Goal: Task Accomplishment & Management: Manage account settings

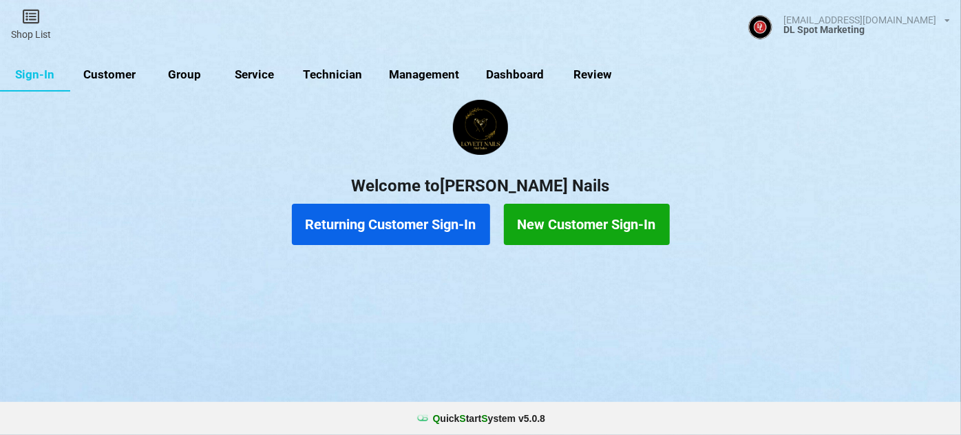
drag, startPoint x: 0, startPoint y: 0, endPoint x: 115, endPoint y: 69, distance: 133.9
click at [115, 69] on link "Customer" at bounding box center [109, 74] width 79 height 33
select select "25"
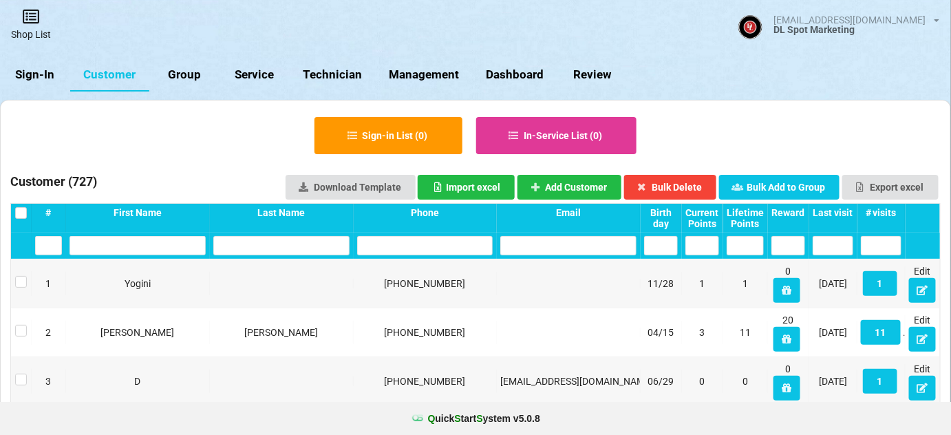
click at [32, 29] on link "Shop List" at bounding box center [31, 24] width 62 height 49
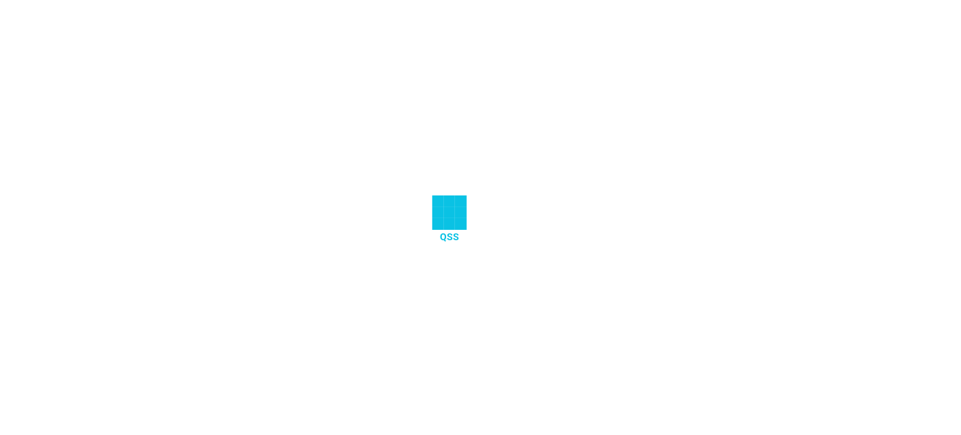
select select "25"
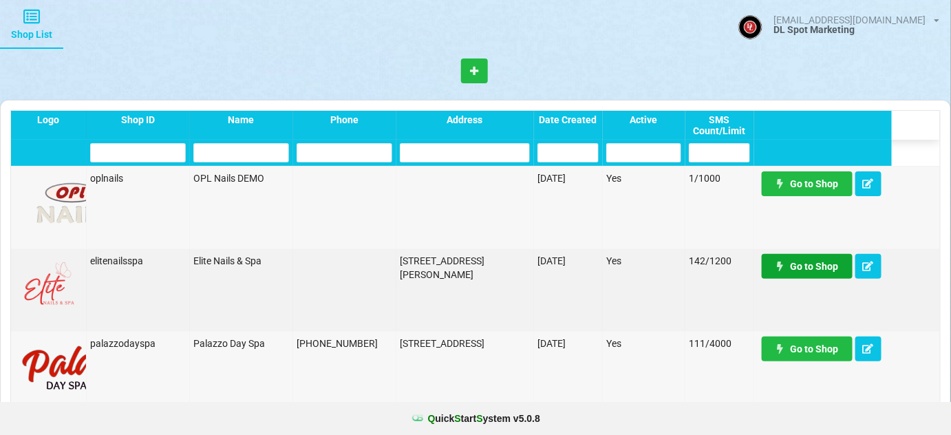
click at [811, 267] on link "Go to Shop" at bounding box center [807, 266] width 91 height 25
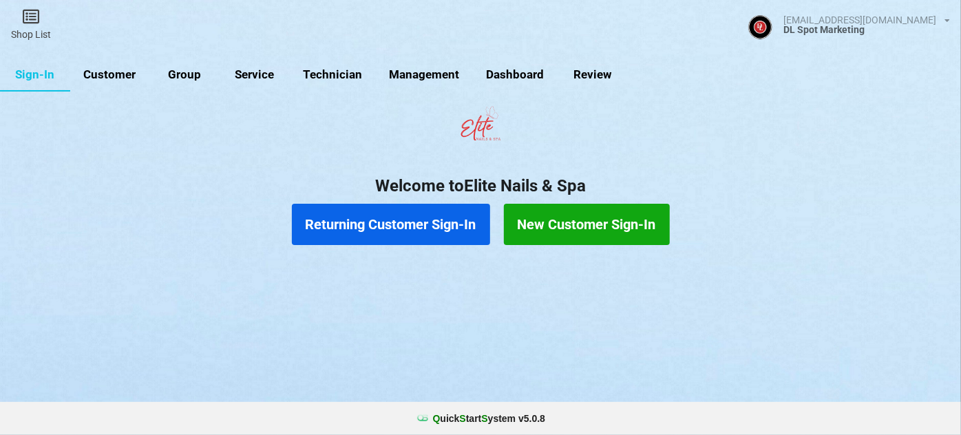
click at [116, 75] on link "Customer" at bounding box center [109, 74] width 79 height 33
select select "25"
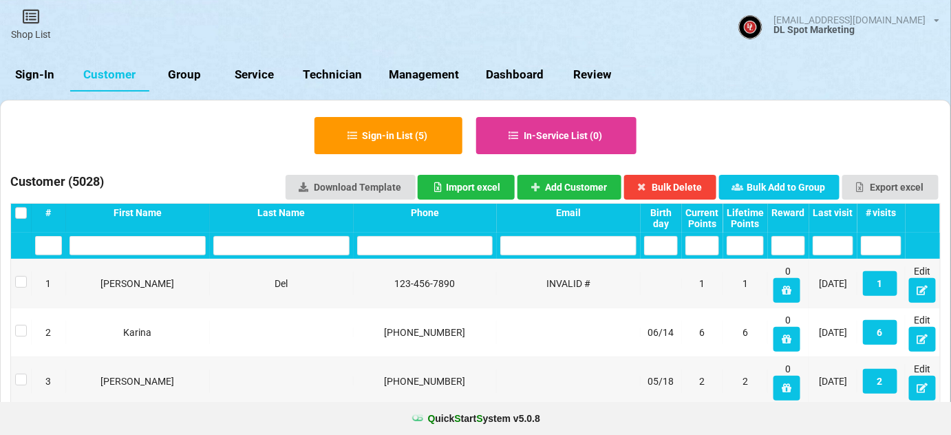
click at [845, 212] on div "Last visit" at bounding box center [833, 212] width 41 height 11
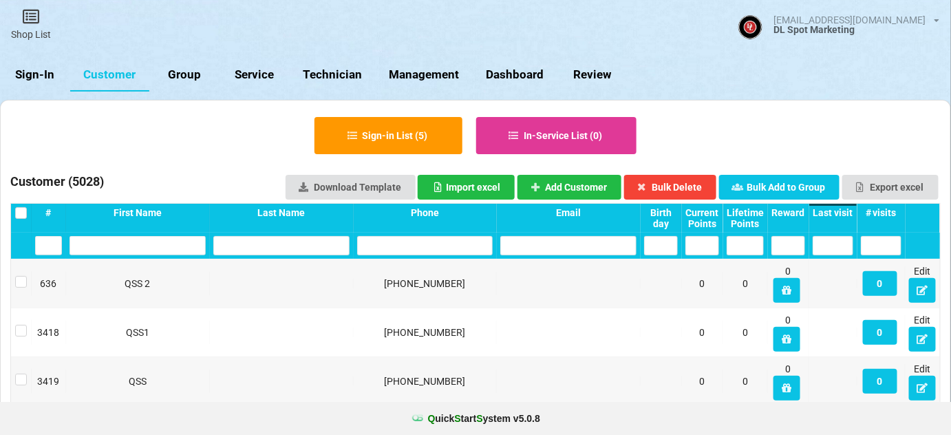
click at [845, 212] on div "Last visit" at bounding box center [833, 212] width 41 height 11
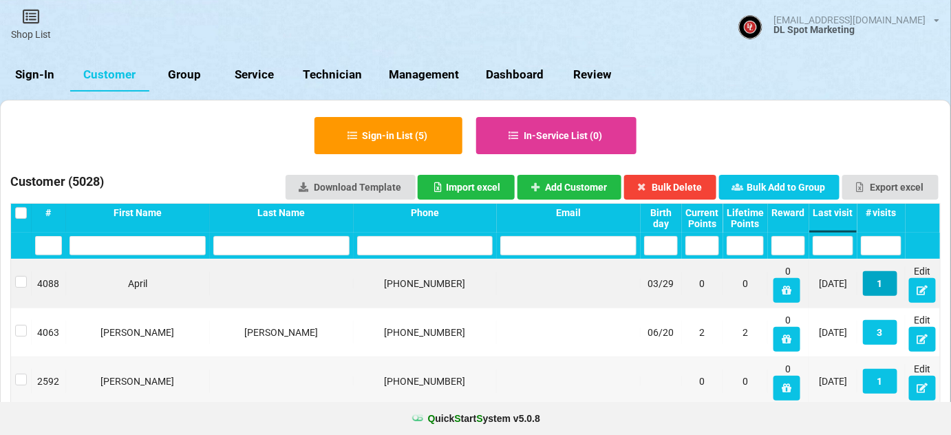
click at [879, 282] on button "1" at bounding box center [880, 283] width 34 height 25
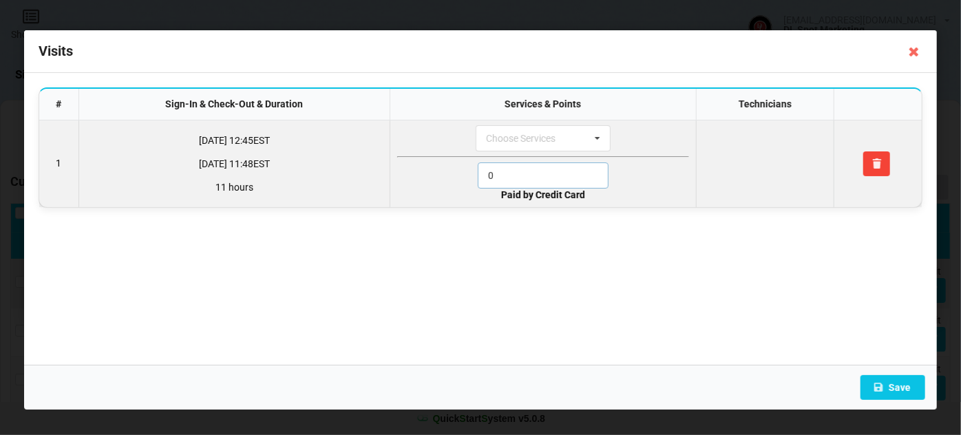
click at [504, 171] on input "0" at bounding box center [543, 175] width 131 height 26
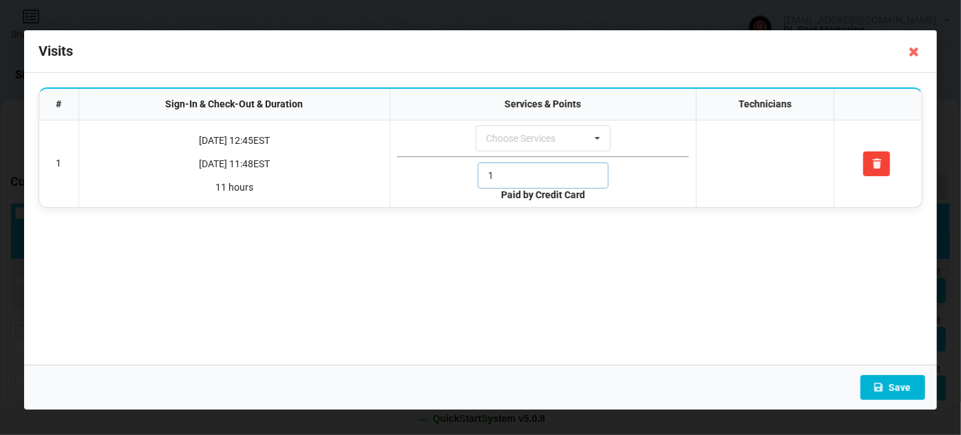
type input "1"
click at [902, 388] on button "Save" at bounding box center [892, 387] width 65 height 25
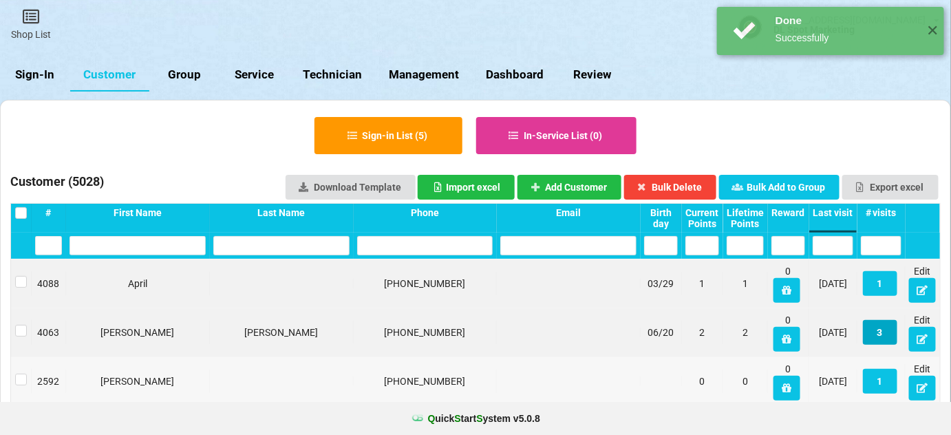
click at [883, 326] on button "3" at bounding box center [880, 332] width 34 height 25
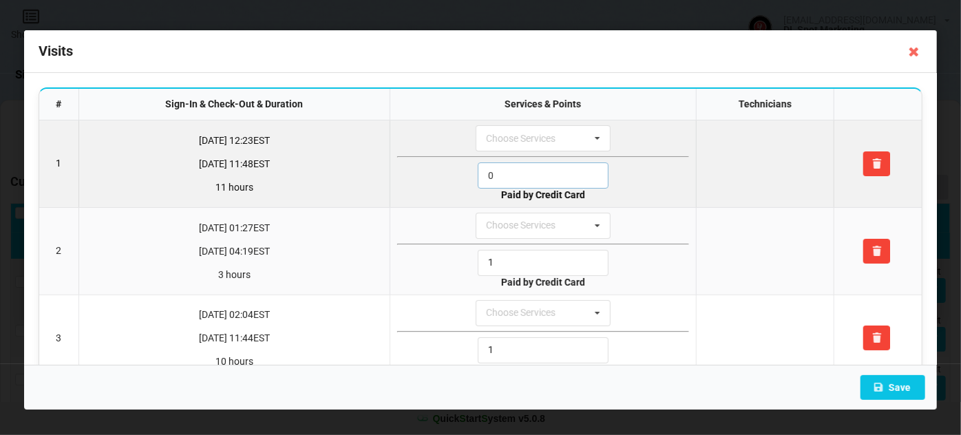
click at [513, 173] on input "0" at bounding box center [543, 175] width 131 height 26
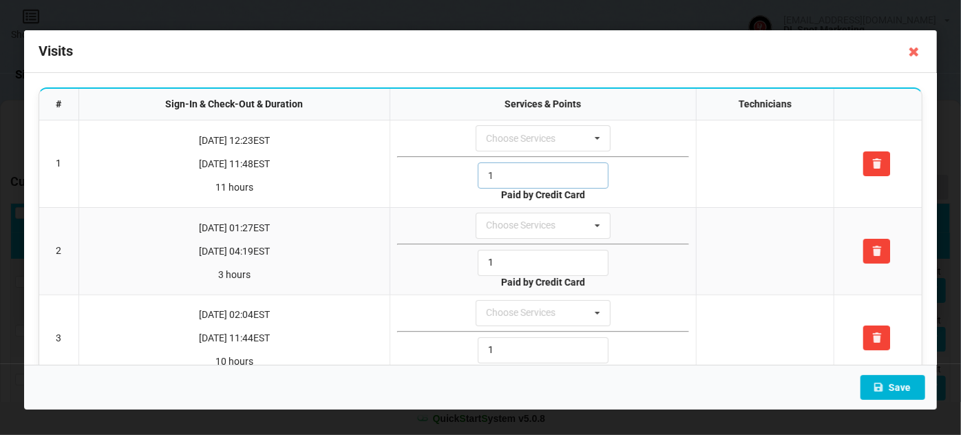
type input "1"
click at [899, 385] on button "Save" at bounding box center [892, 387] width 65 height 25
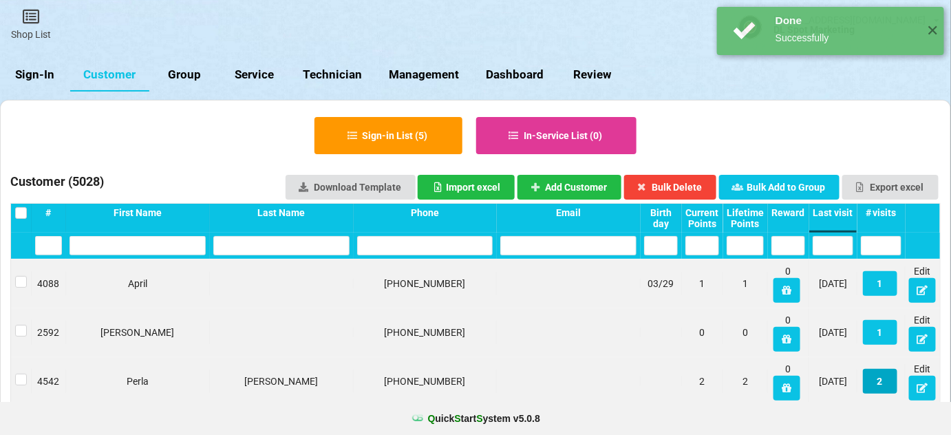
click at [882, 385] on button "2" at bounding box center [880, 381] width 34 height 25
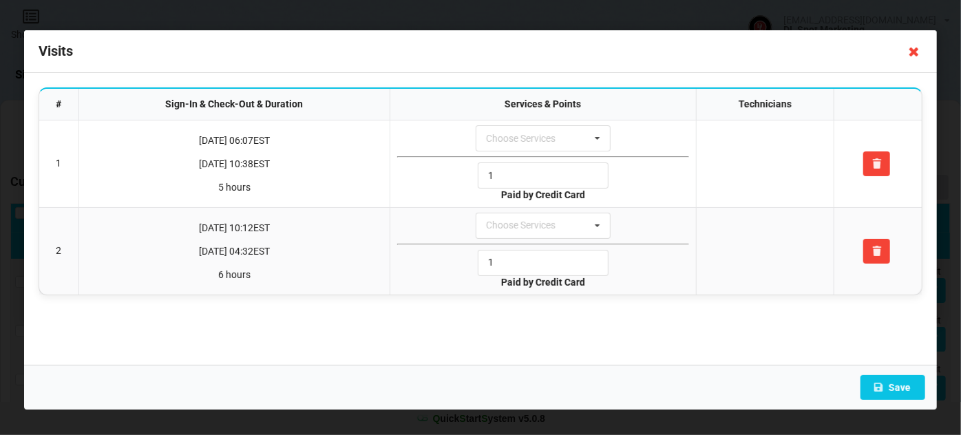
click at [915, 52] on icon at bounding box center [914, 52] width 22 height 22
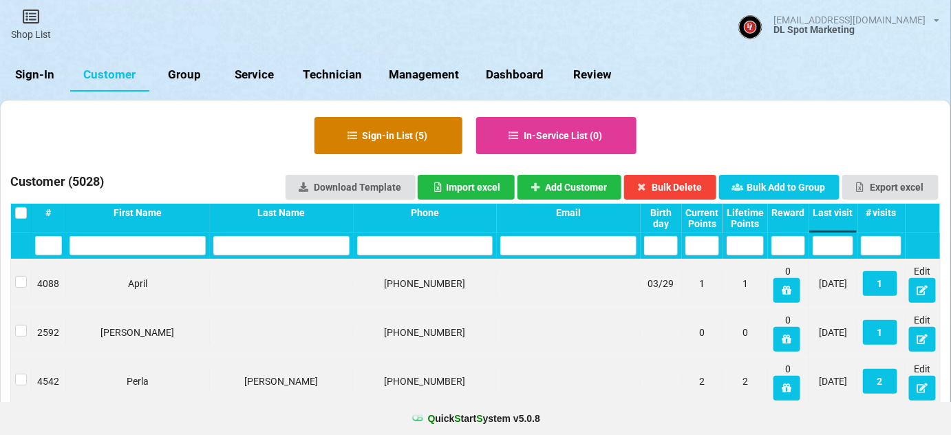
click at [405, 135] on button "Sign-in List ( 5 )" at bounding box center [388, 135] width 148 height 37
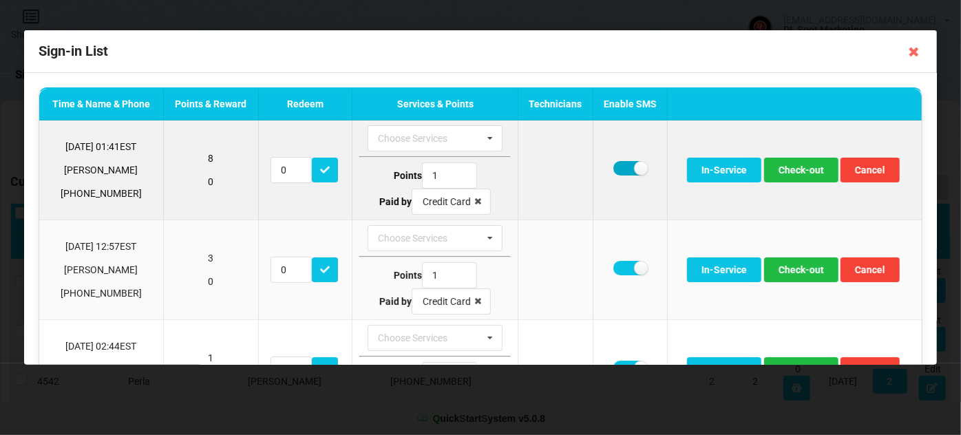
click at [619, 167] on label at bounding box center [630, 168] width 34 height 14
checkbox input "false"
click at [795, 170] on button "Check-out" at bounding box center [801, 170] width 74 height 25
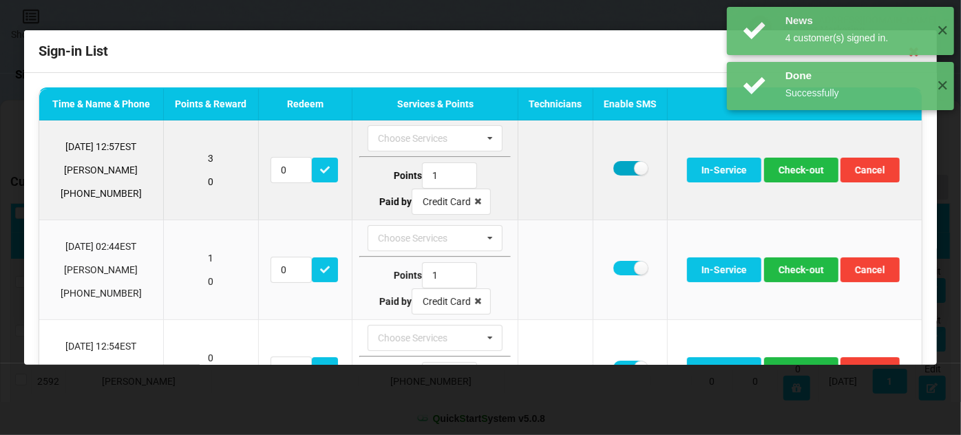
click at [617, 167] on label at bounding box center [630, 168] width 34 height 14
checkbox input "false"
click at [807, 167] on button "Check-out" at bounding box center [801, 170] width 74 height 25
click at [613, 167] on label at bounding box center [630, 168] width 34 height 14
checkbox input "false"
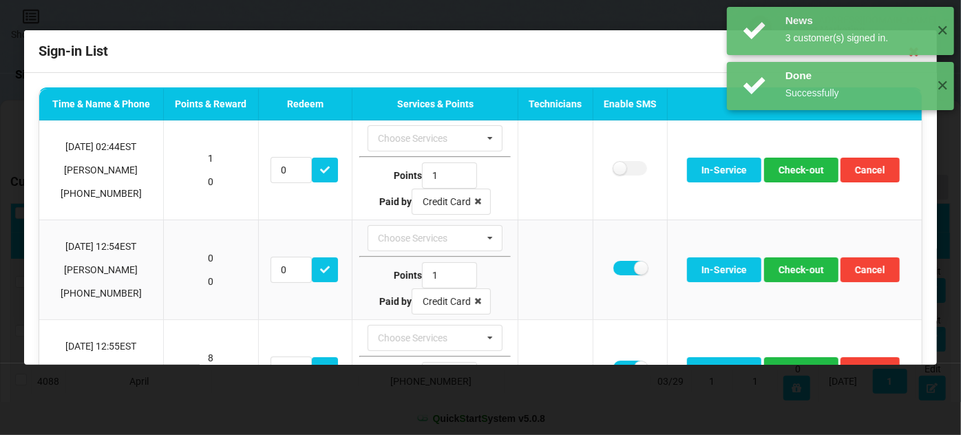
click at [801, 170] on div "News 3 customer(s) signed in. ✕ Done Successfully ✕ News 4 customer(s) signed i…" at bounding box center [840, 86] width 241 height 172
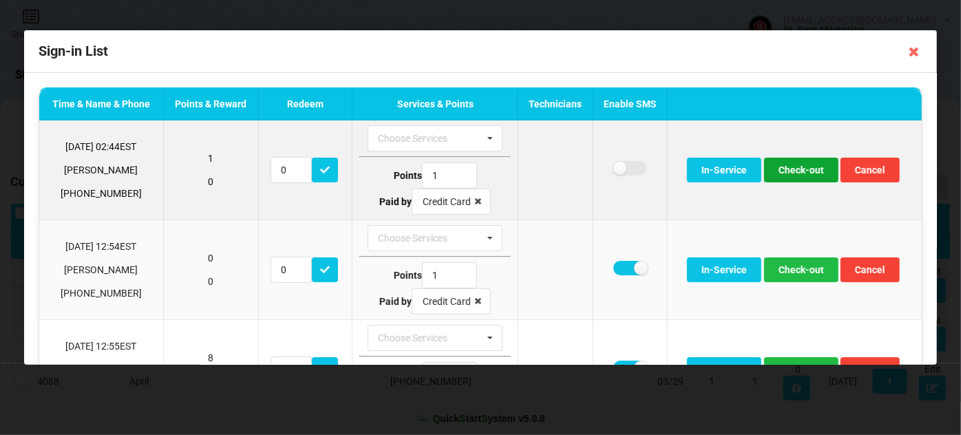
click at [798, 171] on button "Check-out" at bounding box center [801, 170] width 74 height 25
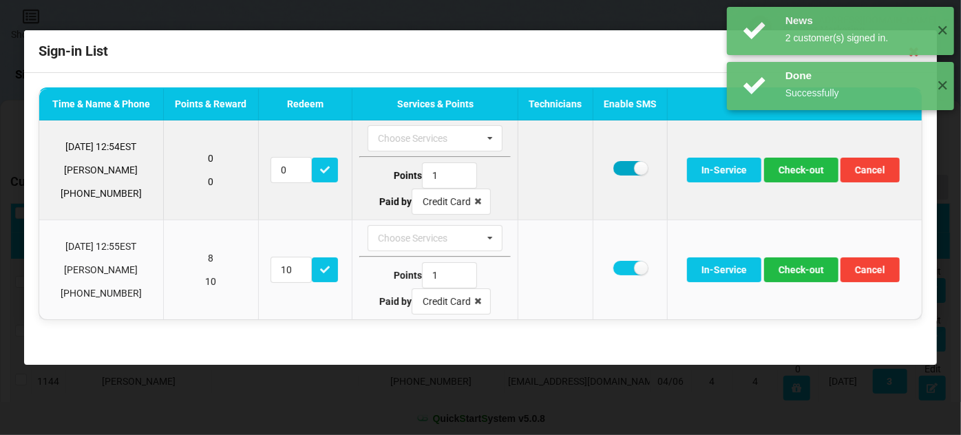
click at [622, 167] on label at bounding box center [630, 168] width 34 height 14
checkbox input "false"
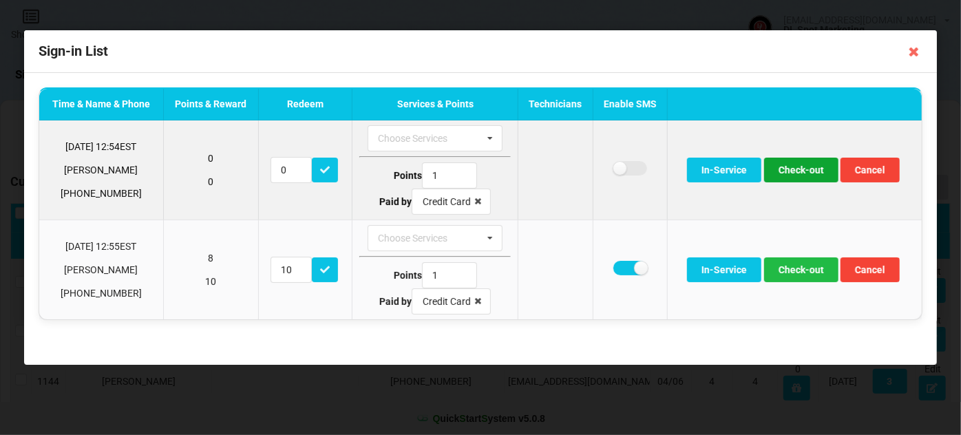
click at [798, 167] on button "Check-out" at bounding box center [801, 170] width 74 height 25
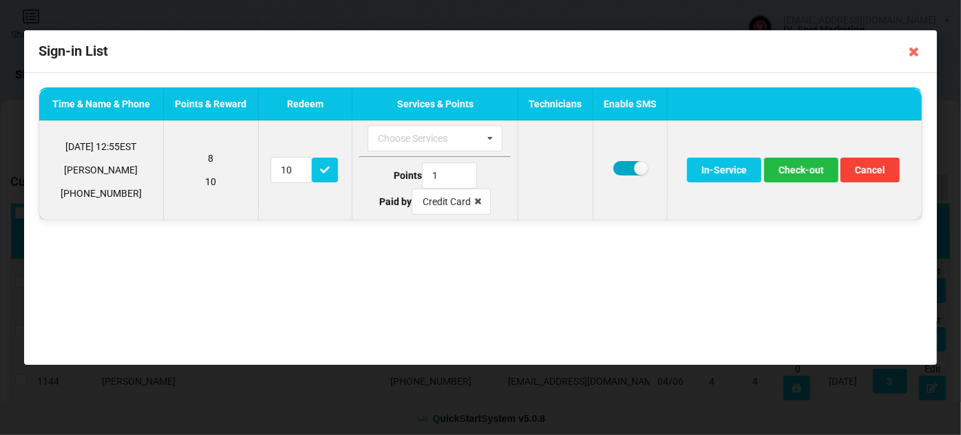
click at [619, 167] on label at bounding box center [630, 168] width 34 height 14
checkbox input "false"
click at [816, 171] on button "Check-out" at bounding box center [801, 170] width 74 height 25
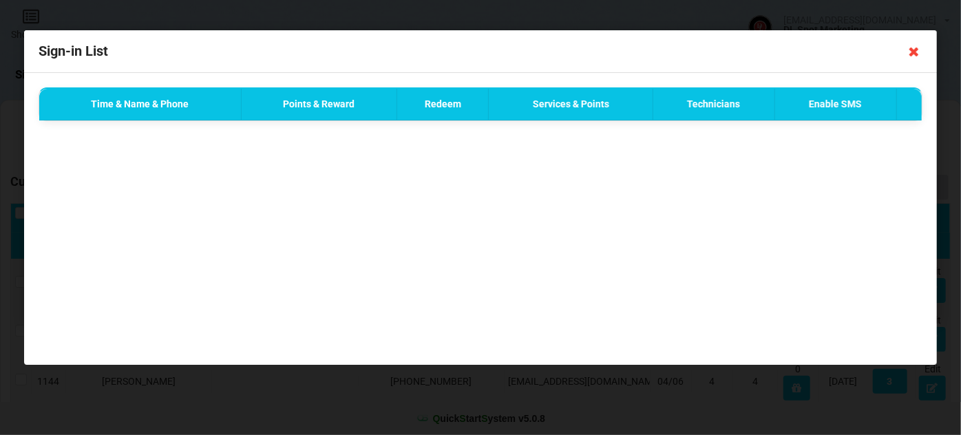
click at [914, 53] on icon at bounding box center [914, 52] width 22 height 22
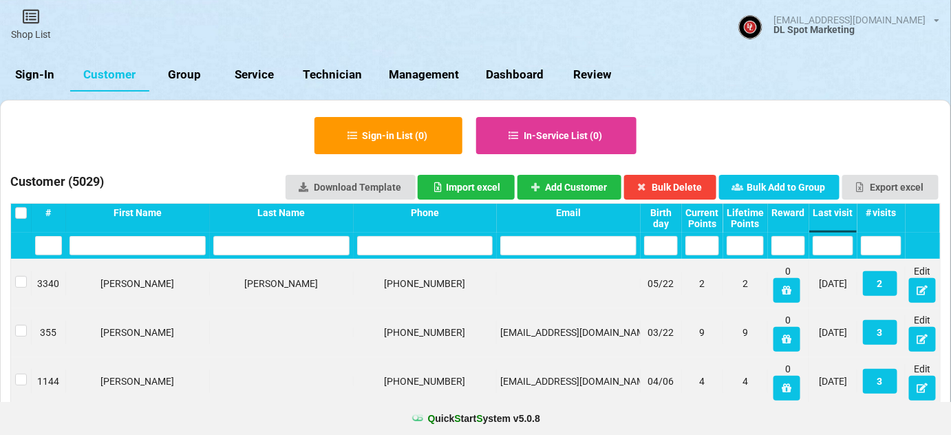
click at [22, 67] on link "Sign-In" at bounding box center [35, 74] width 70 height 33
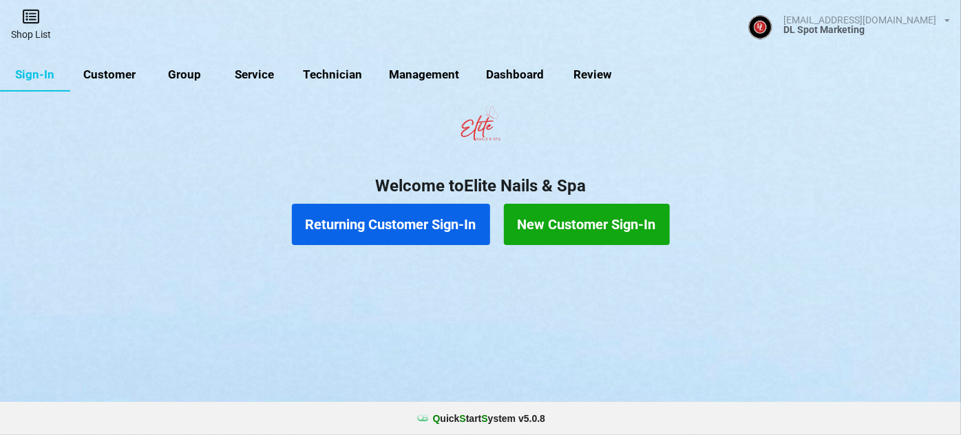
click at [27, 23] on icon at bounding box center [30, 16] width 19 height 17
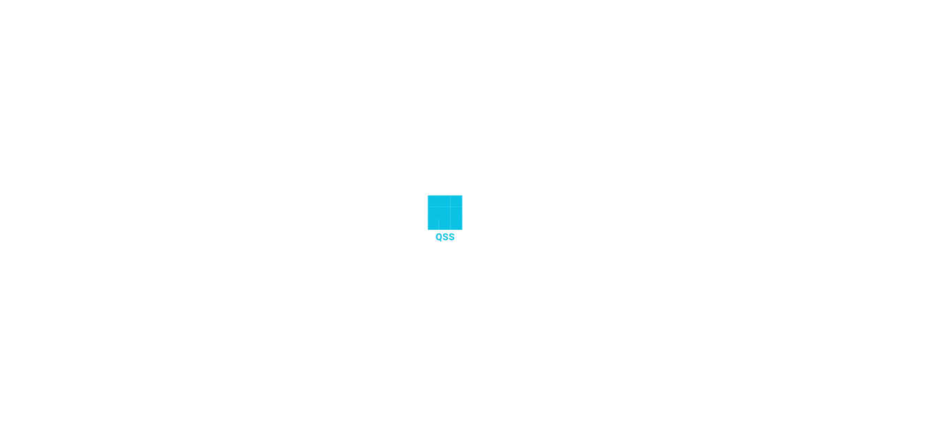
select select "25"
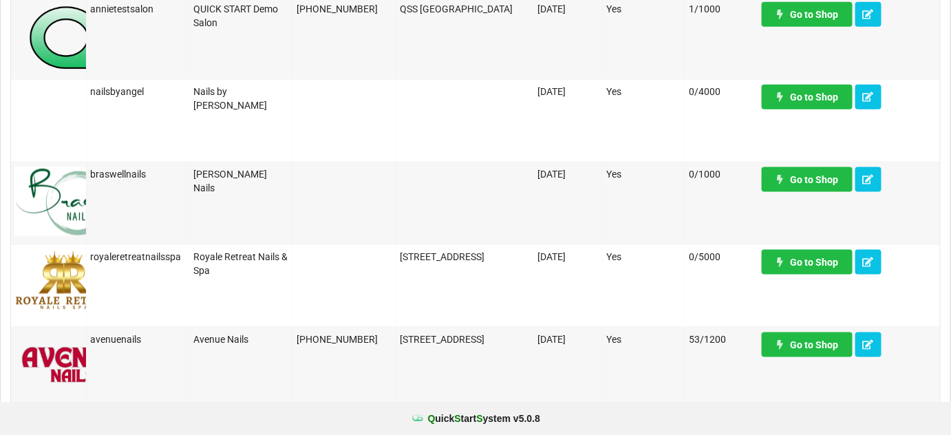
scroll to position [500, 0]
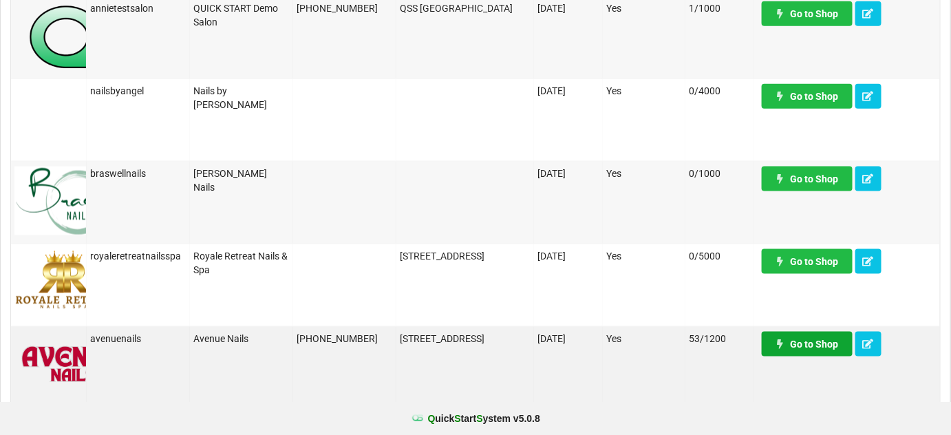
click at [820, 352] on link "Go to Shop" at bounding box center [807, 344] width 91 height 25
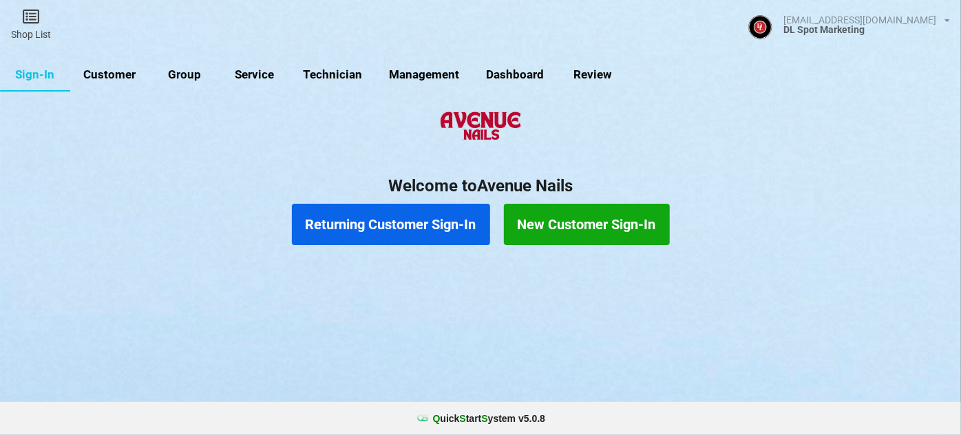
click at [122, 78] on link "Customer" at bounding box center [109, 74] width 79 height 33
select select "25"
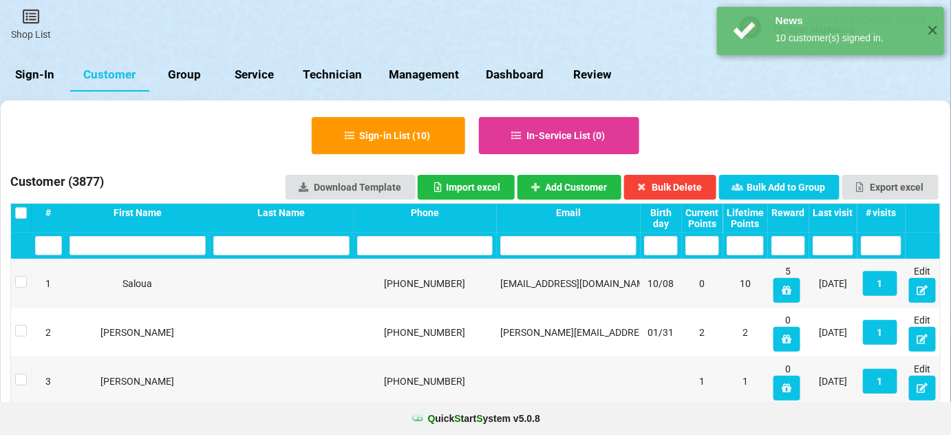
click at [840, 211] on div "Last visit" at bounding box center [833, 212] width 41 height 11
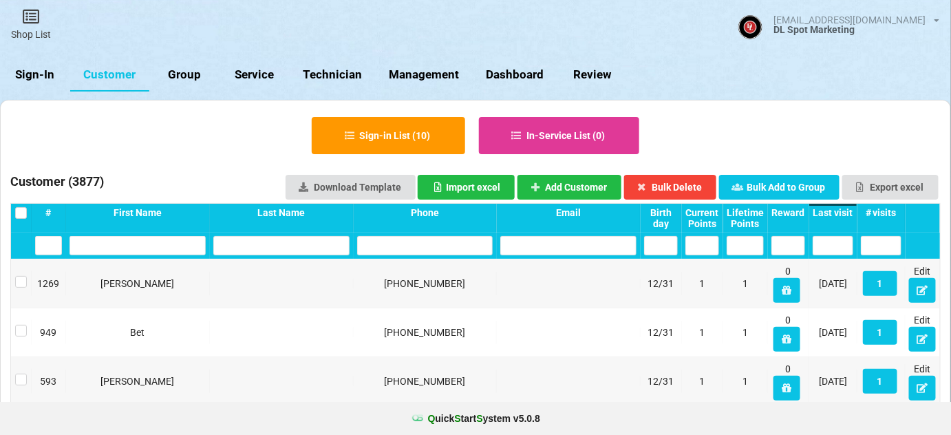
click at [840, 211] on div "Last visit" at bounding box center [833, 212] width 41 height 11
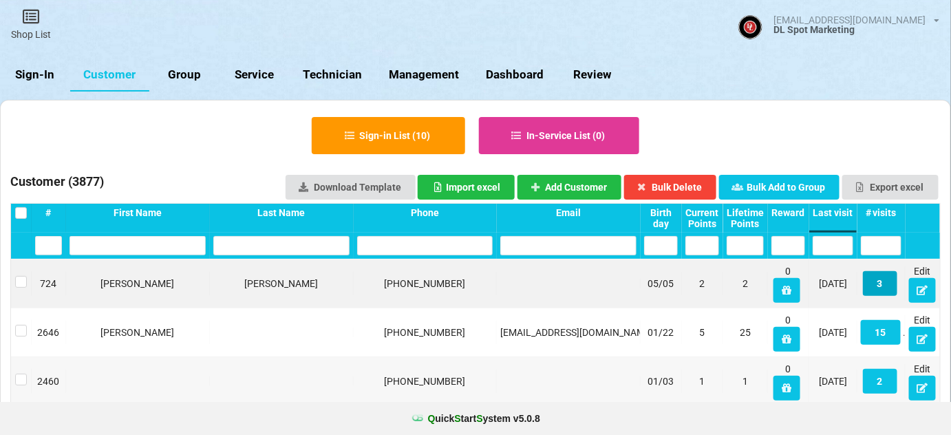
click at [886, 283] on button "3" at bounding box center [880, 283] width 34 height 25
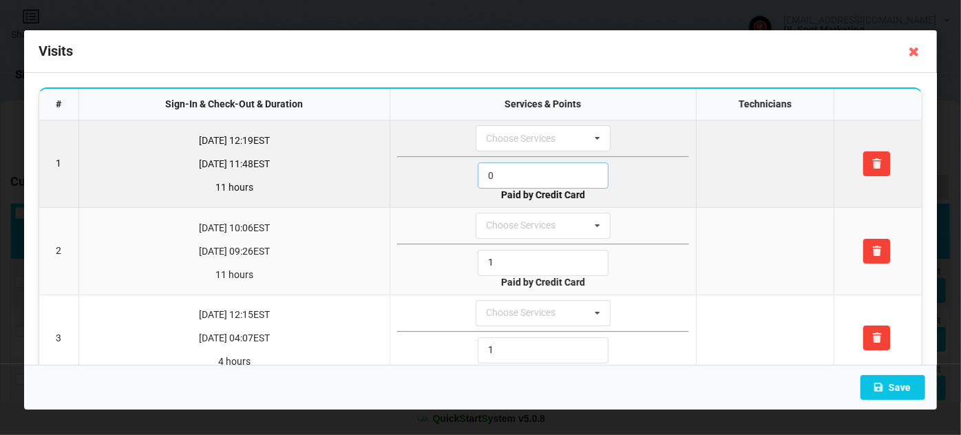
click at [535, 176] on input "0" at bounding box center [543, 175] width 131 height 26
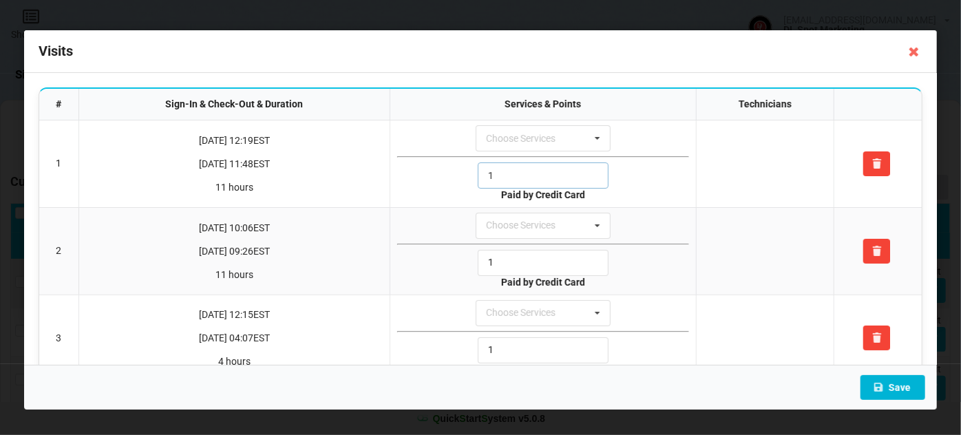
type input "1"
click at [906, 390] on button "Save" at bounding box center [892, 387] width 65 height 25
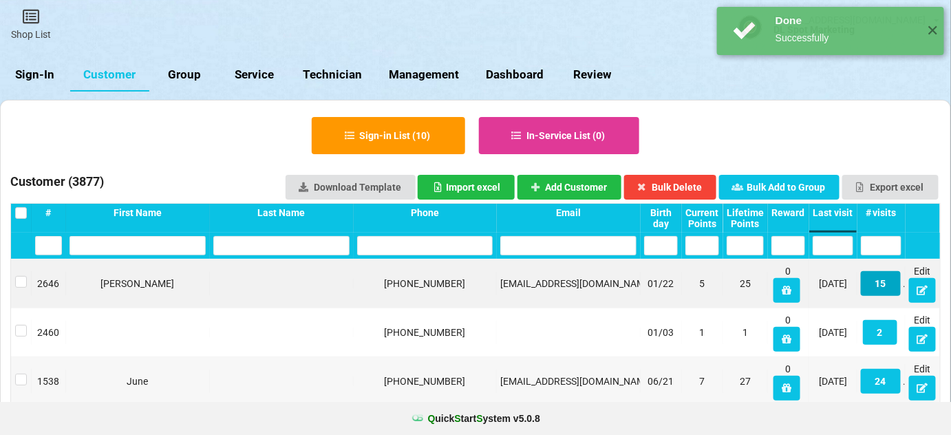
click at [880, 286] on button "15" at bounding box center [881, 283] width 40 height 25
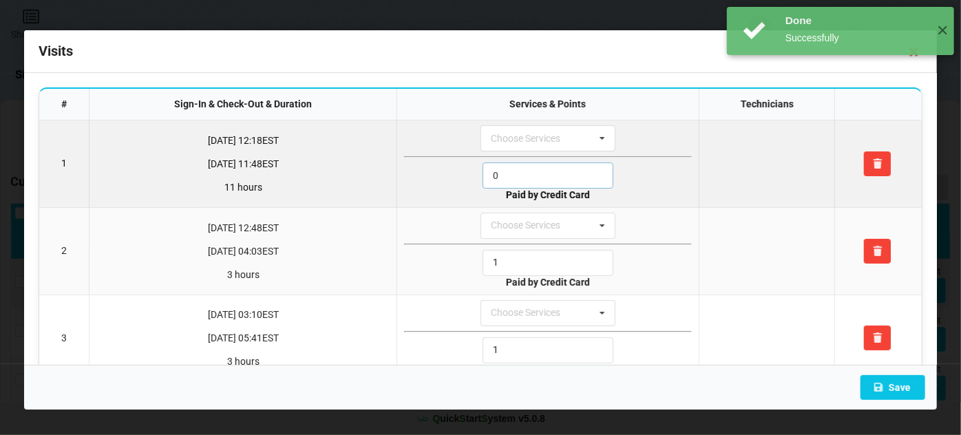
click at [523, 172] on input "0" at bounding box center [547, 175] width 131 height 26
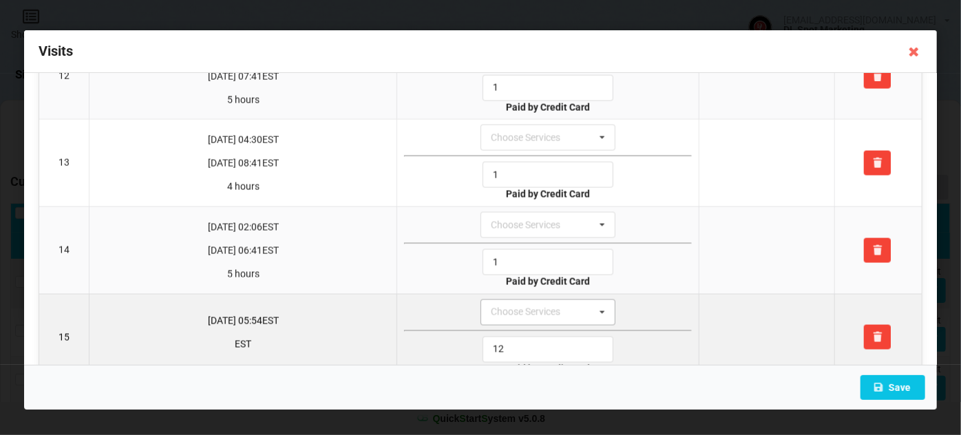
scroll to position [1062, 0]
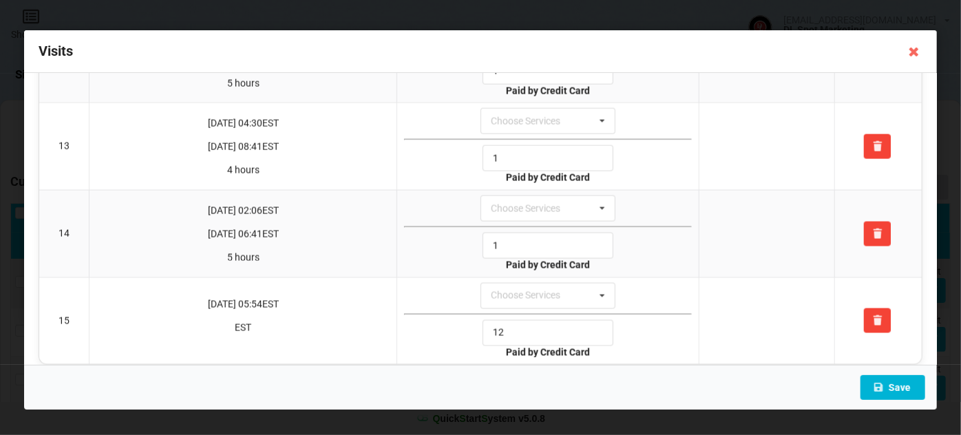
type input "1"
click at [893, 380] on button "Save" at bounding box center [892, 387] width 65 height 25
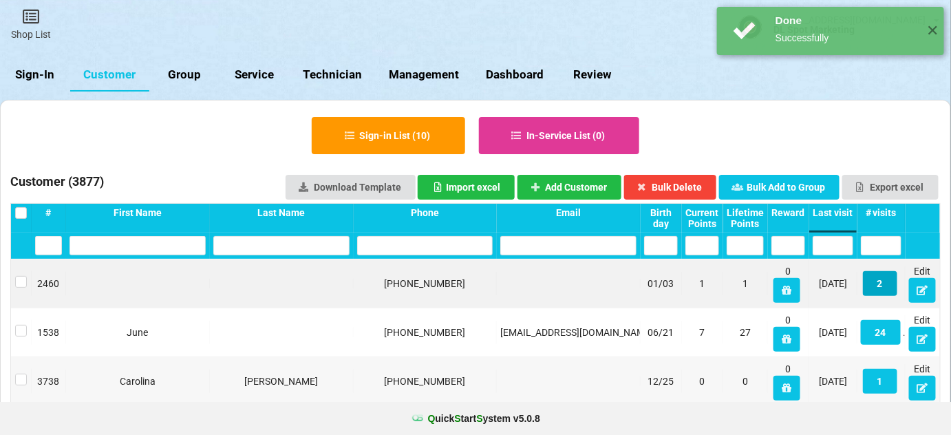
click at [883, 282] on button "2" at bounding box center [880, 283] width 34 height 25
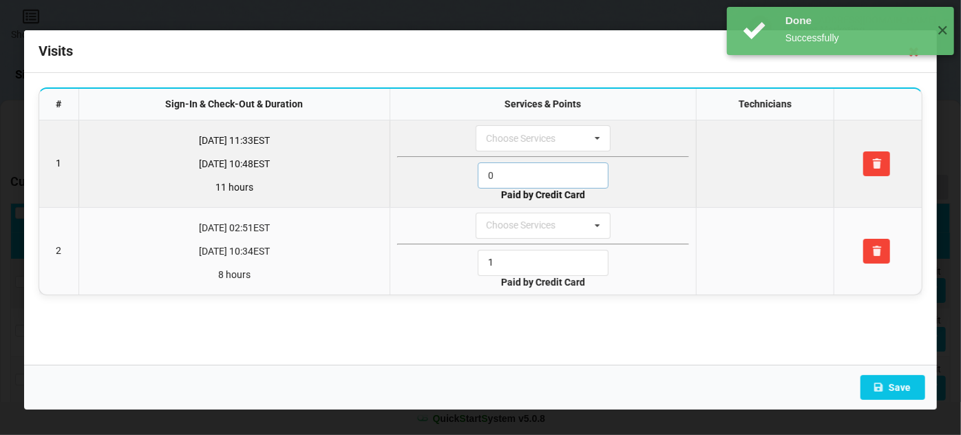
click at [509, 177] on input "0" at bounding box center [543, 175] width 131 height 26
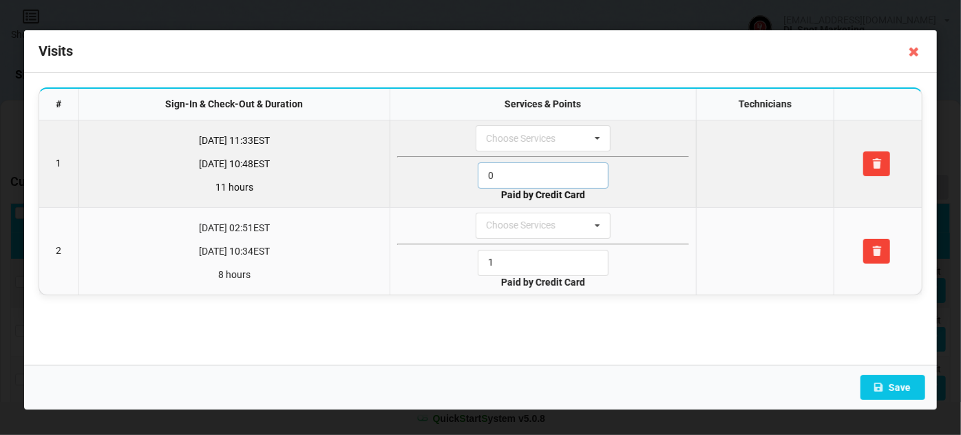
click at [509, 177] on input "0" at bounding box center [543, 175] width 131 height 26
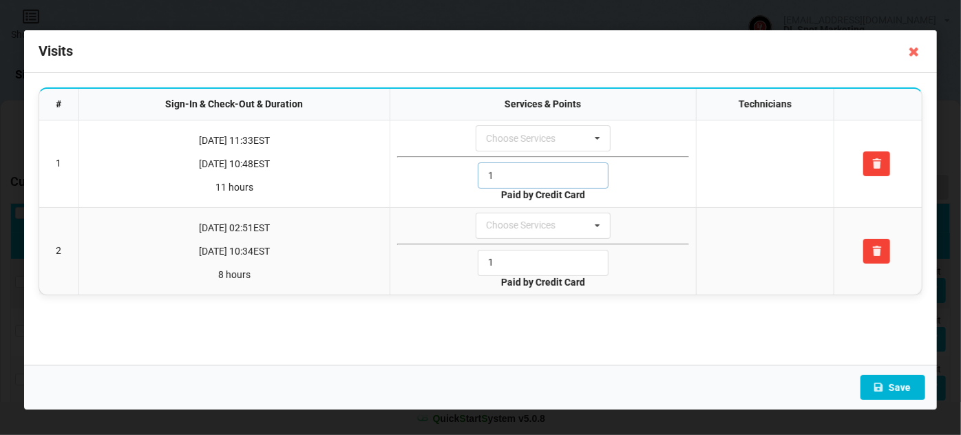
type input "1"
click at [885, 383] on button "Save" at bounding box center [892, 387] width 65 height 25
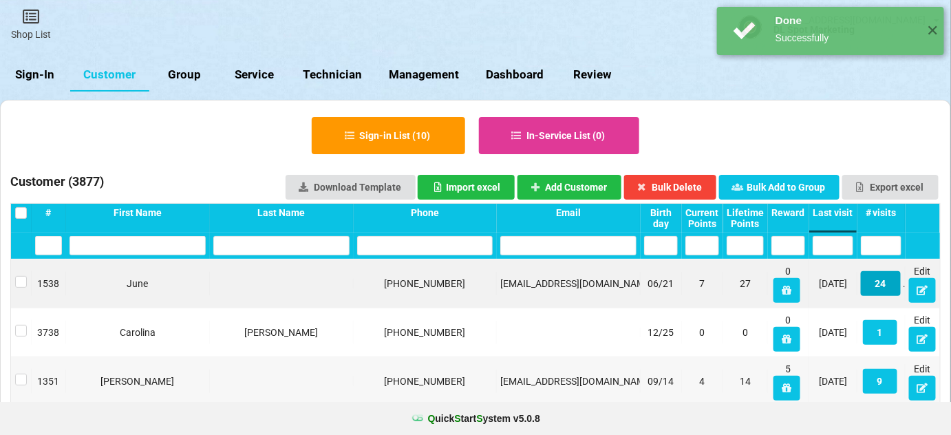
click at [877, 273] on button "24" at bounding box center [881, 283] width 40 height 25
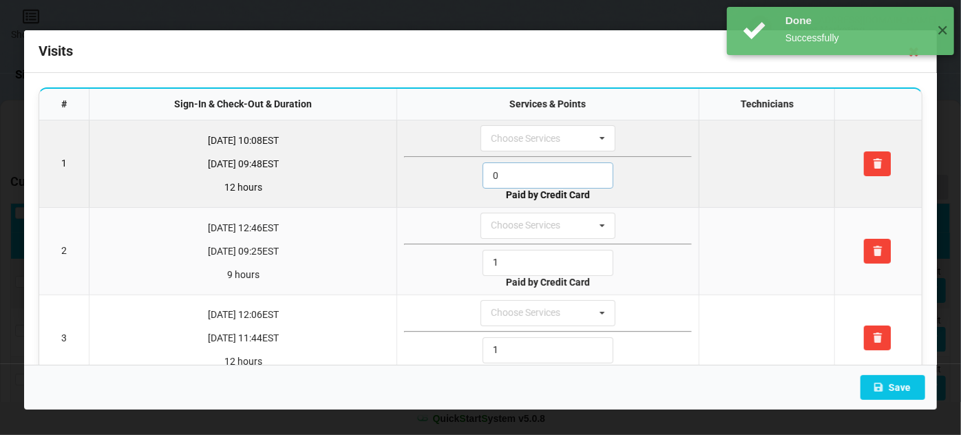
click at [520, 174] on input "0" at bounding box center [547, 175] width 131 height 26
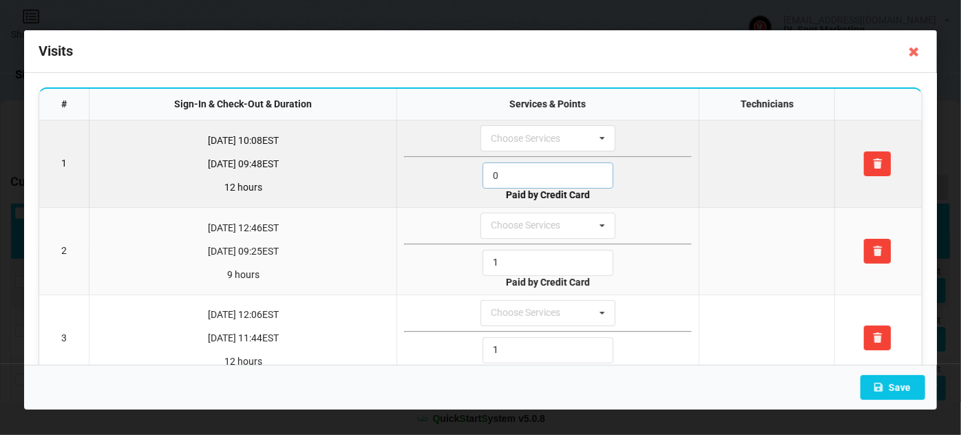
click at [520, 174] on input "0" at bounding box center [547, 175] width 131 height 26
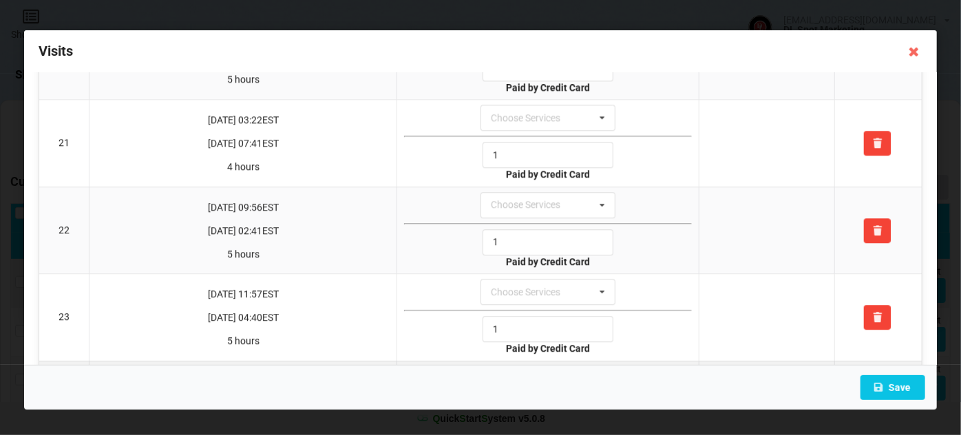
scroll to position [1839, 0]
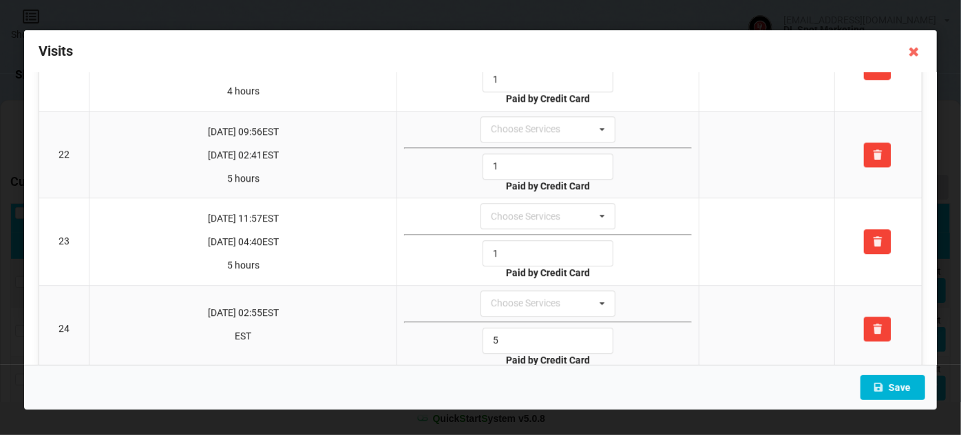
type input "1"
click at [894, 383] on button "Save" at bounding box center [892, 387] width 65 height 25
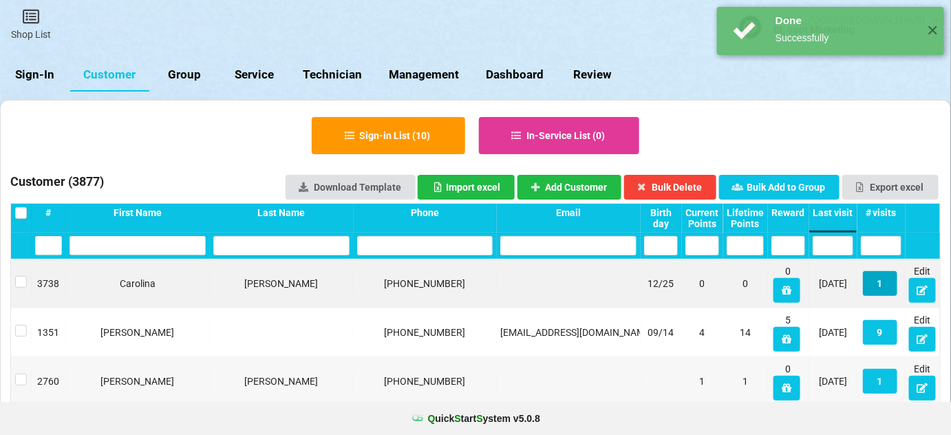
click at [882, 281] on button "1" at bounding box center [880, 283] width 34 height 25
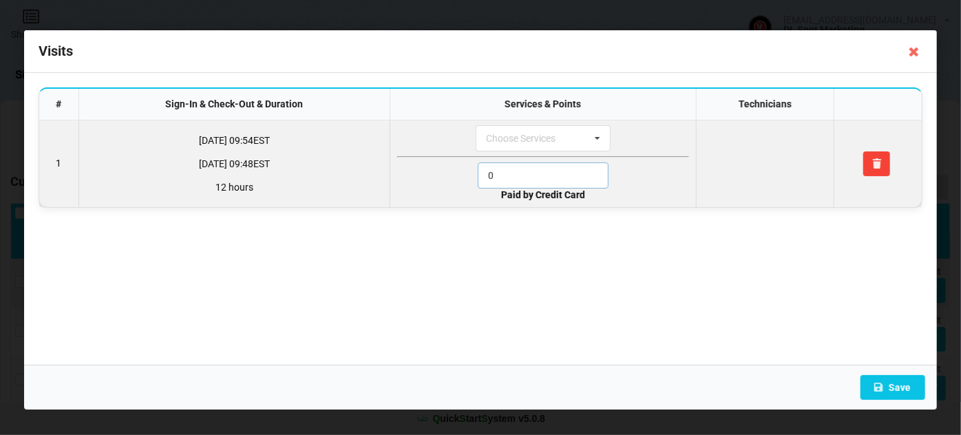
click at [521, 173] on input "0" at bounding box center [543, 175] width 131 height 26
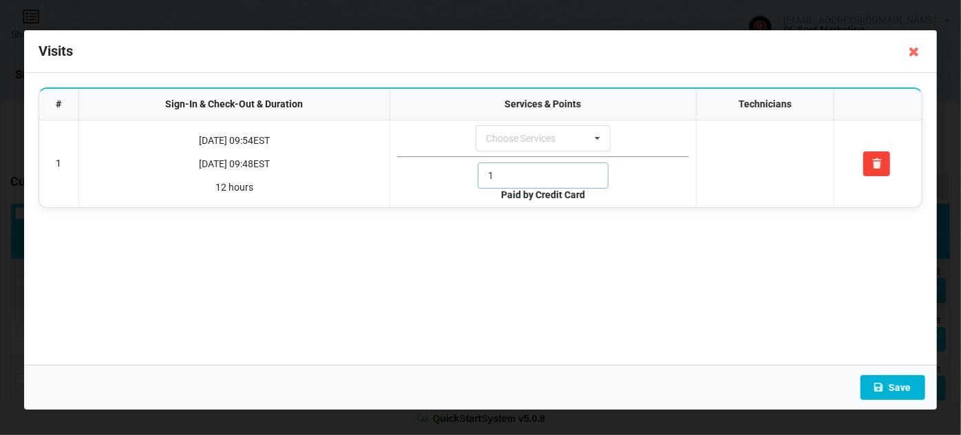
type input "1"
click at [899, 390] on button "Save" at bounding box center [892, 387] width 65 height 25
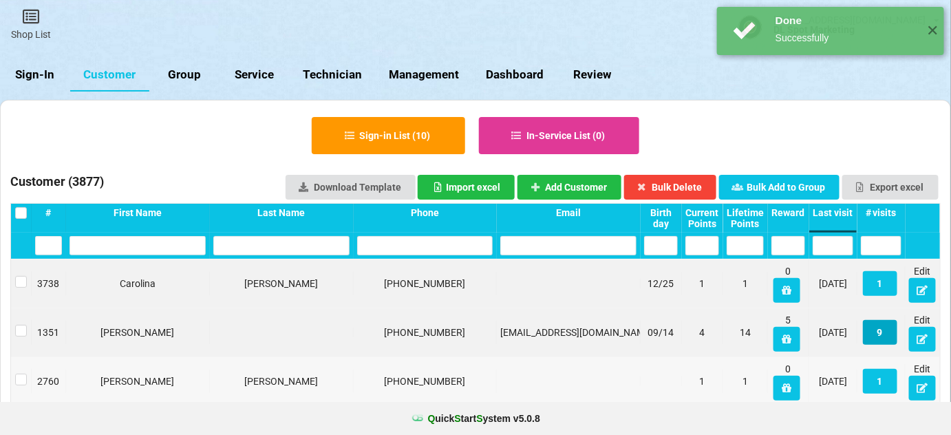
click at [879, 336] on button "9" at bounding box center [880, 332] width 34 height 25
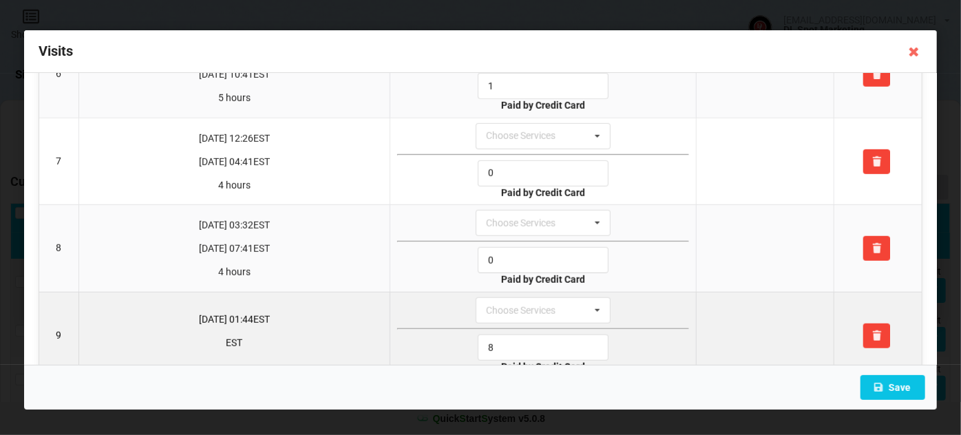
scroll to position [546, 0]
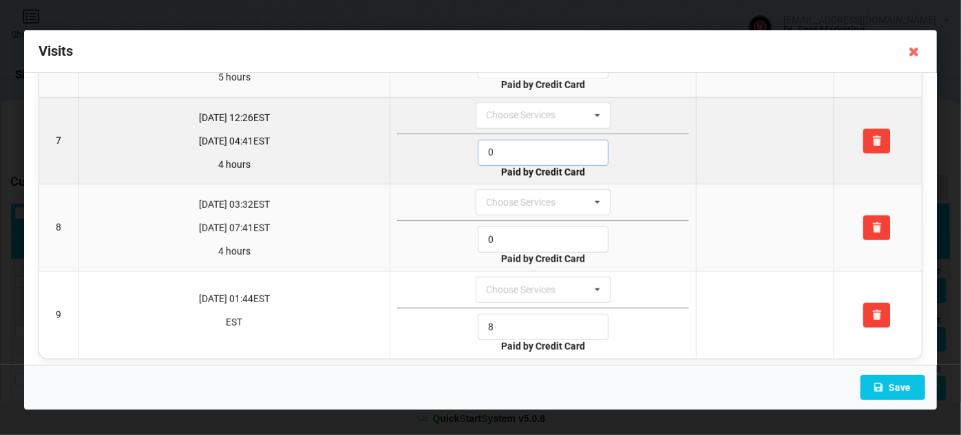
click at [512, 146] on input "0" at bounding box center [543, 153] width 131 height 26
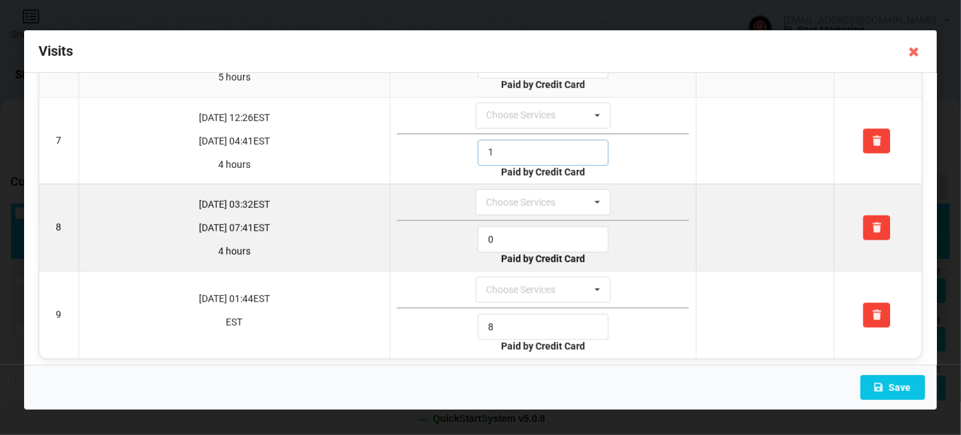
type input "1"
click at [504, 228] on input "0" at bounding box center [543, 239] width 131 height 26
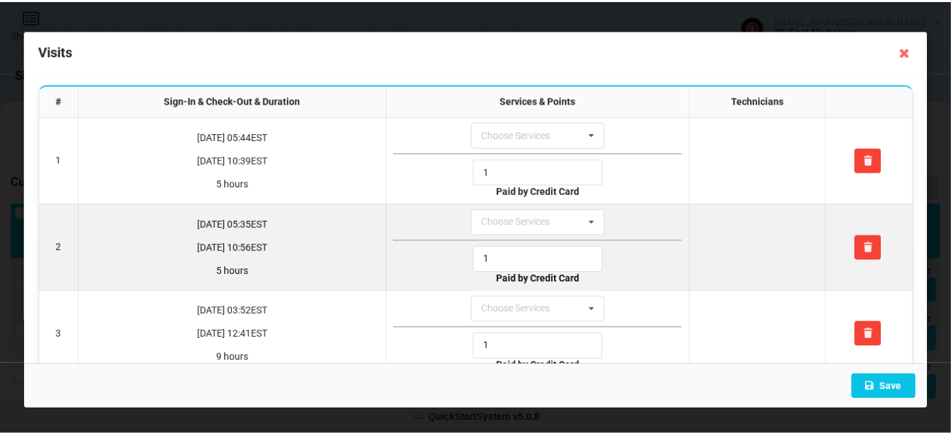
scroll to position [0, 0]
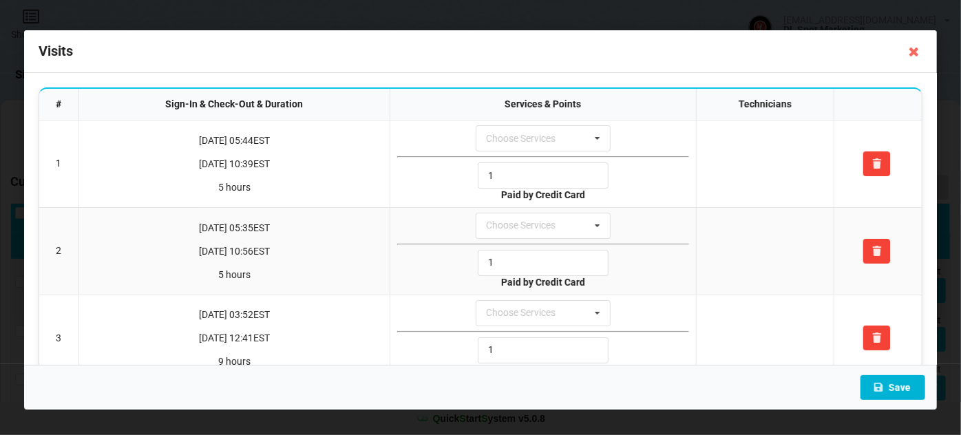
type input "1"
click at [901, 385] on button "Save" at bounding box center [892, 387] width 65 height 25
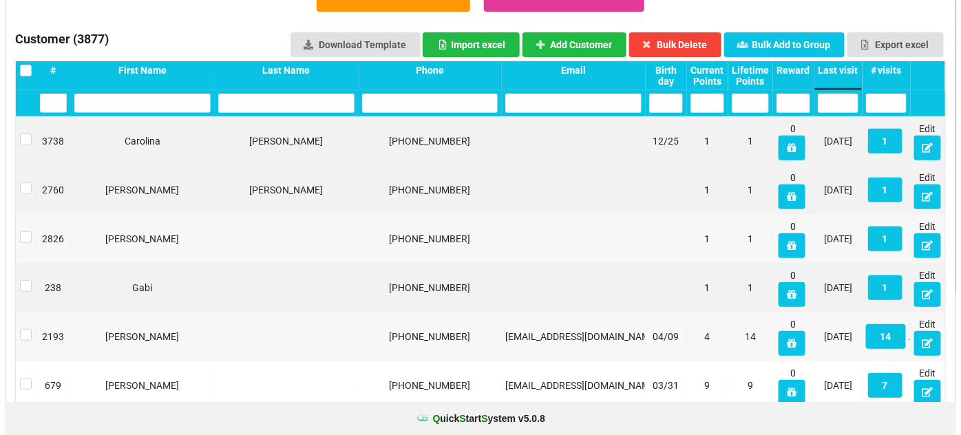
scroll to position [167, 0]
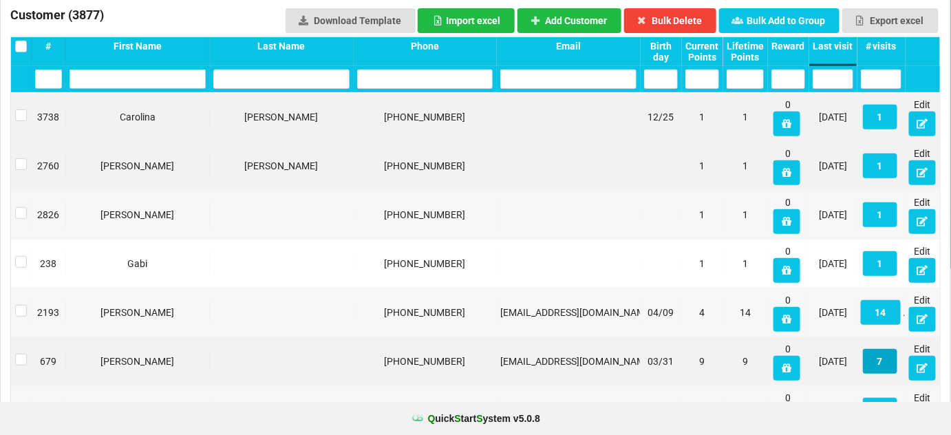
click at [884, 359] on button "7" at bounding box center [880, 361] width 34 height 25
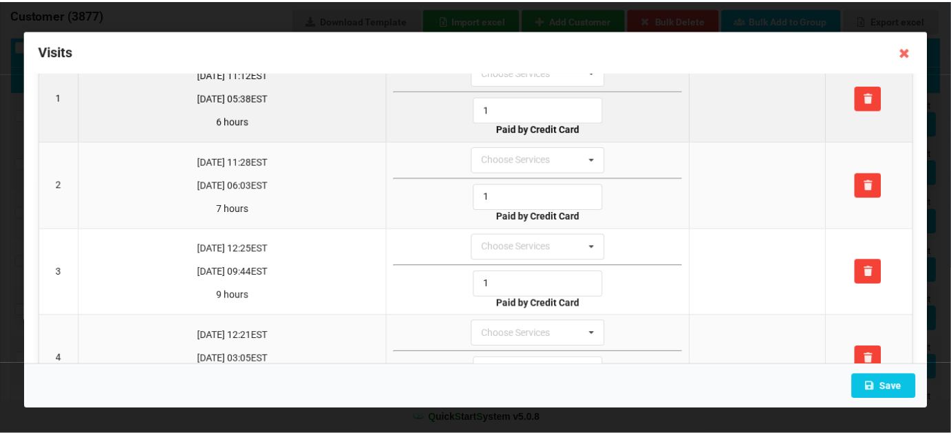
scroll to position [0, 0]
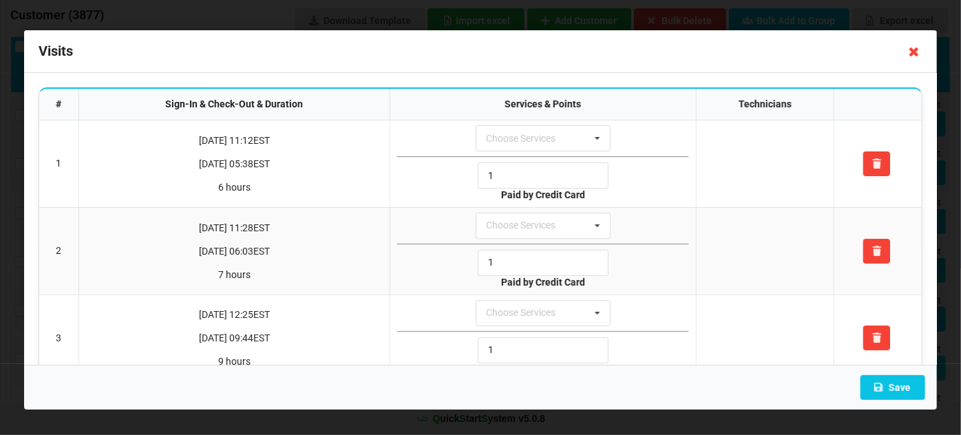
click at [913, 51] on icon at bounding box center [914, 52] width 22 height 22
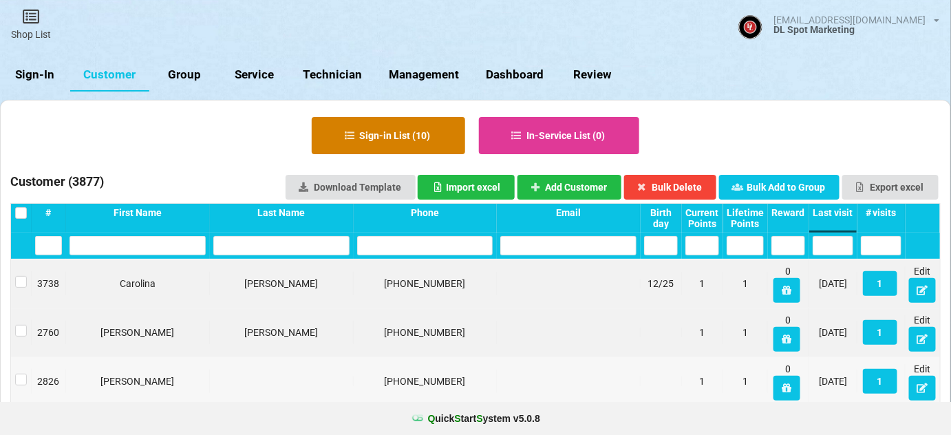
click at [396, 138] on button "Sign-in List ( 10 )" at bounding box center [388, 135] width 153 height 37
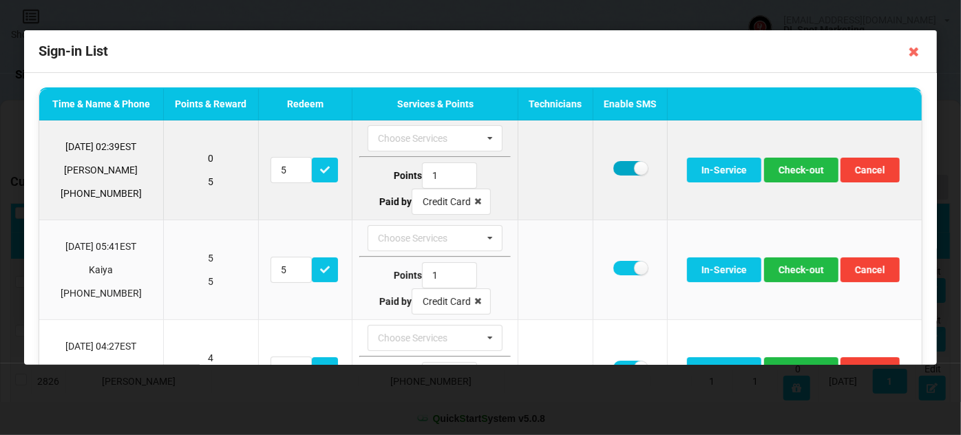
click at [619, 162] on label at bounding box center [630, 168] width 34 height 14
checkbox input "false"
click at [798, 170] on button "Check-out" at bounding box center [801, 170] width 74 height 25
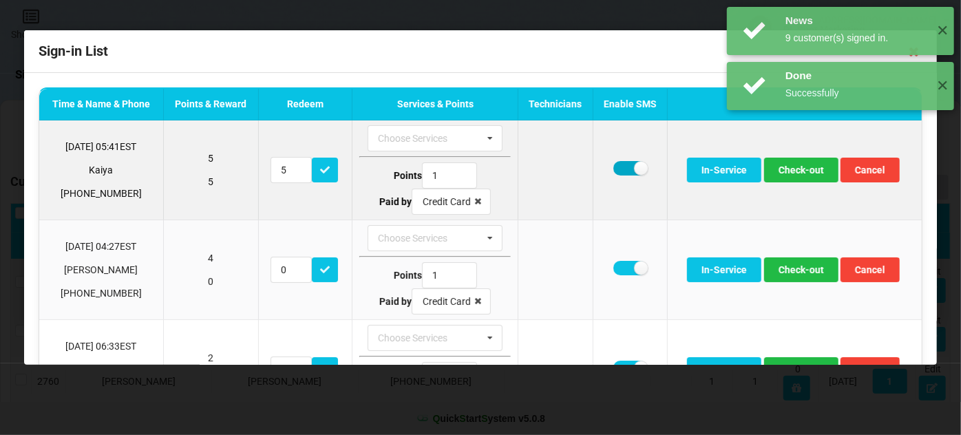
click at [613, 167] on label at bounding box center [630, 168] width 34 height 14
checkbox input "false"
click at [796, 169] on button "Check-out" at bounding box center [801, 170] width 74 height 25
click at [619, 164] on label at bounding box center [630, 168] width 34 height 14
checkbox input "false"
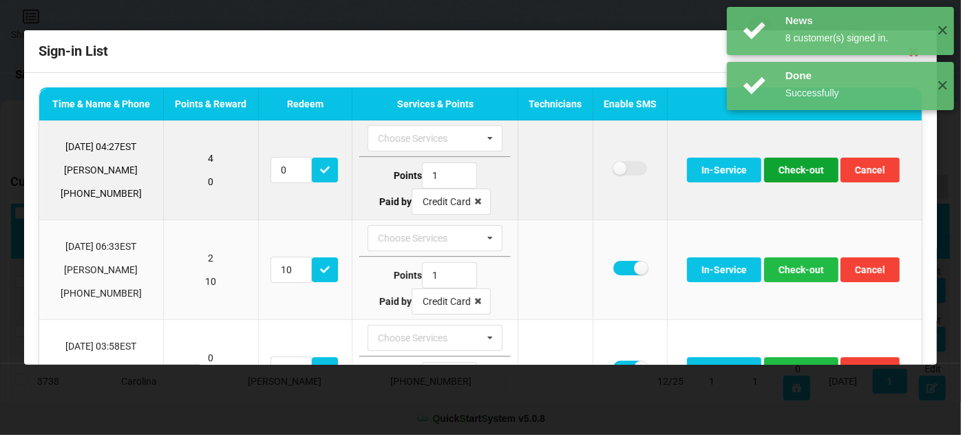
click at [818, 173] on button "Check-out" at bounding box center [801, 170] width 74 height 25
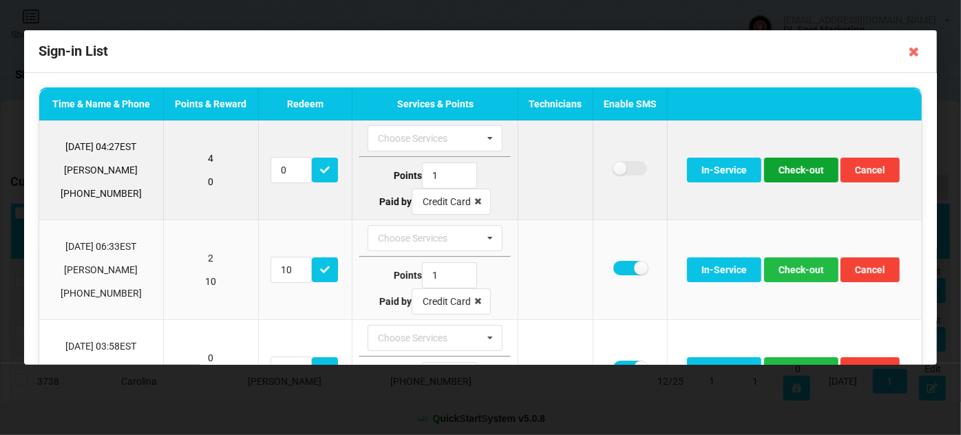
click at [782, 171] on button "Check-out" at bounding box center [801, 170] width 74 height 25
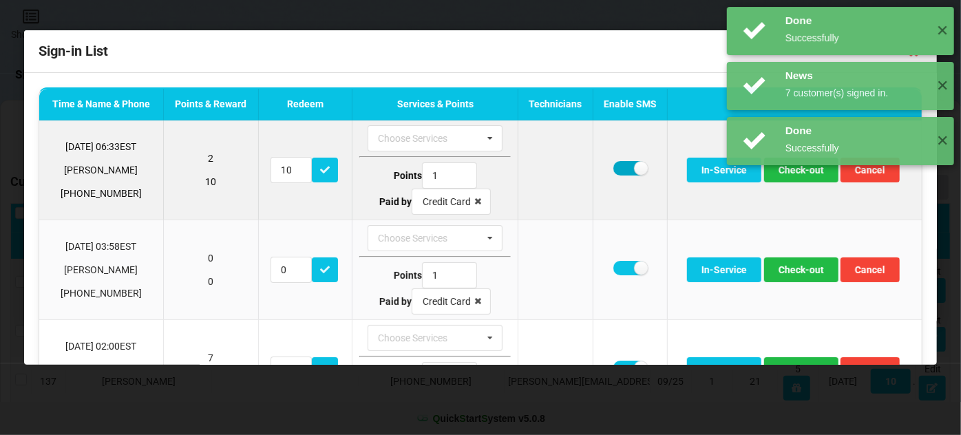
click at [616, 167] on label at bounding box center [630, 168] width 34 height 14
checkbox input "false"
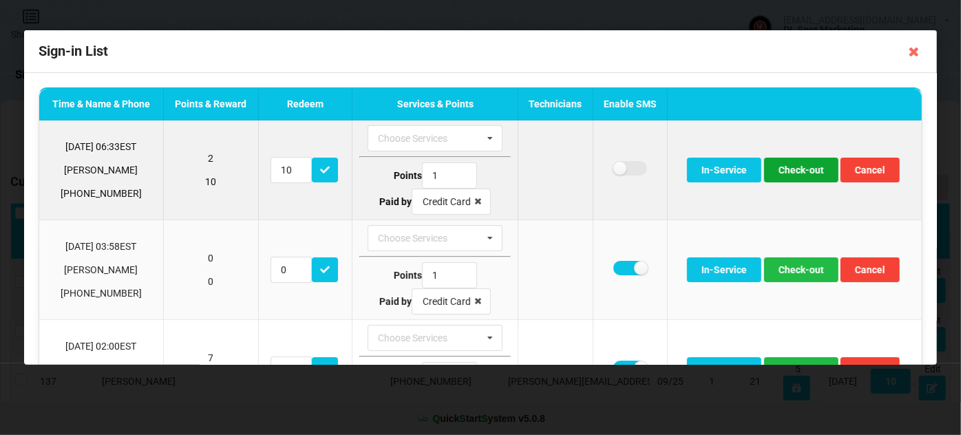
click at [794, 172] on button "Check-out" at bounding box center [801, 170] width 74 height 25
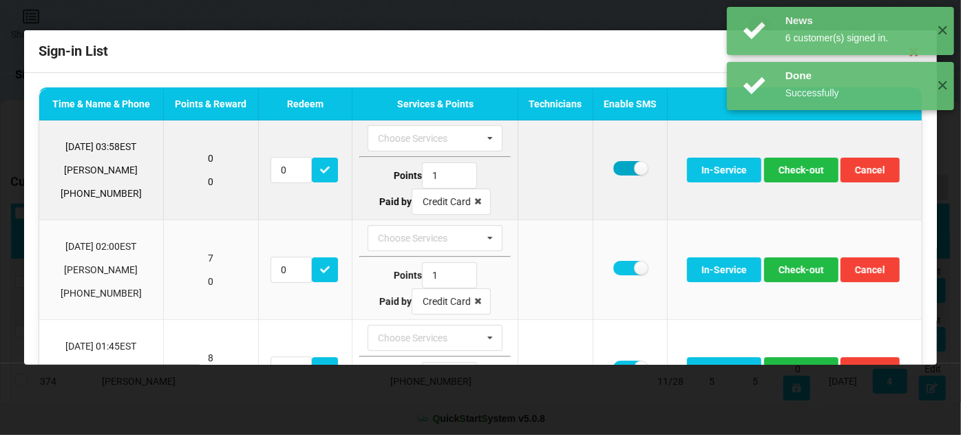
click at [618, 167] on label at bounding box center [630, 168] width 34 height 14
checkbox input "false"
click at [789, 169] on button "Check-out" at bounding box center [801, 170] width 74 height 25
click at [626, 168] on label at bounding box center [630, 168] width 34 height 14
checkbox input "false"
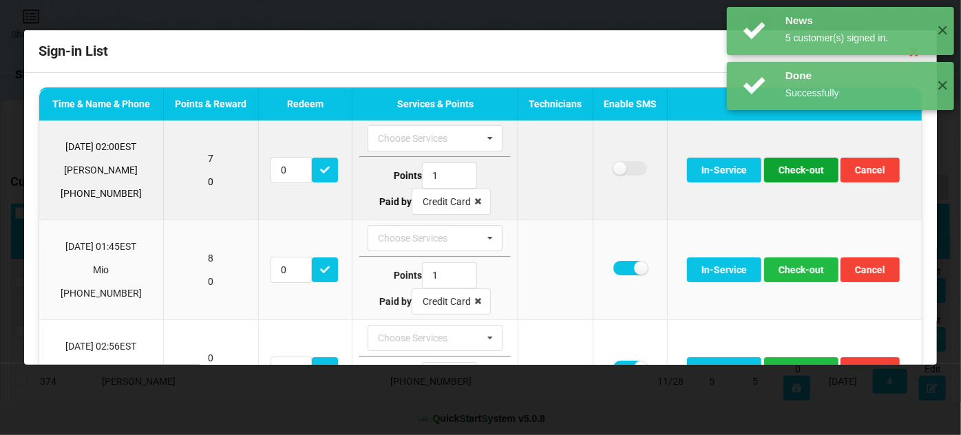
click at [791, 169] on button "Check-out" at bounding box center [801, 170] width 74 height 25
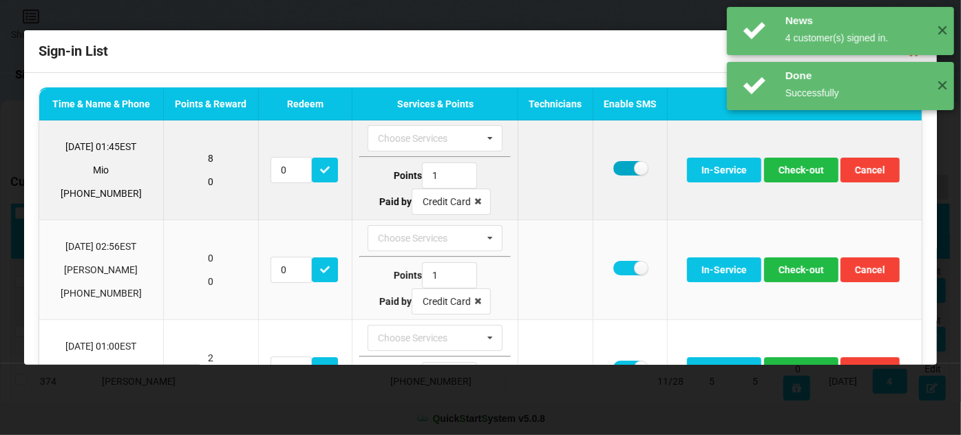
click at [623, 169] on label at bounding box center [630, 168] width 34 height 14
checkbox input "false"
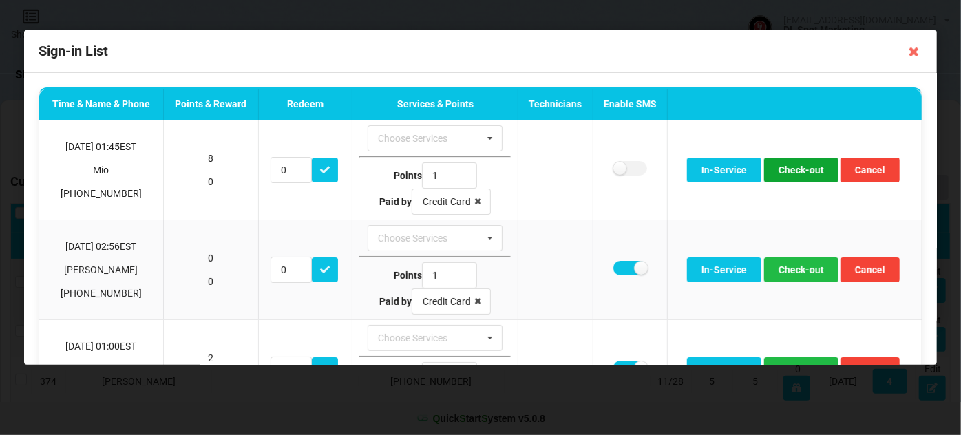
click at [792, 171] on button "Check-out" at bounding box center [801, 170] width 74 height 25
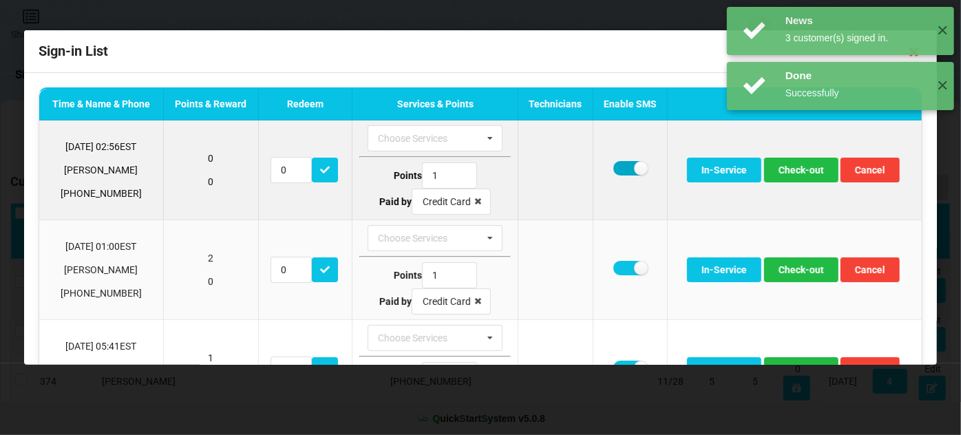
click at [619, 167] on label at bounding box center [630, 168] width 34 height 14
checkbox input "false"
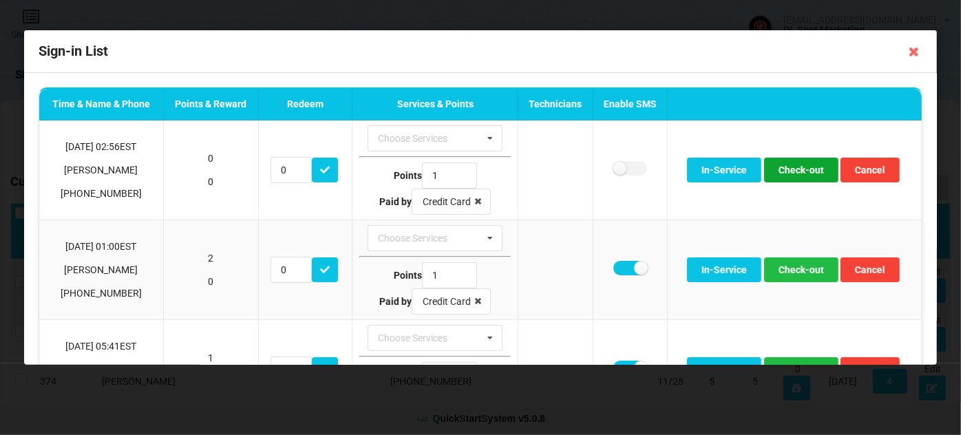
click at [797, 169] on button "Check-out" at bounding box center [801, 170] width 74 height 25
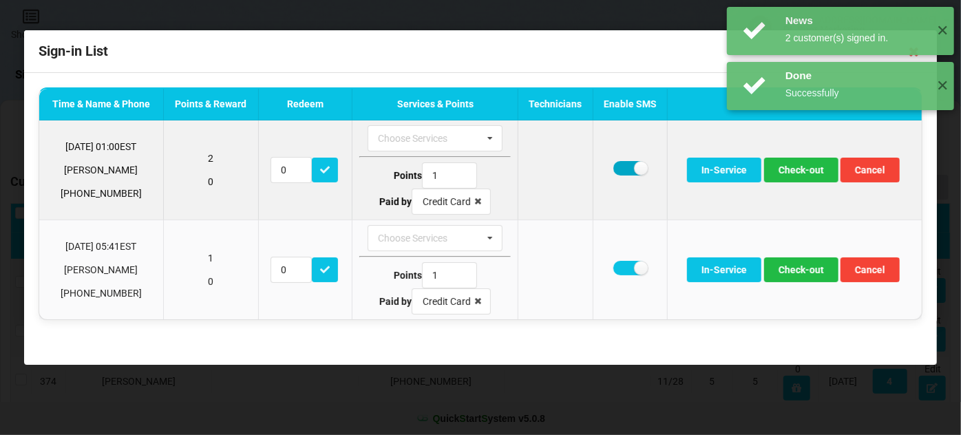
click at [626, 167] on label at bounding box center [630, 168] width 34 height 14
checkbox input "false"
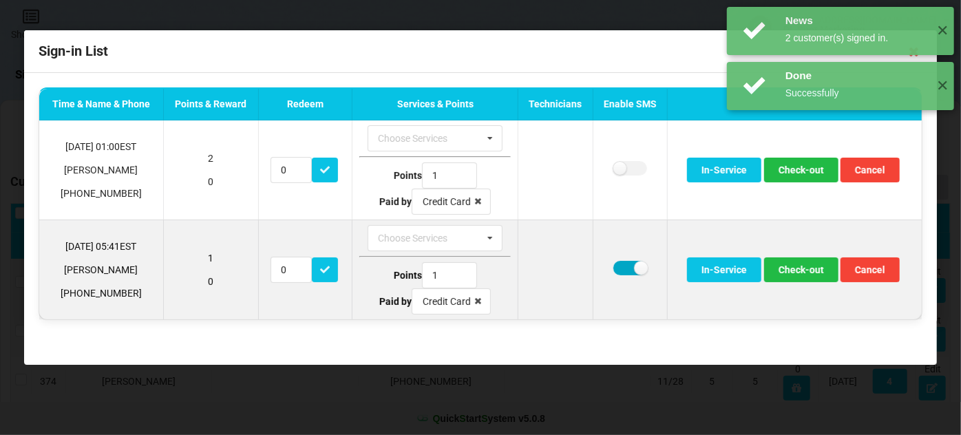
click at [628, 269] on label at bounding box center [630, 268] width 34 height 14
checkbox input "false"
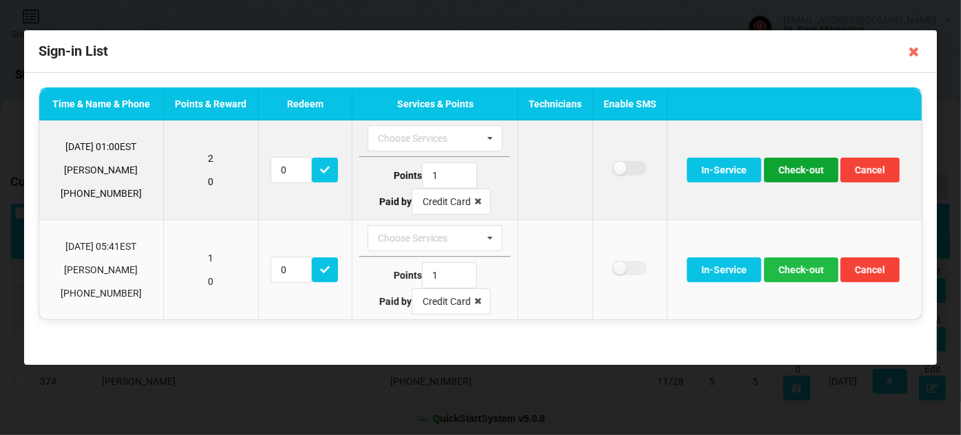
click at [793, 167] on button "Check-out" at bounding box center [801, 170] width 74 height 25
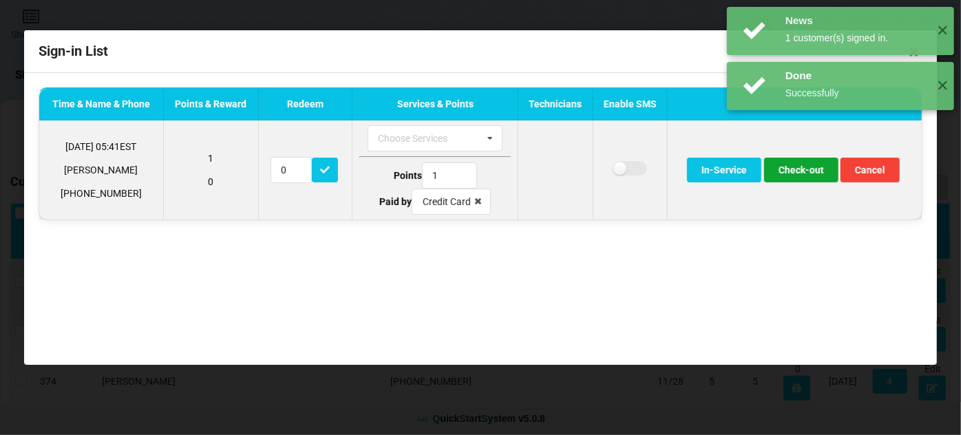
click at [793, 168] on button "Check-out" at bounding box center [801, 170] width 74 height 25
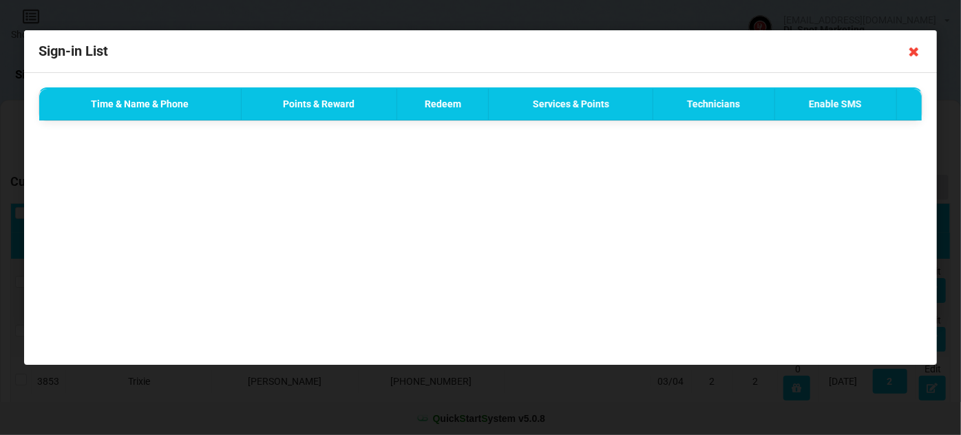
click at [915, 50] on icon at bounding box center [914, 52] width 22 height 22
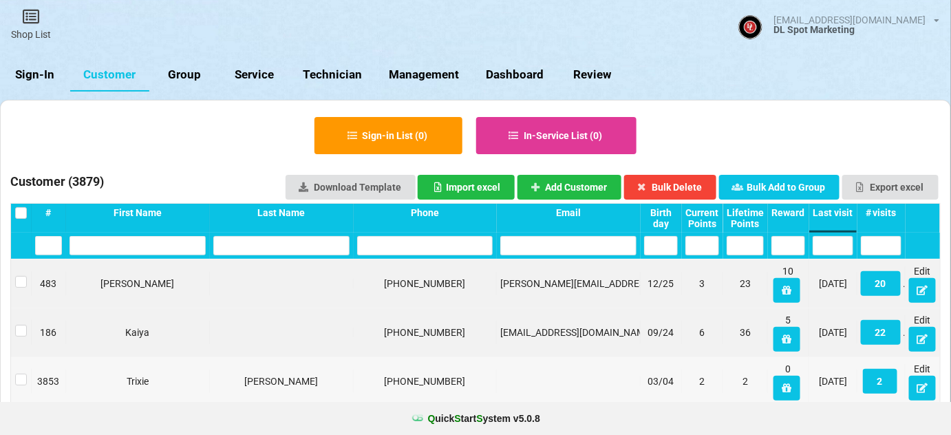
click at [50, 72] on link "Sign-In" at bounding box center [35, 74] width 70 height 33
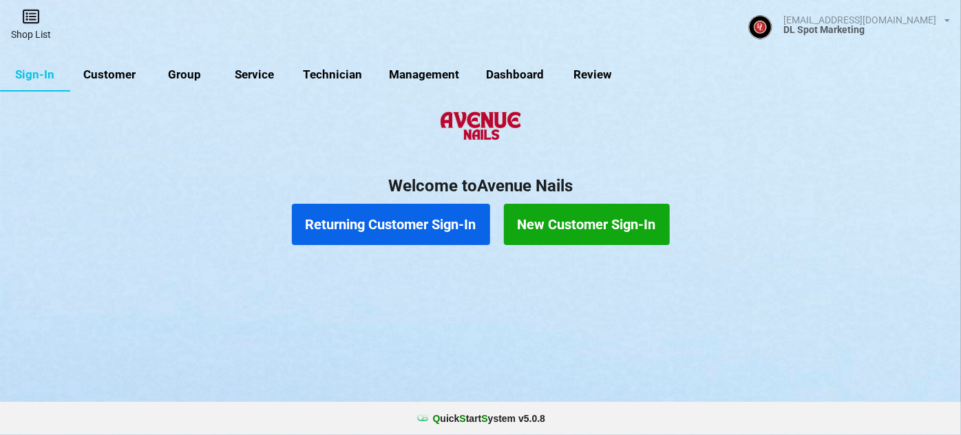
click at [34, 16] on icon at bounding box center [30, 16] width 19 height 17
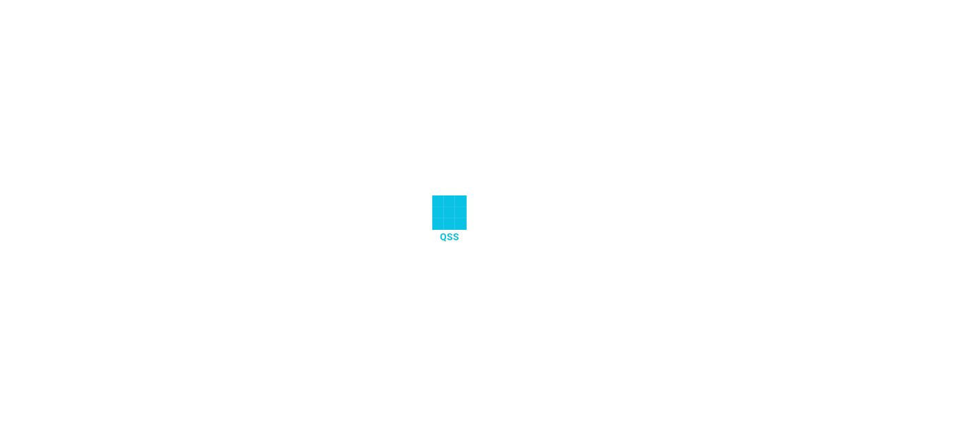
select select "25"
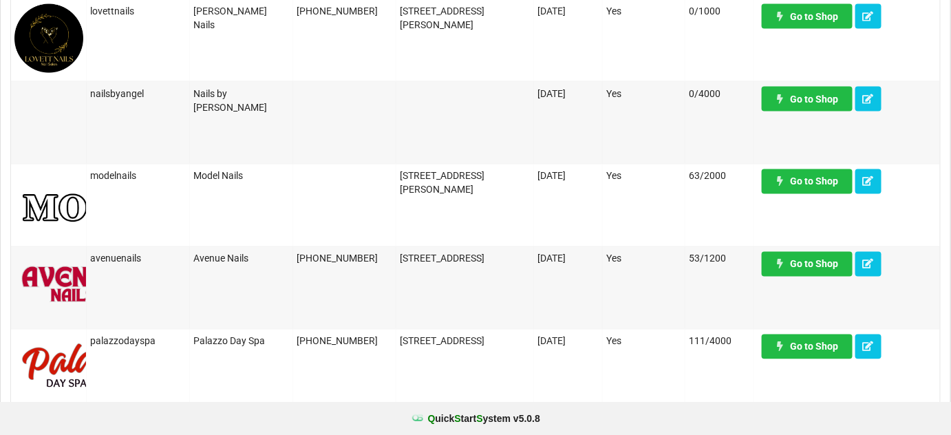
scroll to position [750, 0]
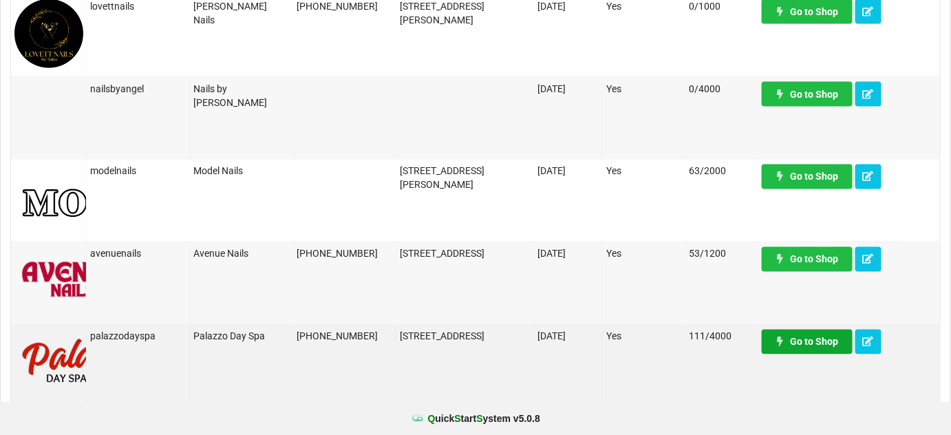
click at [813, 348] on link "Go to Shop" at bounding box center [807, 342] width 91 height 25
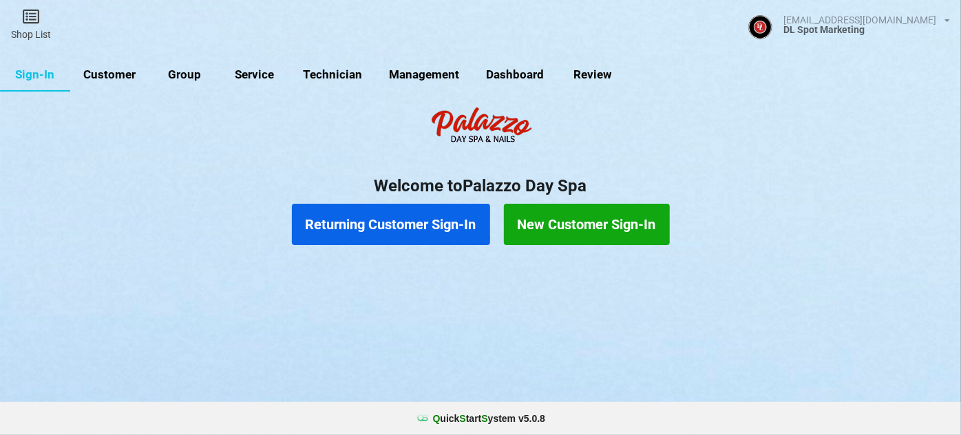
click at [109, 72] on link "Customer" at bounding box center [109, 74] width 79 height 33
select select "25"
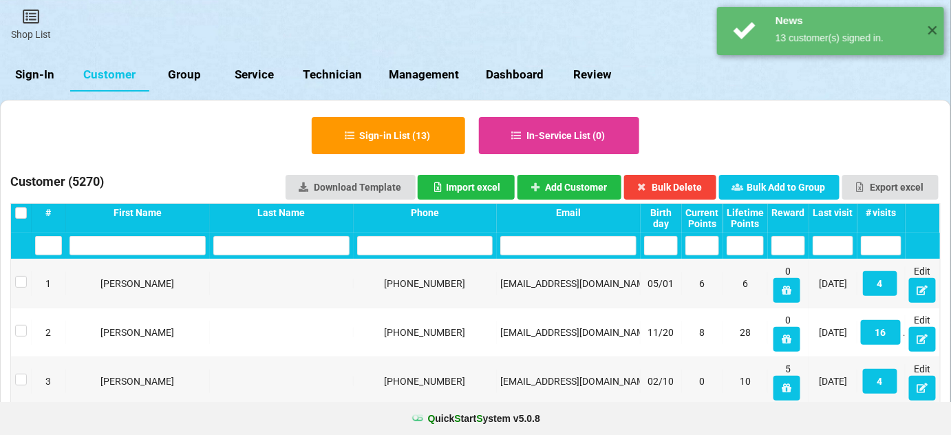
click at [831, 213] on div "Last visit" at bounding box center [833, 212] width 41 height 11
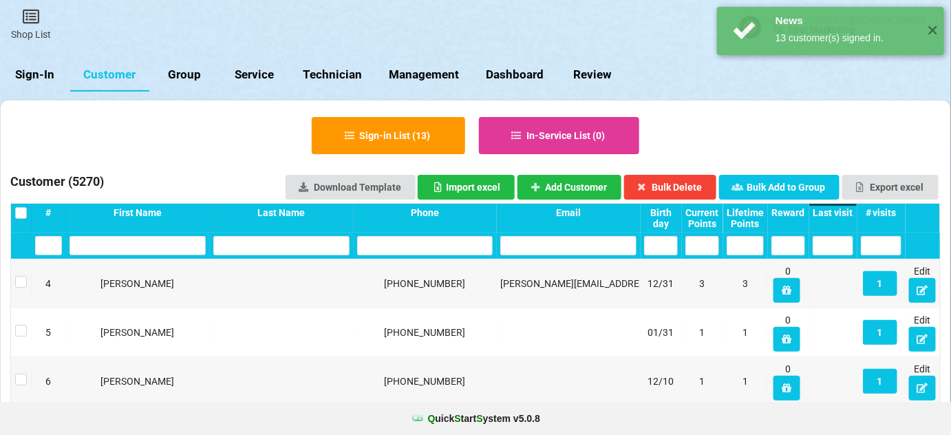
click at [835, 212] on div "Last visit" at bounding box center [833, 212] width 41 height 11
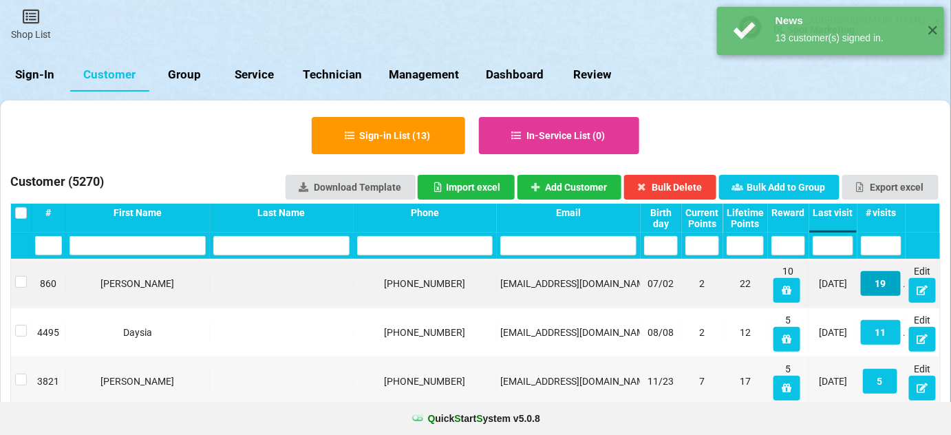
click at [886, 287] on button "19" at bounding box center [881, 283] width 40 height 25
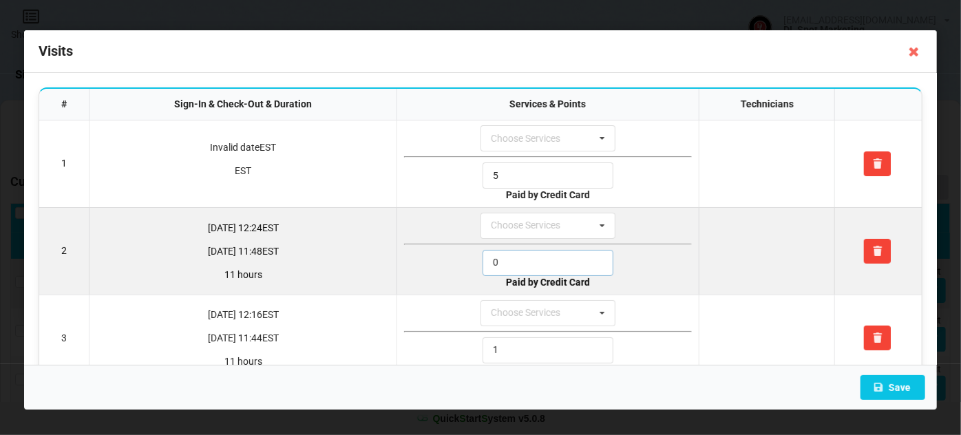
click at [524, 259] on input "0" at bounding box center [547, 263] width 131 height 26
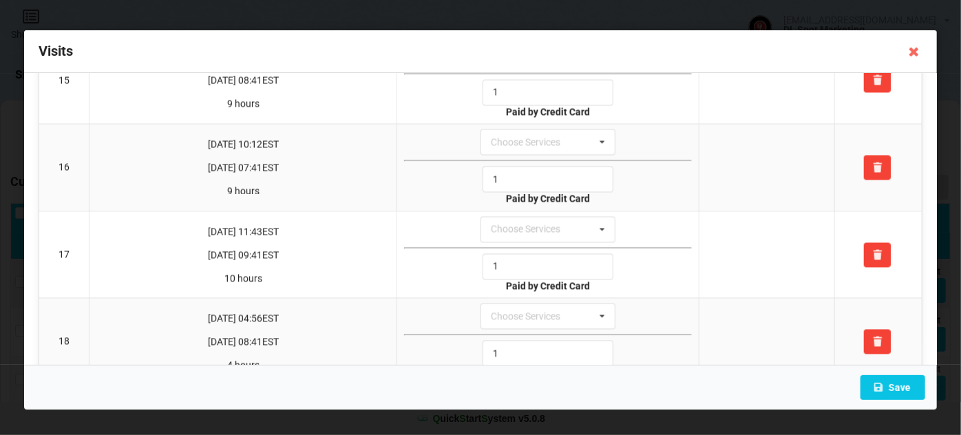
scroll to position [1407, 0]
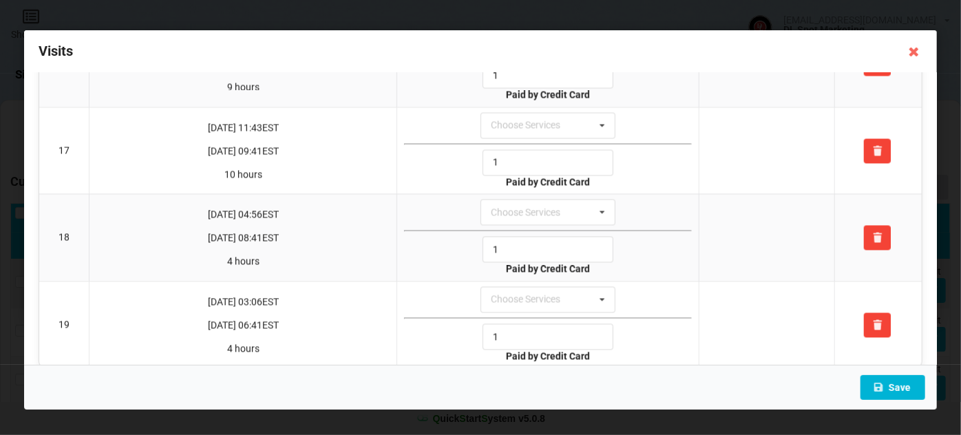
type input "1"
click at [890, 382] on button "Save" at bounding box center [892, 387] width 65 height 25
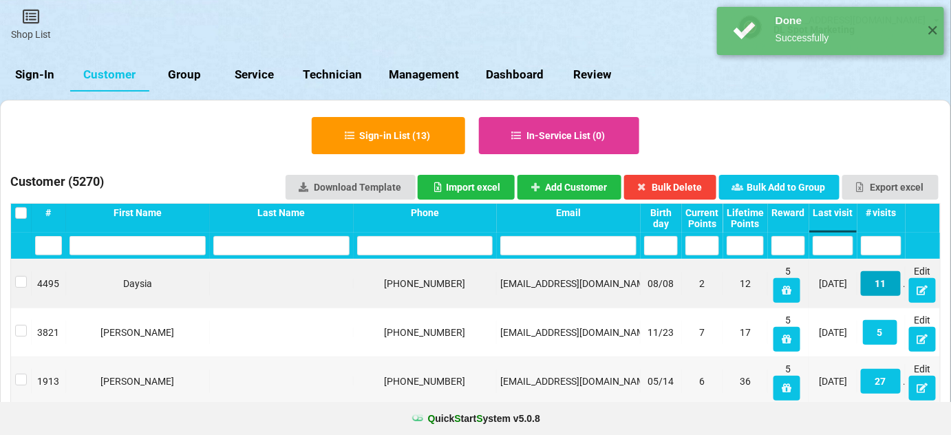
click at [882, 282] on button "11" at bounding box center [881, 283] width 40 height 25
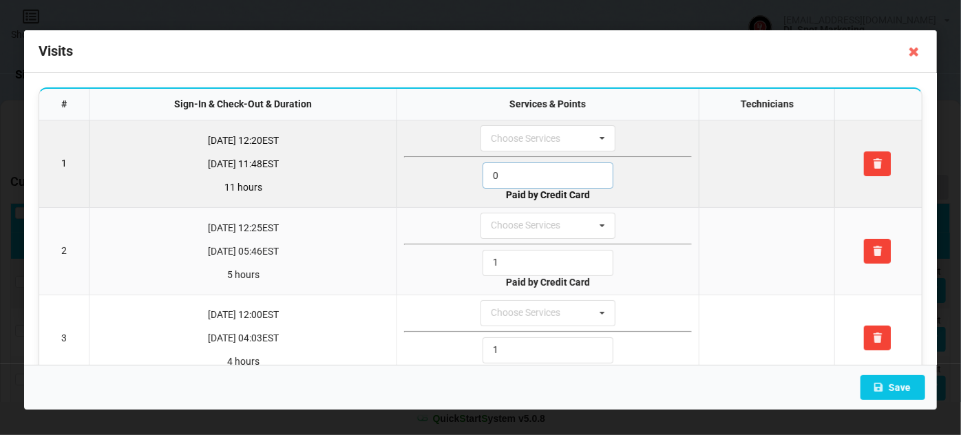
click at [513, 167] on input "0" at bounding box center [547, 175] width 131 height 26
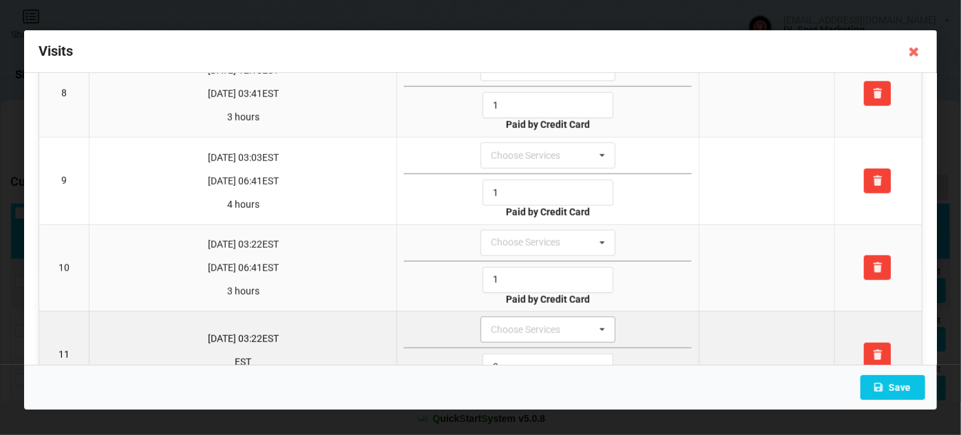
scroll to position [718, 0]
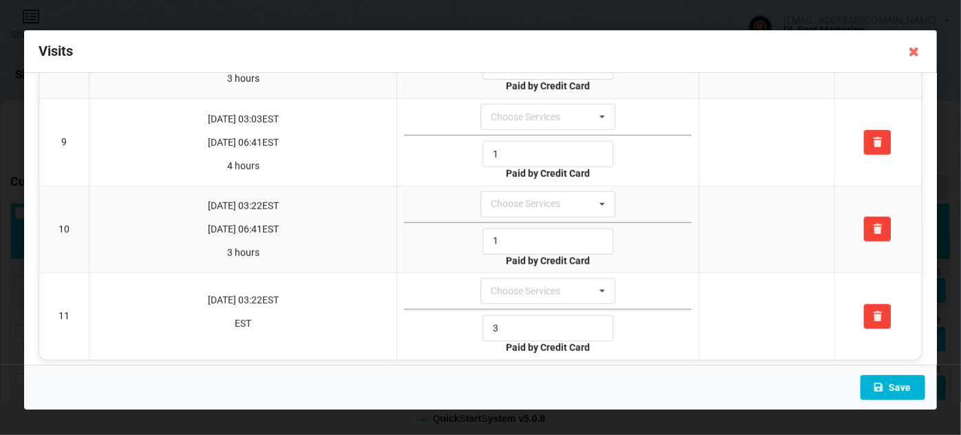
type input "1"
click at [892, 388] on button "Save" at bounding box center [892, 387] width 65 height 25
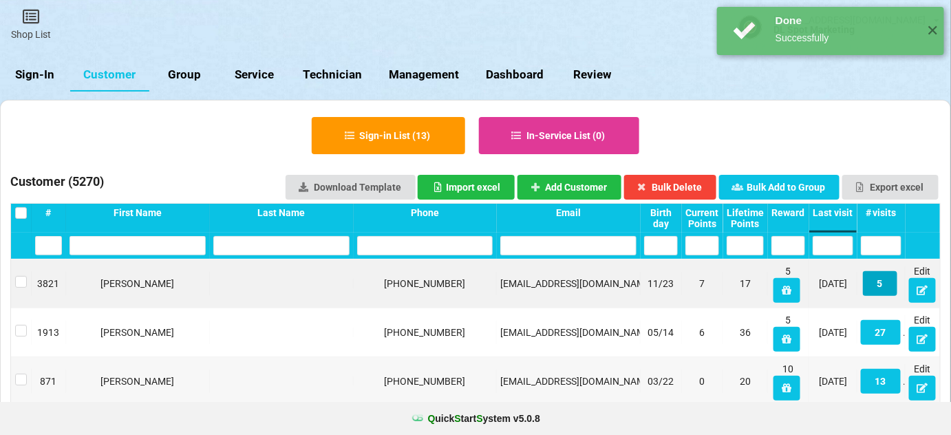
click at [885, 284] on button "5" at bounding box center [880, 283] width 34 height 25
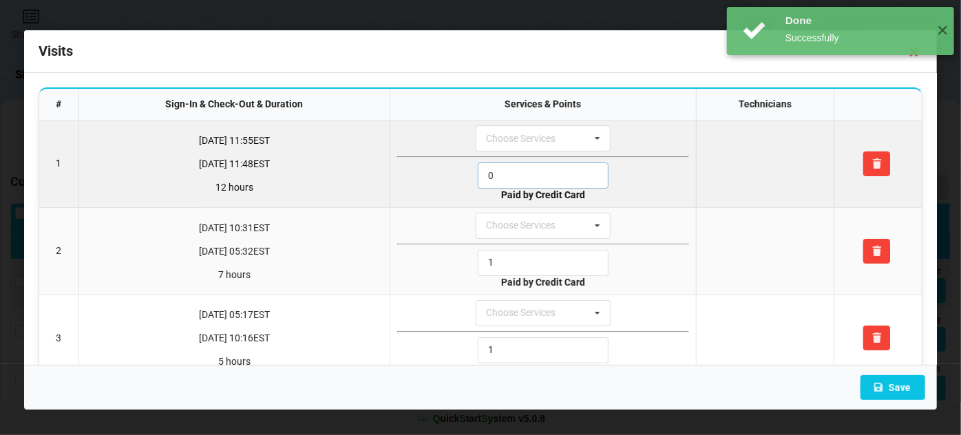
click at [524, 175] on input "0" at bounding box center [543, 175] width 131 height 26
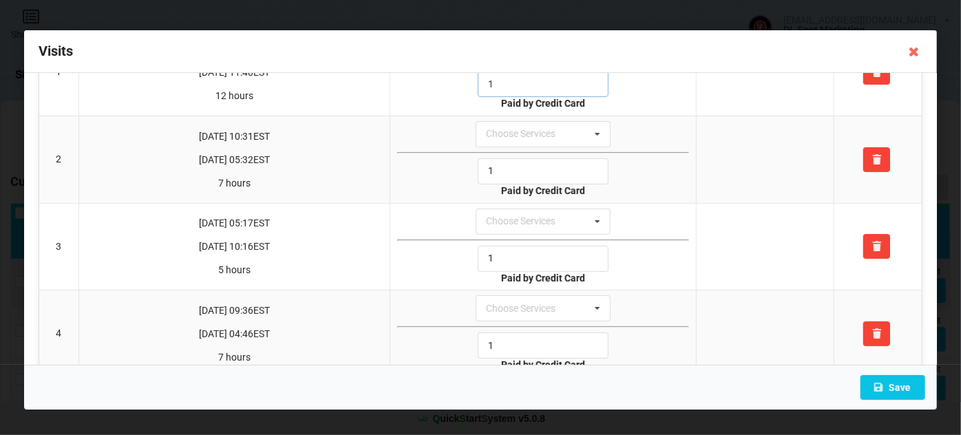
scroll to position [201, 0]
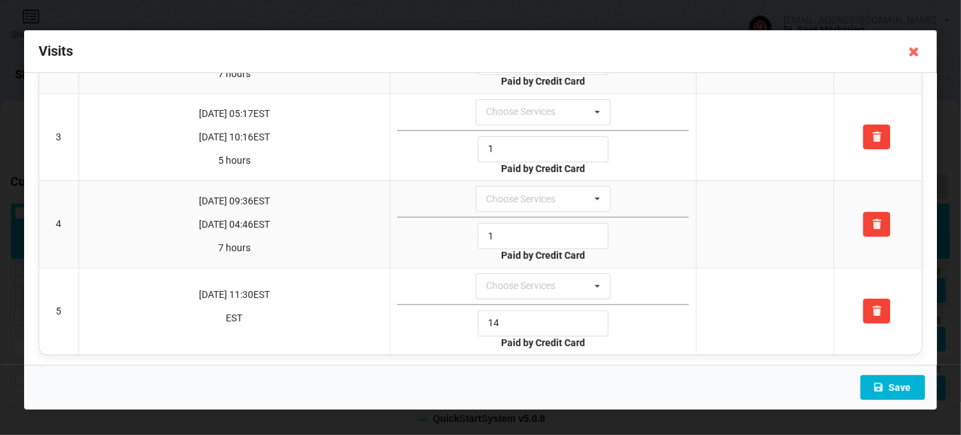
type input "1"
click at [906, 385] on button "Save" at bounding box center [892, 387] width 65 height 25
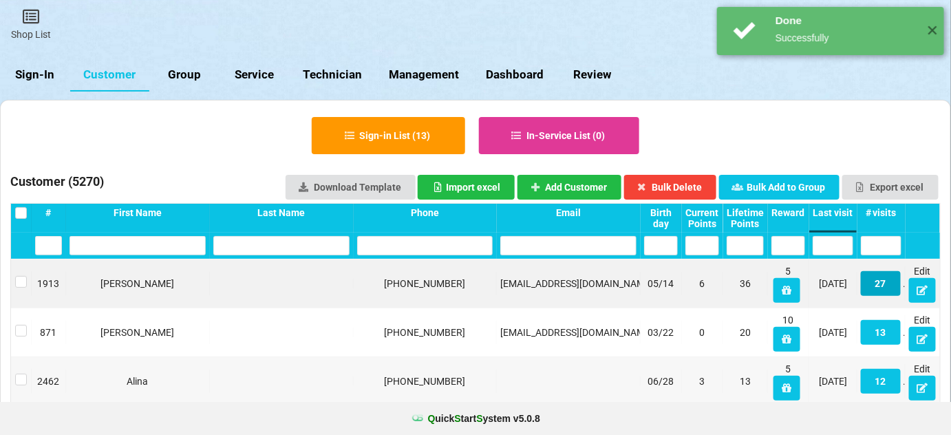
click at [884, 277] on button "27" at bounding box center [881, 283] width 40 height 25
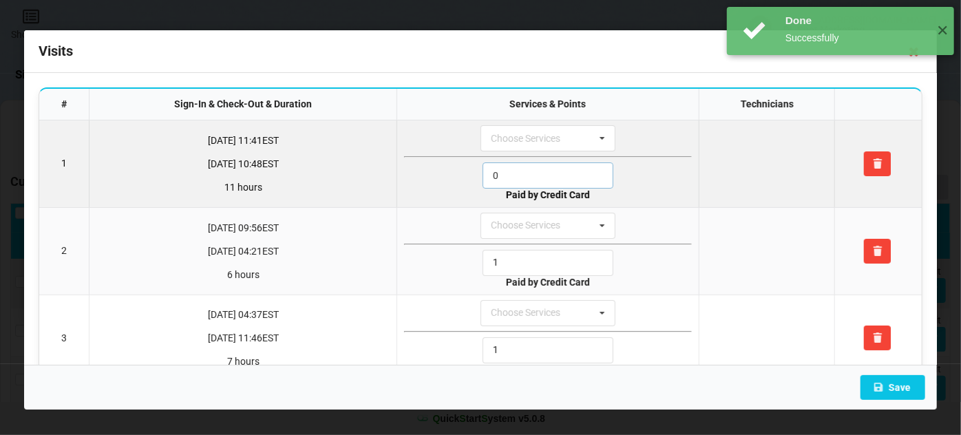
click at [501, 172] on input "0" at bounding box center [547, 175] width 131 height 26
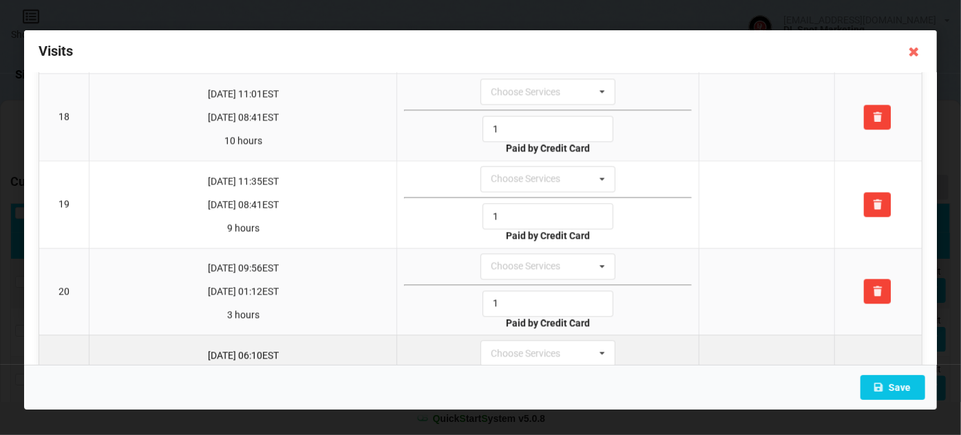
scroll to position [1334, 0]
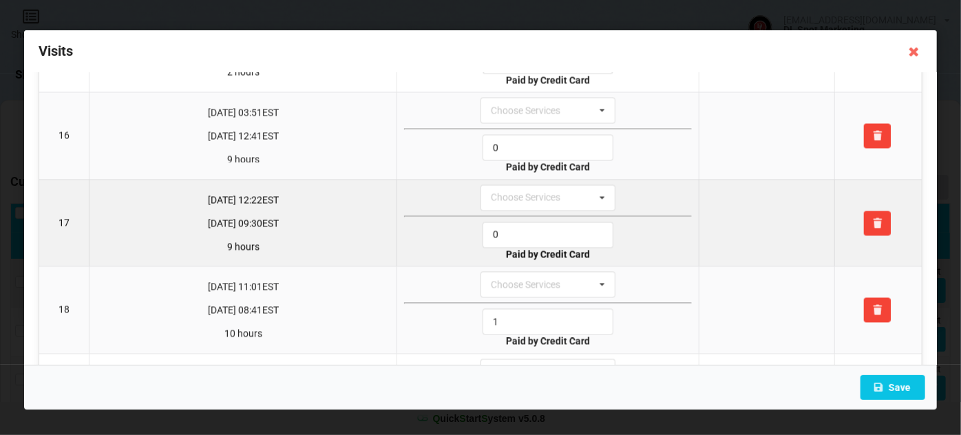
type input "1"
click at [515, 222] on input "0" at bounding box center [547, 235] width 131 height 26
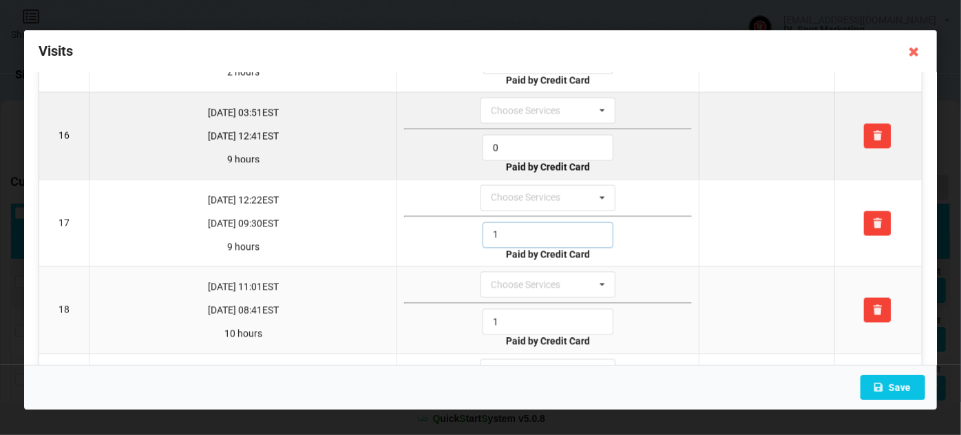
type input "1"
click at [506, 135] on input "0" at bounding box center [547, 148] width 131 height 26
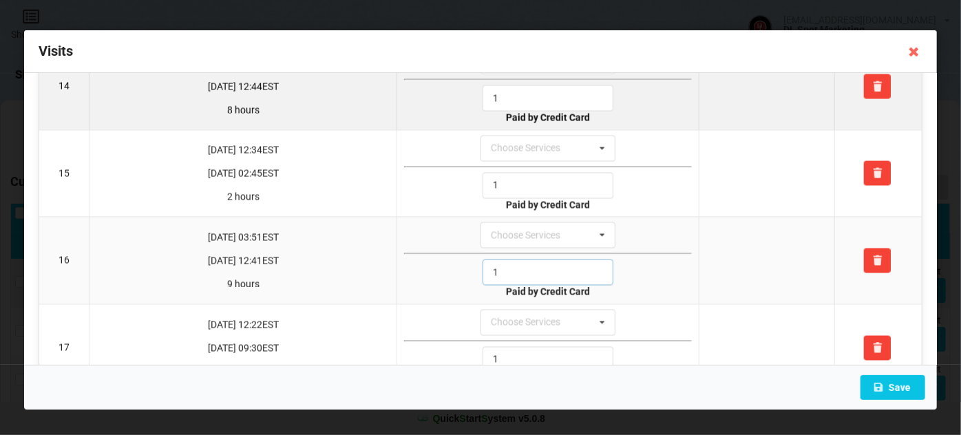
scroll to position [1167, 0]
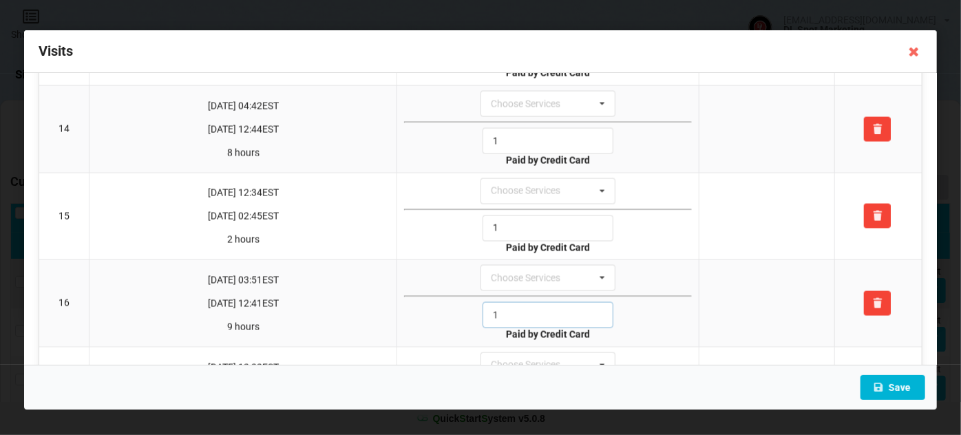
type input "1"
click at [899, 390] on button "Save" at bounding box center [892, 387] width 65 height 25
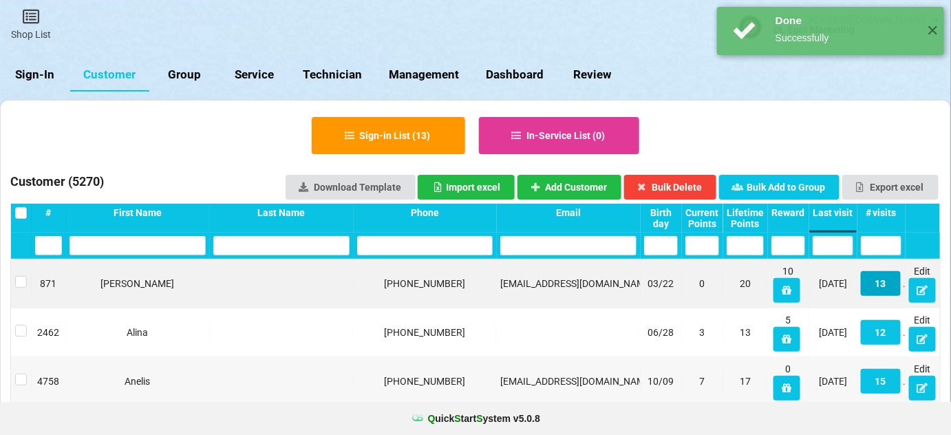
click at [884, 278] on button "13" at bounding box center [881, 283] width 40 height 25
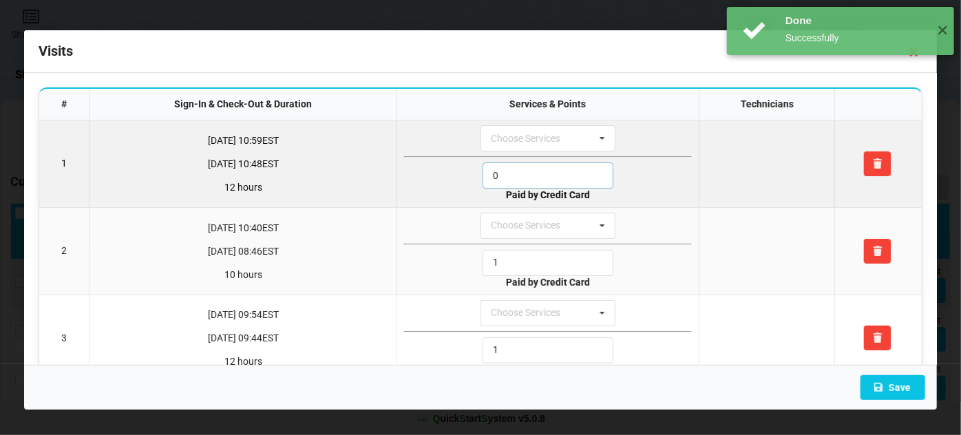
click at [517, 162] on input "0" at bounding box center [547, 175] width 131 height 26
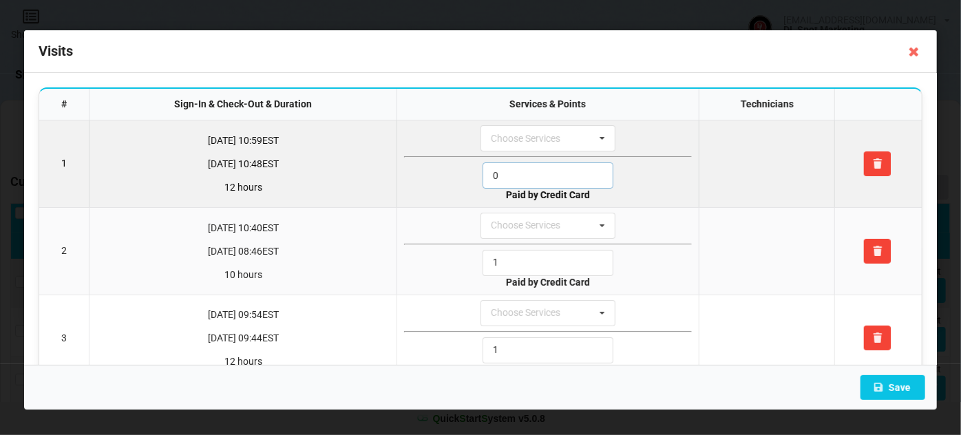
click at [513, 171] on input "0" at bounding box center [547, 175] width 131 height 26
click at [512, 171] on input "0" at bounding box center [547, 175] width 131 height 26
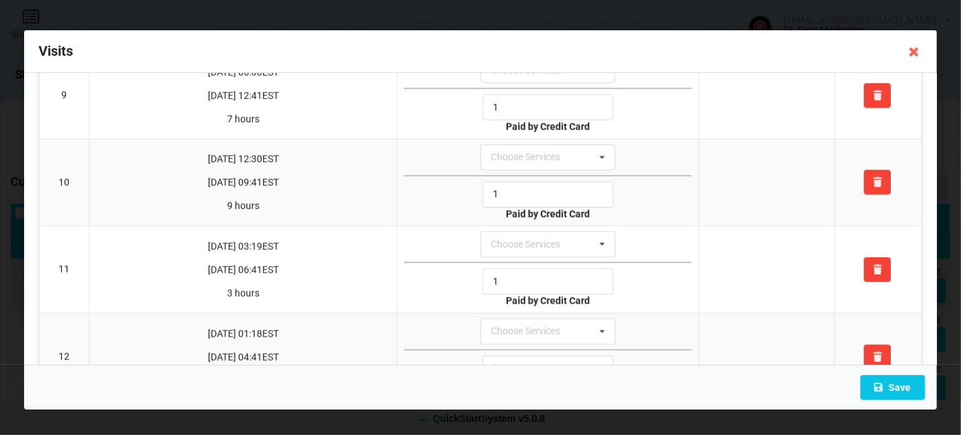
scroll to position [890, 0]
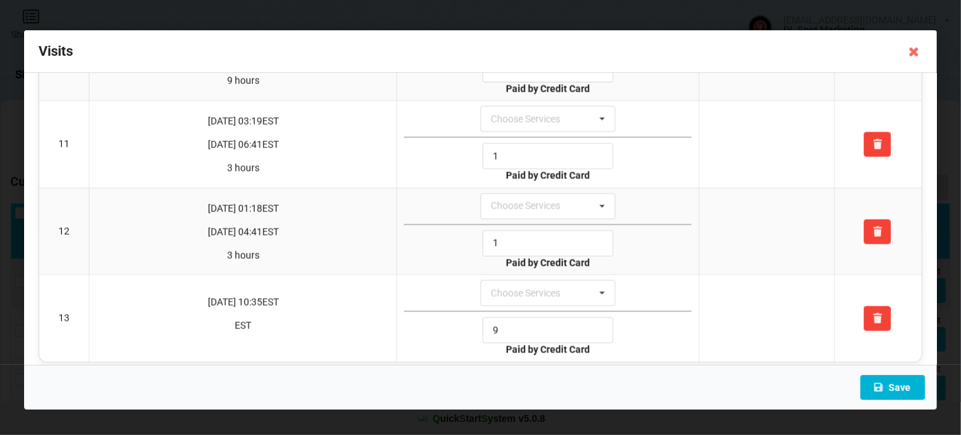
type input "1"
click at [901, 390] on button "Save" at bounding box center [892, 387] width 65 height 25
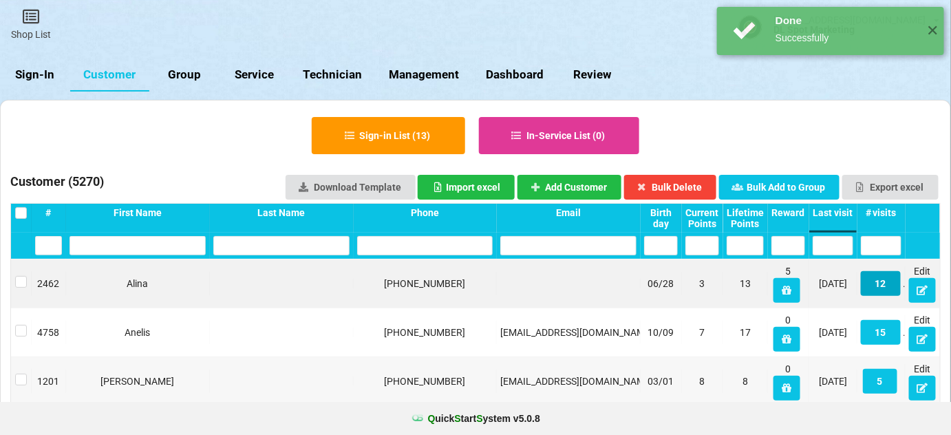
click at [886, 286] on button "12" at bounding box center [881, 283] width 40 height 25
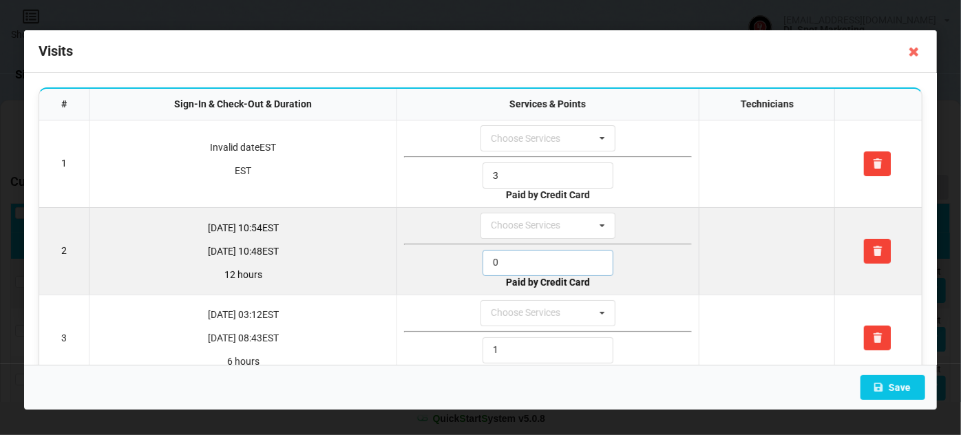
click at [504, 253] on input "0" at bounding box center [547, 263] width 131 height 26
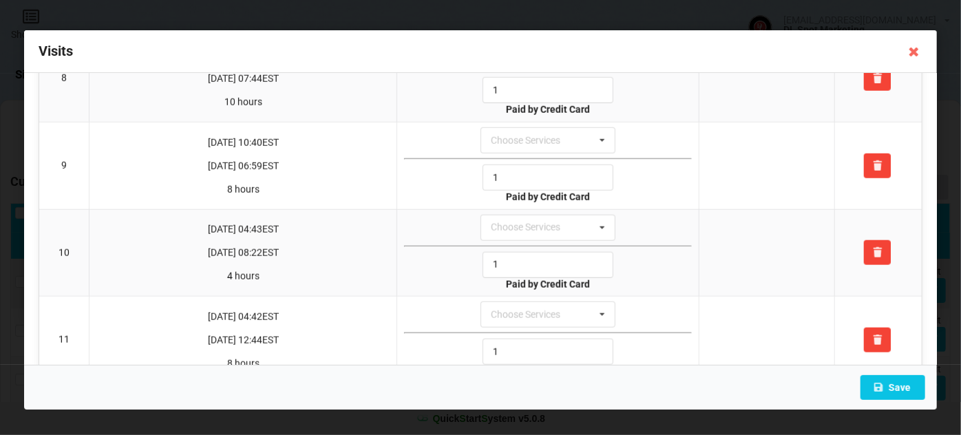
scroll to position [804, 0]
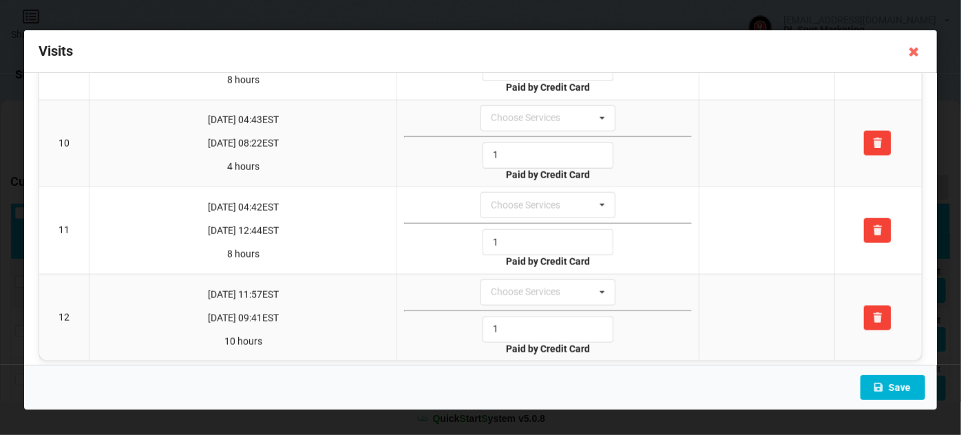
type input "1"
click at [906, 393] on button "Save" at bounding box center [892, 387] width 65 height 25
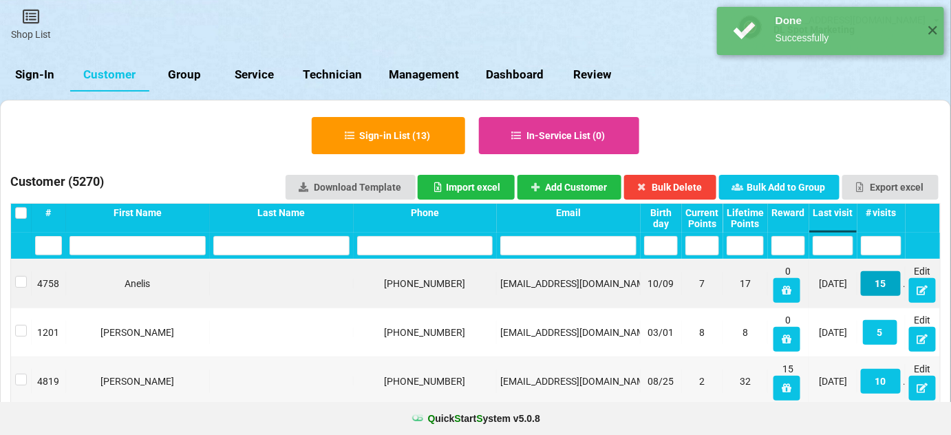
click at [882, 278] on button "15" at bounding box center [881, 283] width 40 height 25
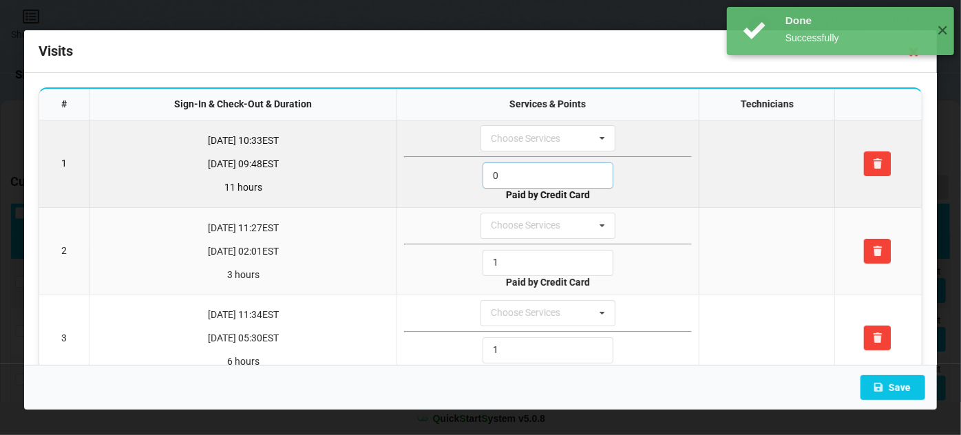
click at [537, 177] on input "0" at bounding box center [547, 175] width 131 height 26
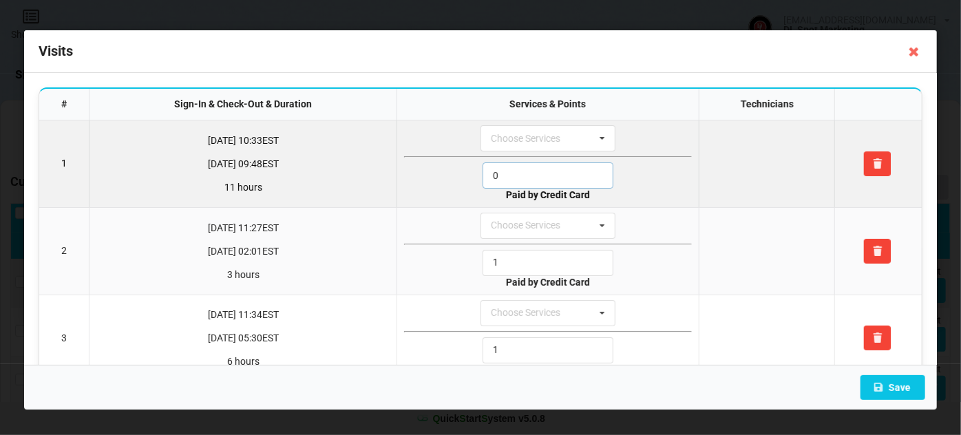
click at [537, 177] on input "0" at bounding box center [547, 175] width 131 height 26
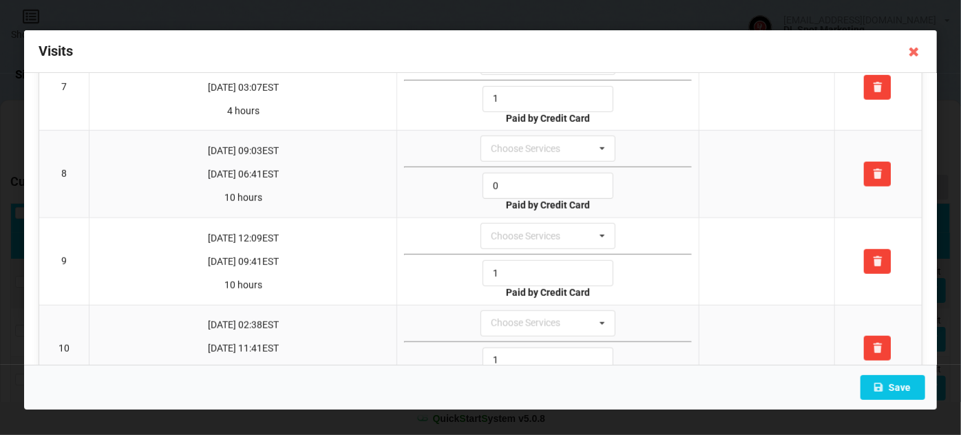
scroll to position [584, 0]
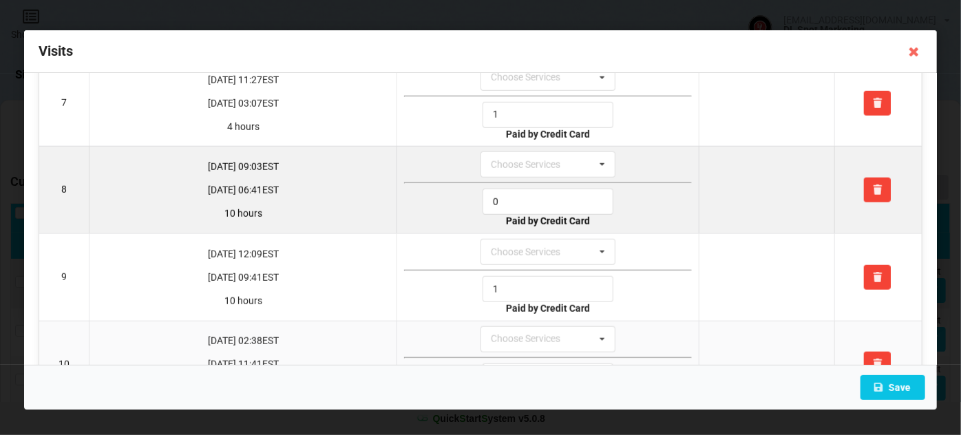
type input "1"
click at [510, 191] on input "0" at bounding box center [547, 202] width 131 height 26
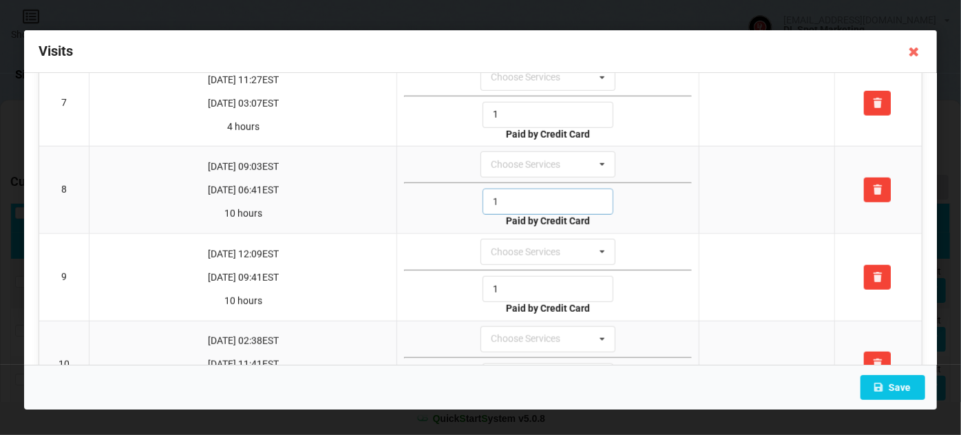
scroll to position [1062, 0]
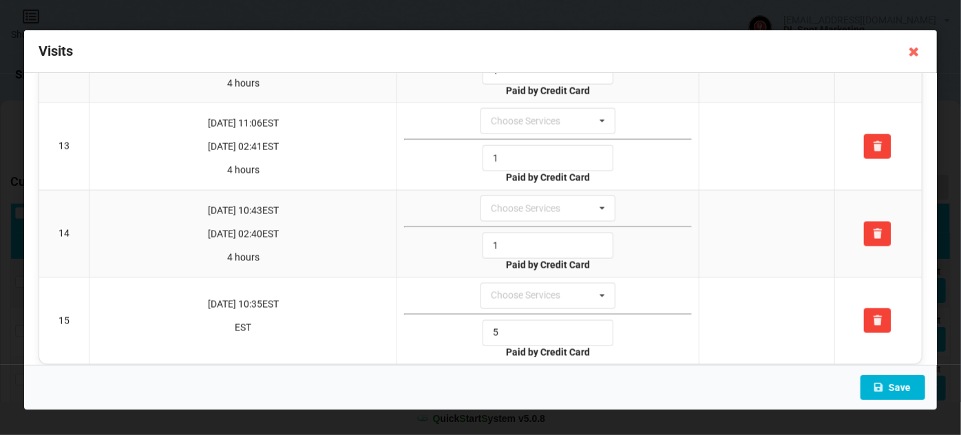
type input "1"
click at [904, 387] on button "Save" at bounding box center [892, 387] width 65 height 25
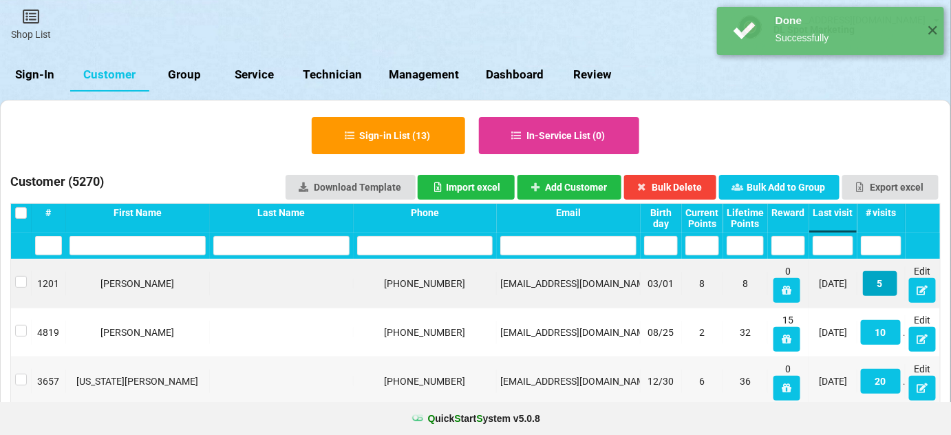
click at [878, 282] on button "5" at bounding box center [880, 283] width 34 height 25
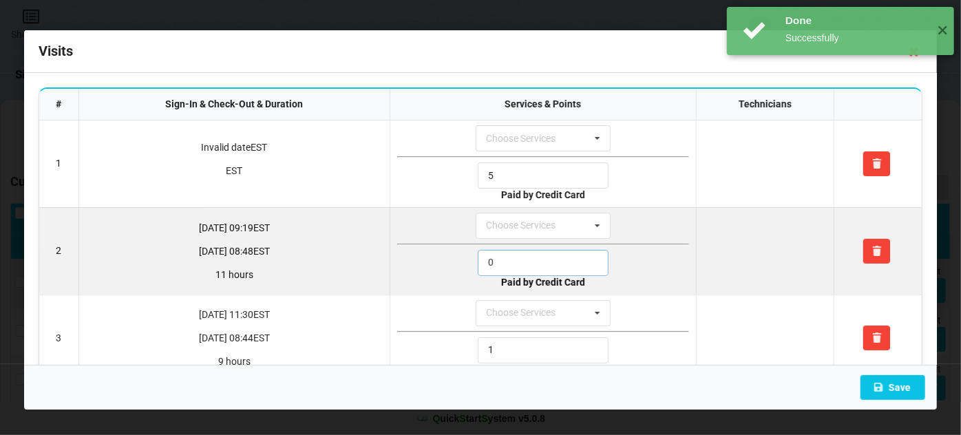
click at [527, 262] on input "0" at bounding box center [543, 263] width 131 height 26
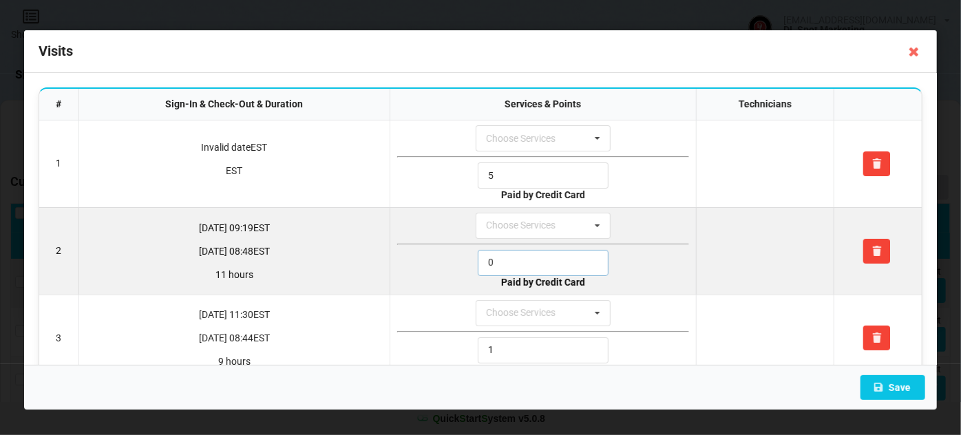
click at [526, 262] on input "0" at bounding box center [543, 263] width 131 height 26
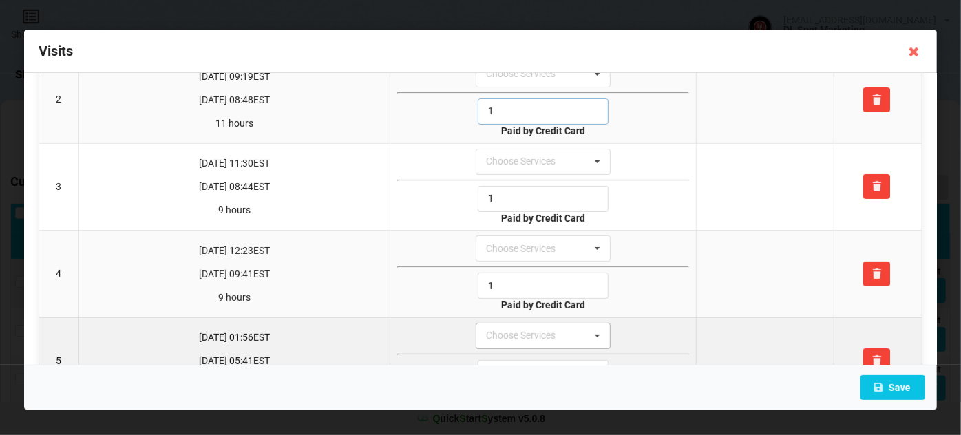
scroll to position [201, 0]
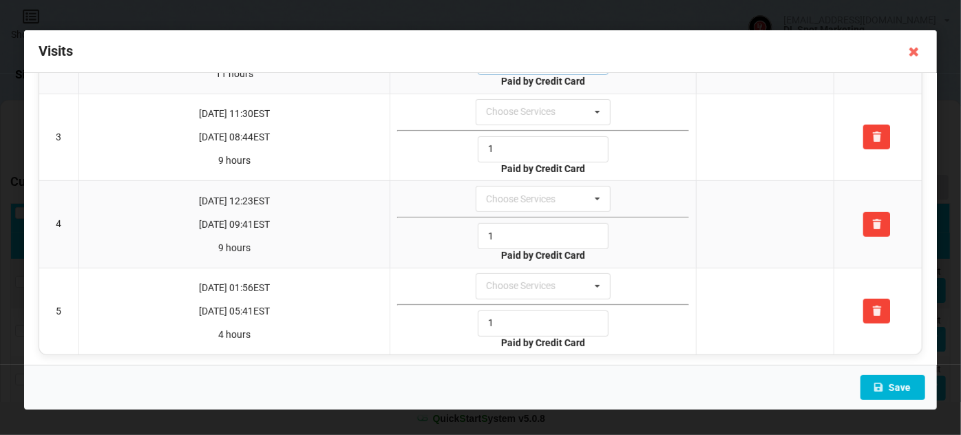
type input "1"
click at [905, 392] on button "Save" at bounding box center [892, 387] width 65 height 25
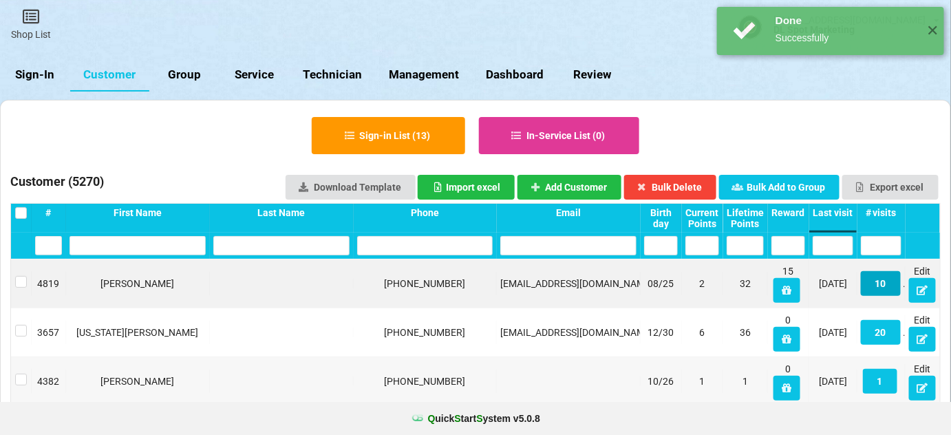
click at [882, 284] on button "10" at bounding box center [881, 283] width 40 height 25
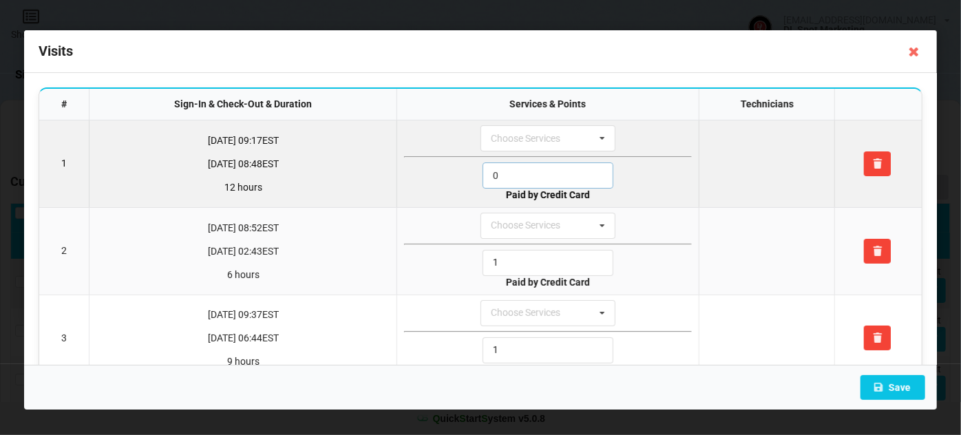
click at [521, 177] on input "0" at bounding box center [547, 175] width 131 height 26
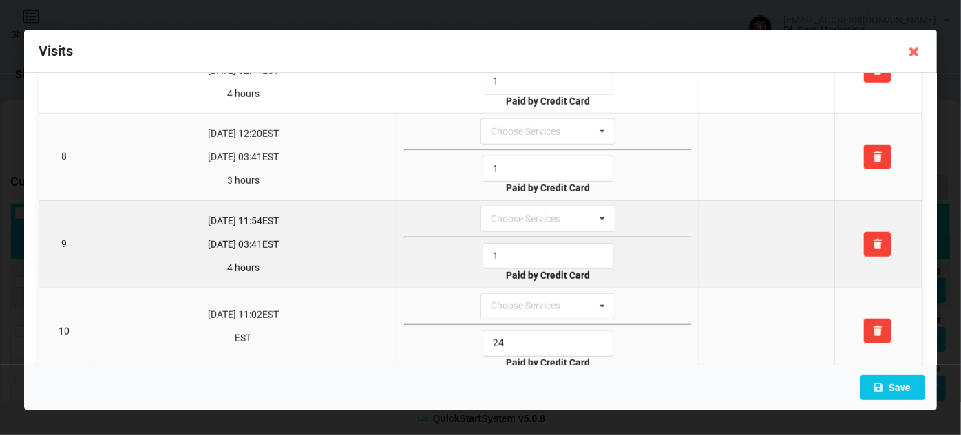
scroll to position [632, 0]
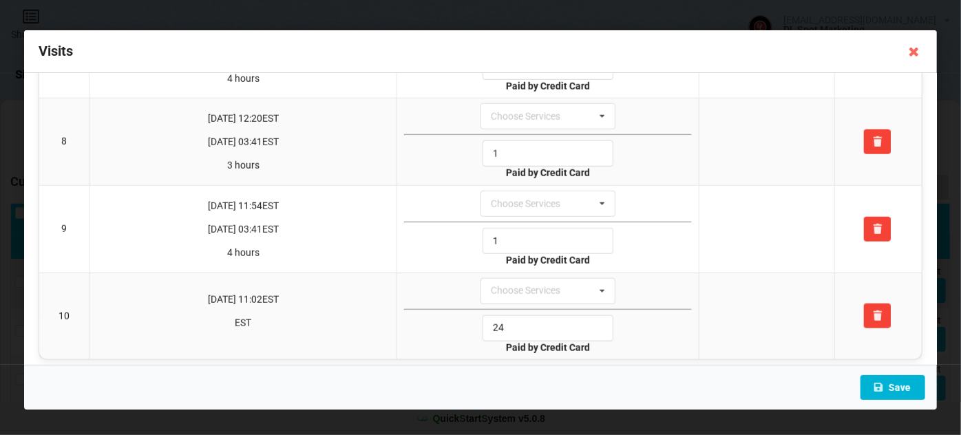
type input "1"
click at [890, 385] on button "Save" at bounding box center [892, 387] width 65 height 25
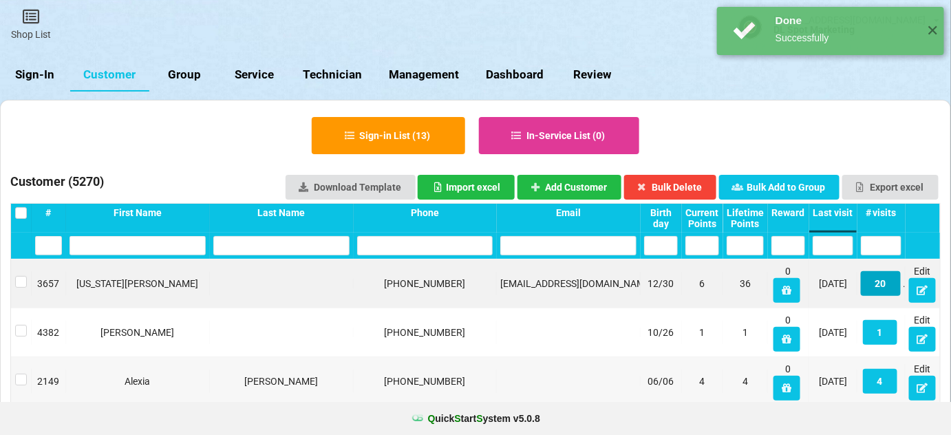
click at [882, 282] on button "20" at bounding box center [881, 283] width 40 height 25
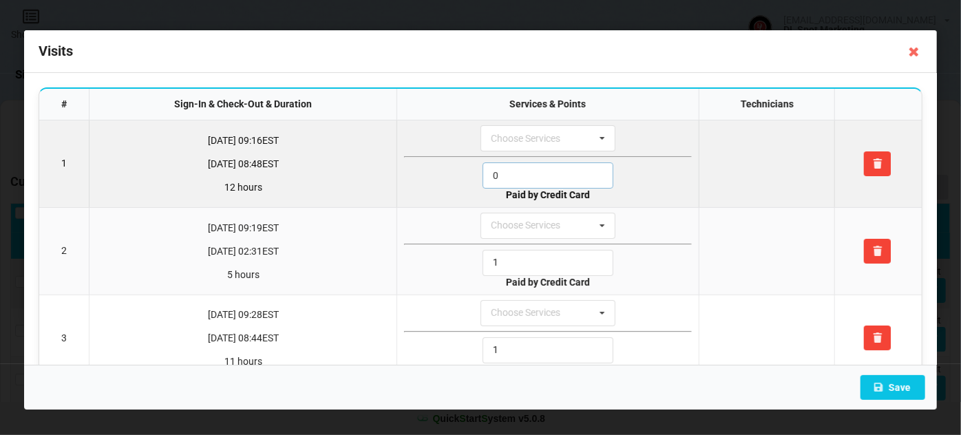
click at [537, 170] on input "0" at bounding box center [547, 175] width 131 height 26
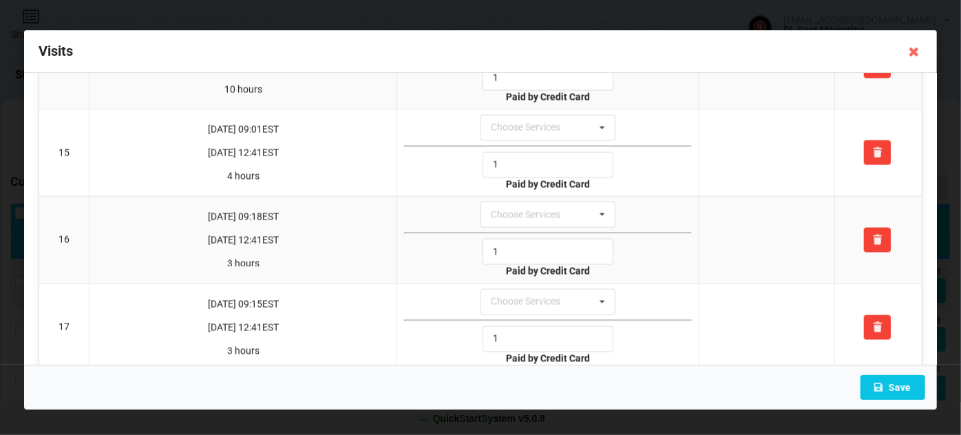
scroll to position [1493, 0]
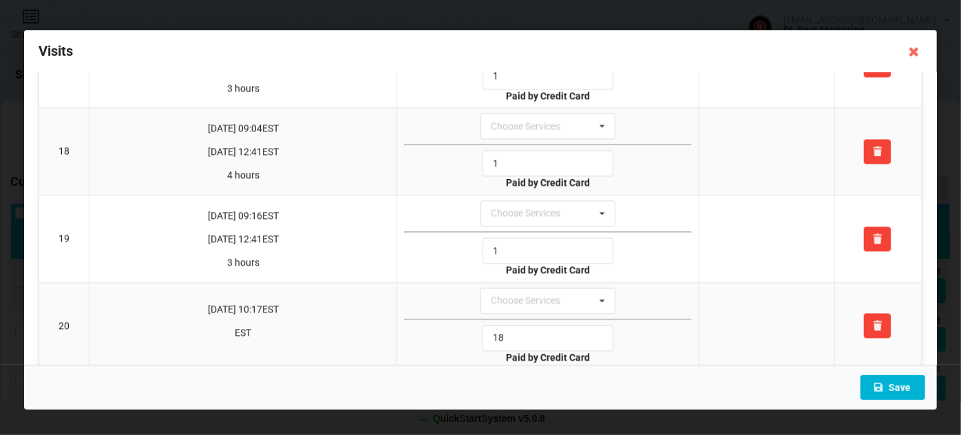
type input "1"
click at [901, 385] on button "Save" at bounding box center [892, 387] width 65 height 25
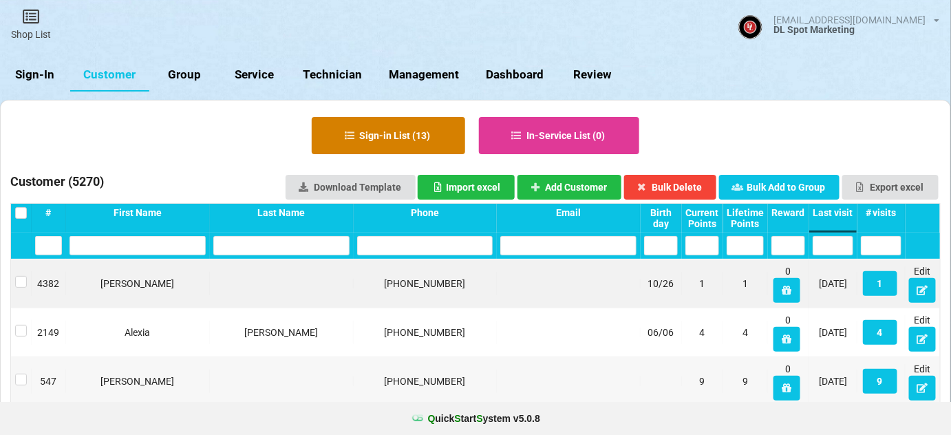
click at [399, 125] on button "Sign-in List ( 13 )" at bounding box center [388, 135] width 153 height 37
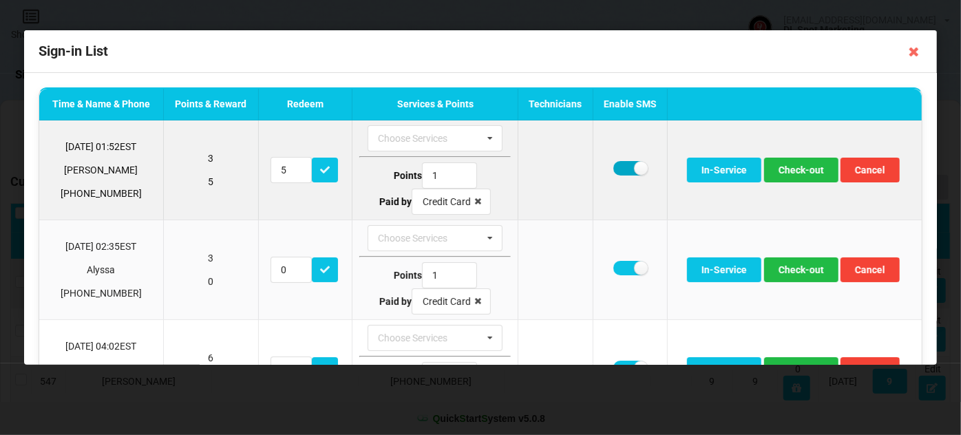
click at [623, 165] on label at bounding box center [630, 168] width 34 height 14
checkbox input "false"
click at [793, 165] on button "Check-out" at bounding box center [801, 170] width 74 height 25
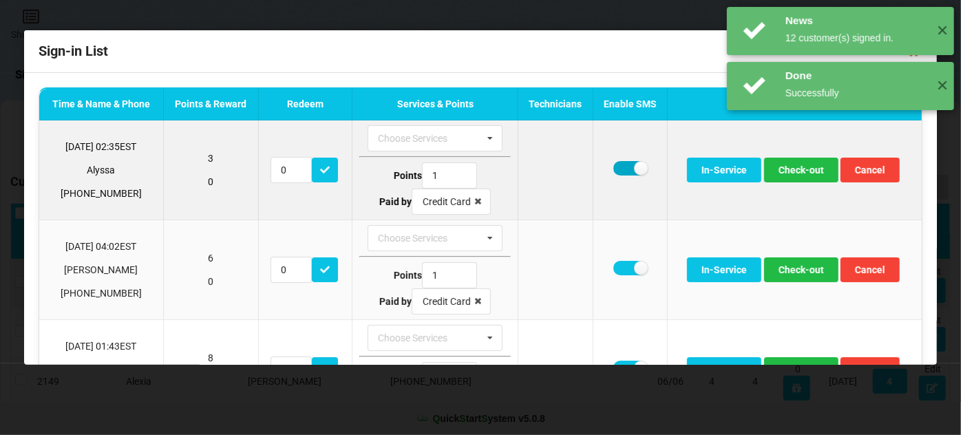
click at [619, 164] on label at bounding box center [630, 168] width 34 height 14
checkbox input "false"
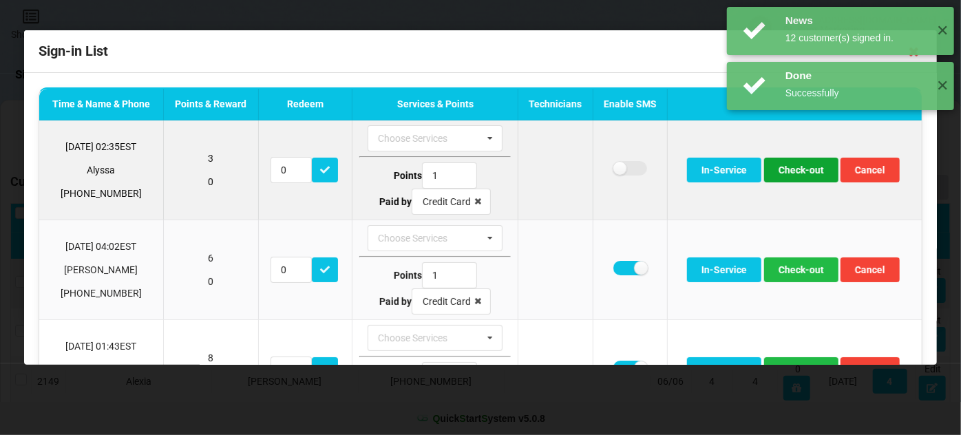
click at [800, 173] on button "Check-out" at bounding box center [801, 170] width 74 height 25
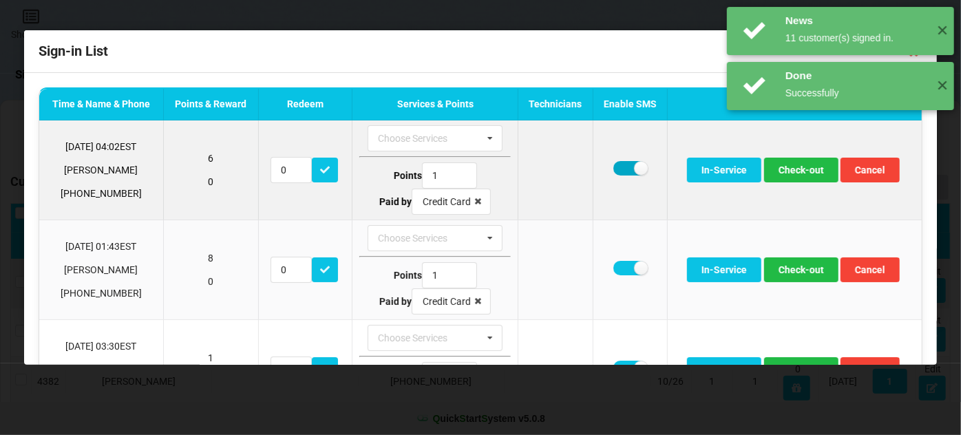
click at [622, 166] on label at bounding box center [630, 168] width 34 height 14
checkbox input "false"
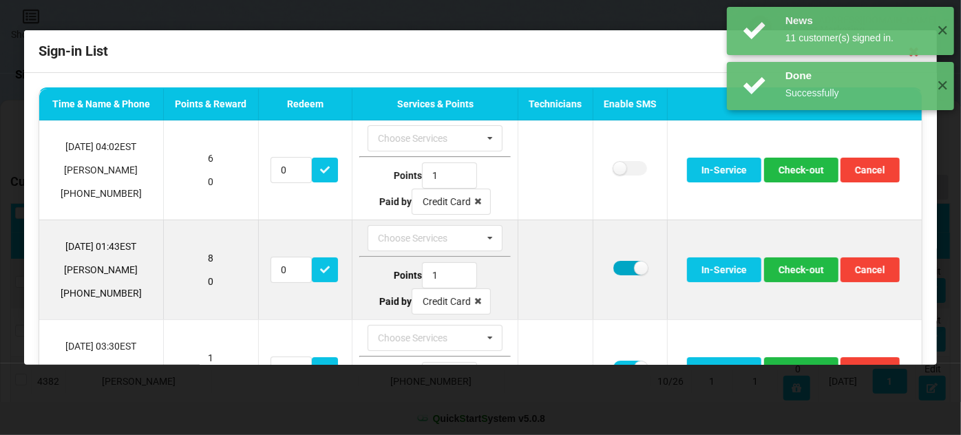
click at [622, 264] on label at bounding box center [630, 268] width 34 height 14
checkbox input "false"
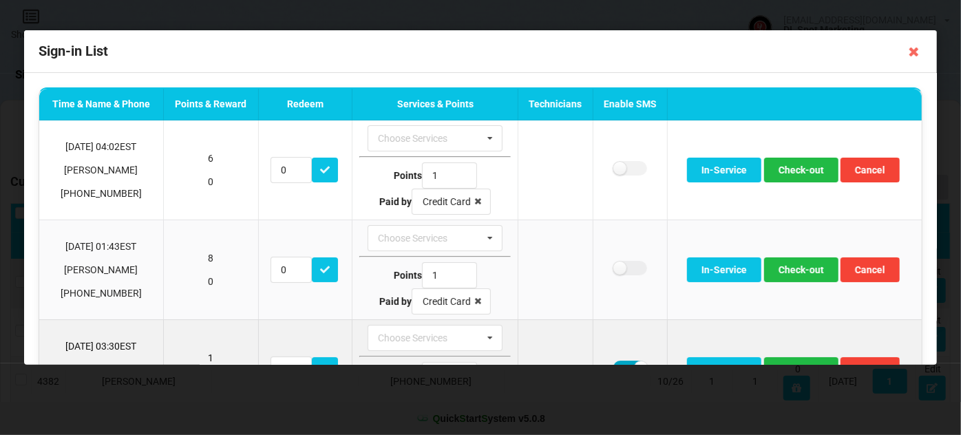
scroll to position [8, 0]
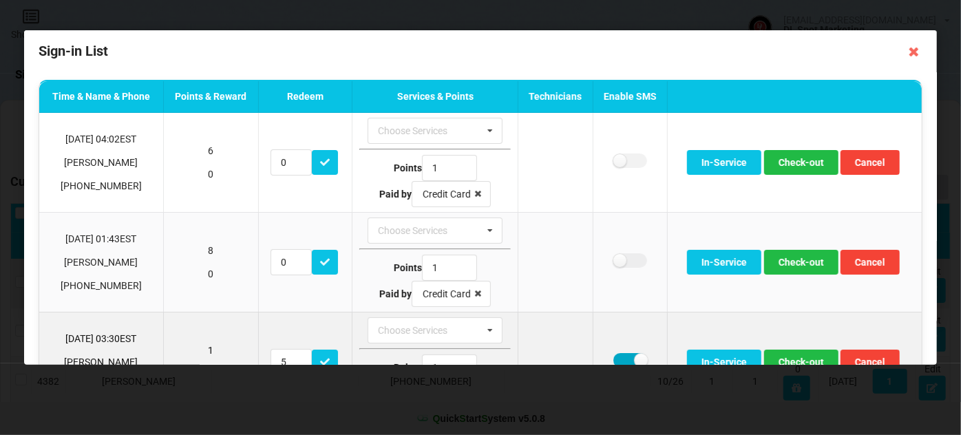
click at [620, 361] on label at bounding box center [630, 360] width 34 height 14
checkbox input "false"
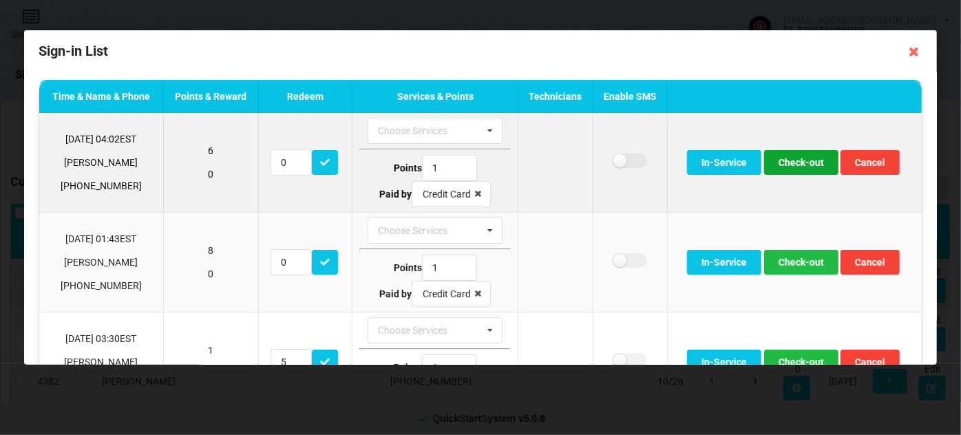
click at [798, 162] on button "Check-out" at bounding box center [801, 162] width 74 height 25
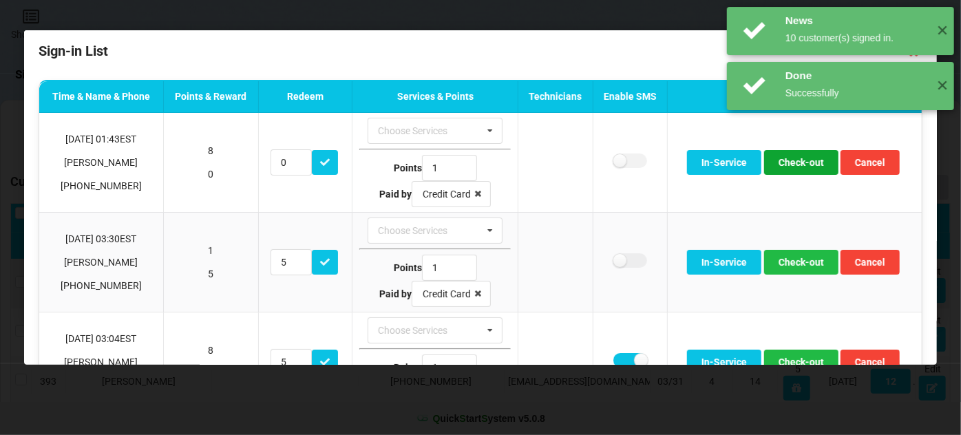
click at [798, 162] on button "Check-out" at bounding box center [801, 162] width 74 height 25
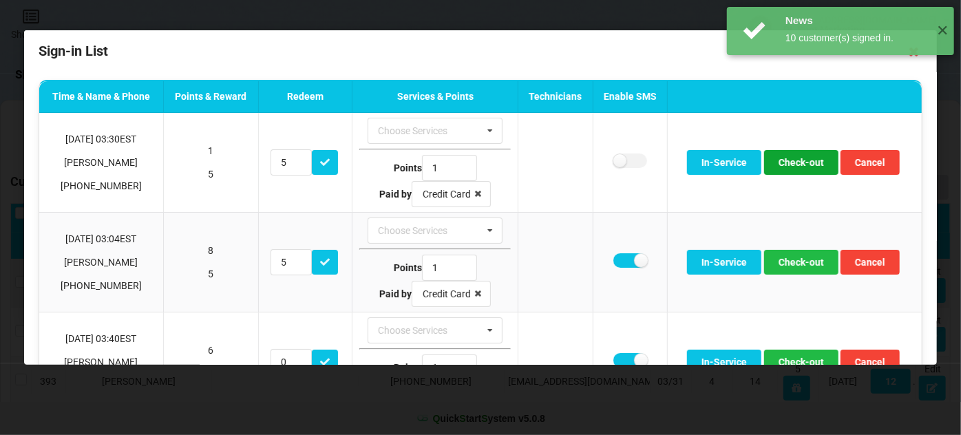
click at [798, 162] on button "Check-out" at bounding box center [801, 162] width 74 height 25
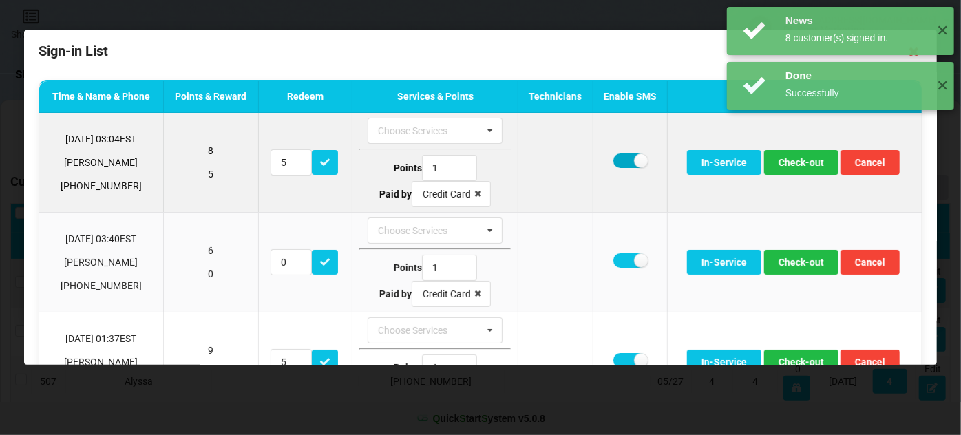
drag, startPoint x: 623, startPoint y: 159, endPoint x: 615, endPoint y: 195, distance: 37.6
click at [623, 159] on label at bounding box center [630, 160] width 34 height 14
checkbox input "false"
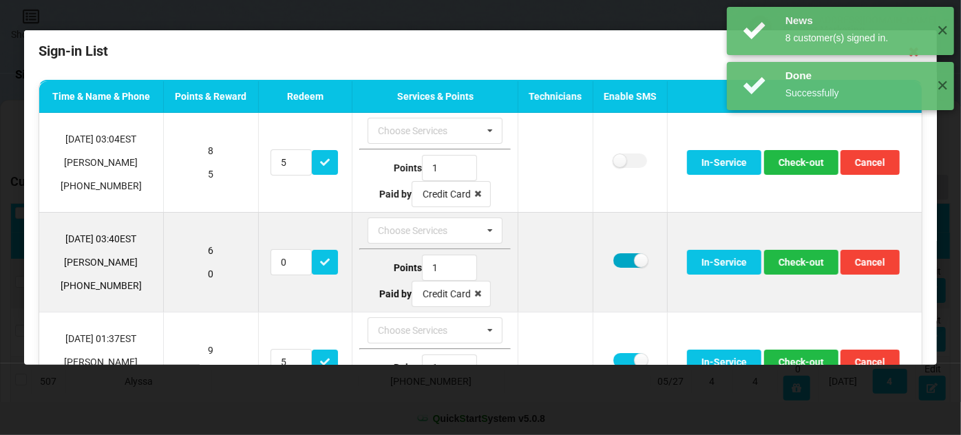
click at [620, 264] on label at bounding box center [630, 260] width 34 height 14
checkbox input "false"
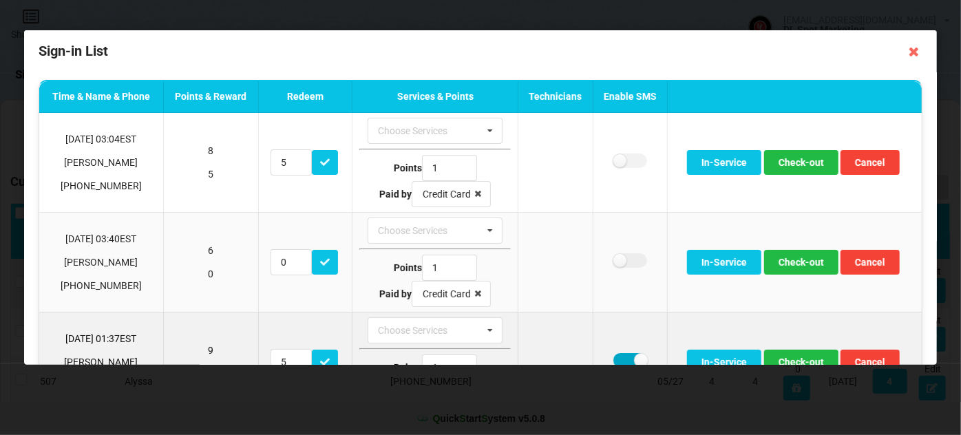
click at [619, 359] on label at bounding box center [630, 360] width 34 height 14
checkbox input "false"
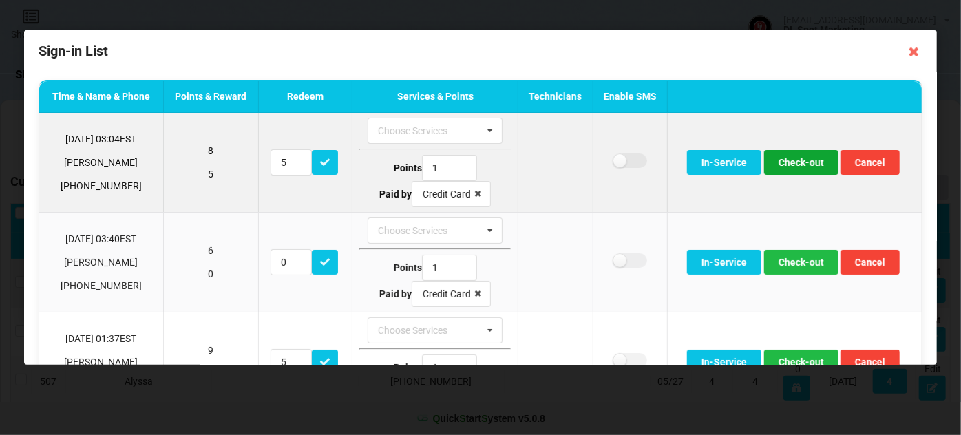
click at [795, 162] on button "Check-out" at bounding box center [801, 162] width 74 height 25
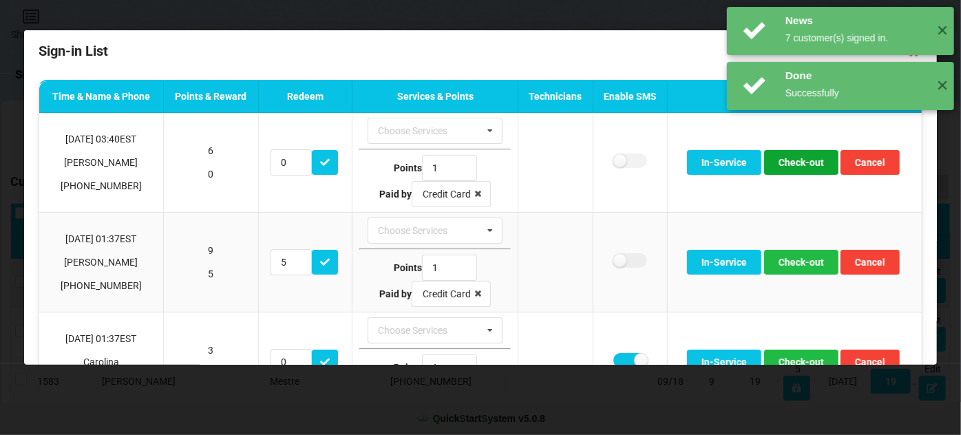
click at [795, 162] on button "Check-out" at bounding box center [801, 162] width 74 height 25
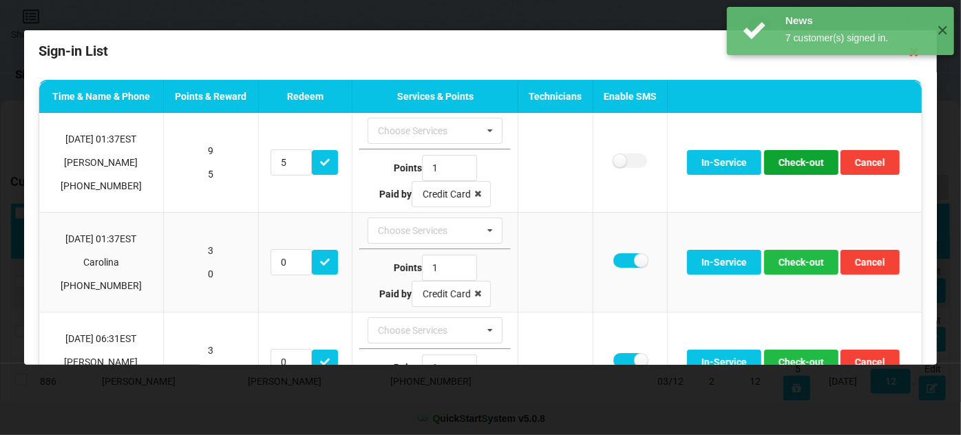
click at [795, 162] on button "Check-out" at bounding box center [801, 162] width 74 height 25
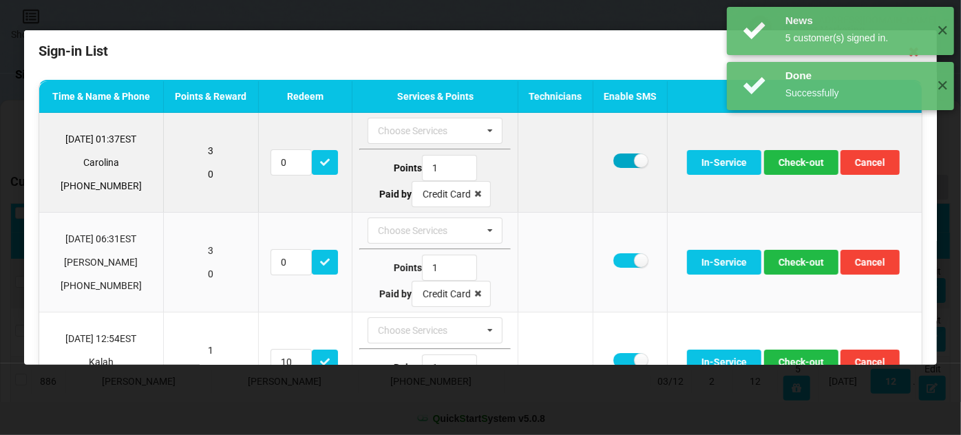
click at [613, 158] on label at bounding box center [630, 160] width 34 height 14
checkbox input "false"
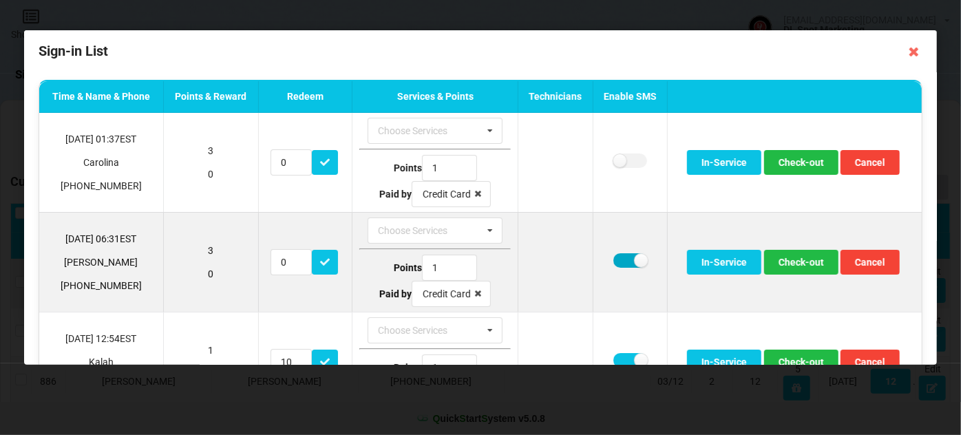
click at [617, 258] on label at bounding box center [630, 260] width 34 height 14
checkbox input "false"
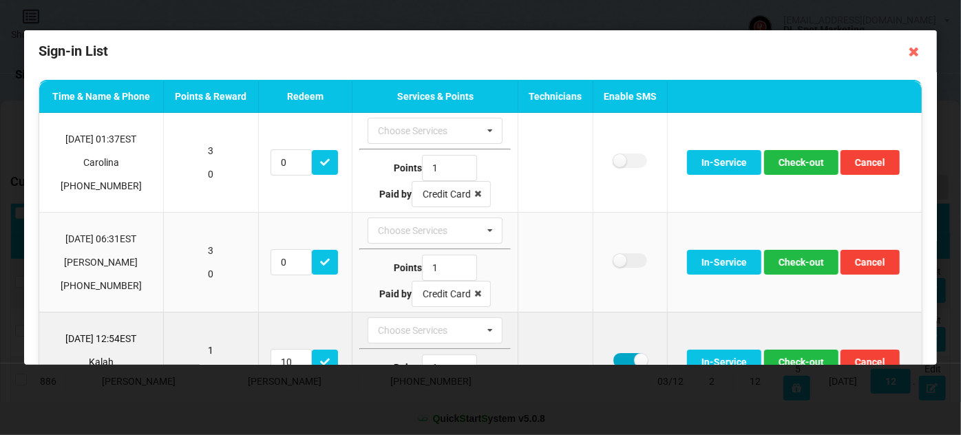
click at [617, 354] on label at bounding box center [630, 360] width 34 height 14
checkbox input "false"
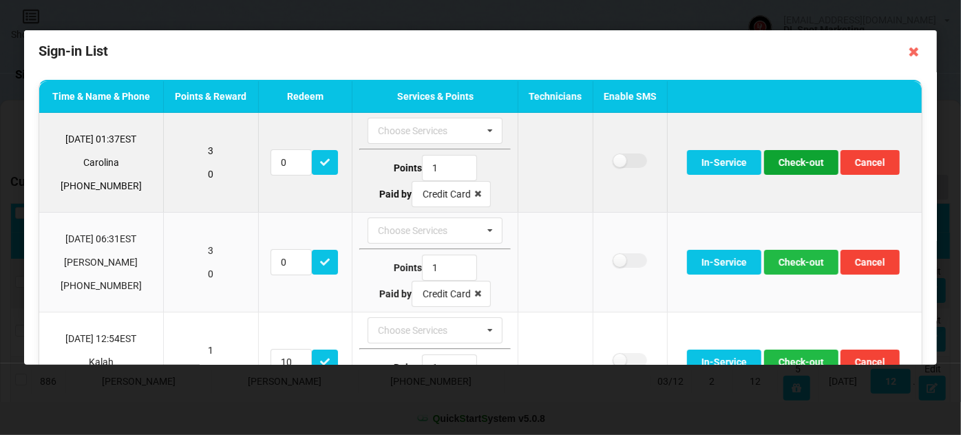
click at [804, 151] on button "Check-out" at bounding box center [801, 162] width 74 height 25
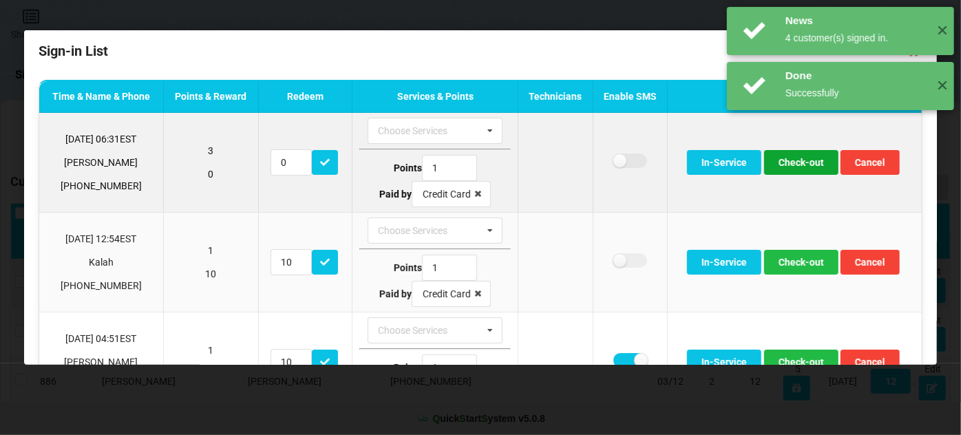
click at [794, 161] on button "Check-out" at bounding box center [801, 162] width 74 height 25
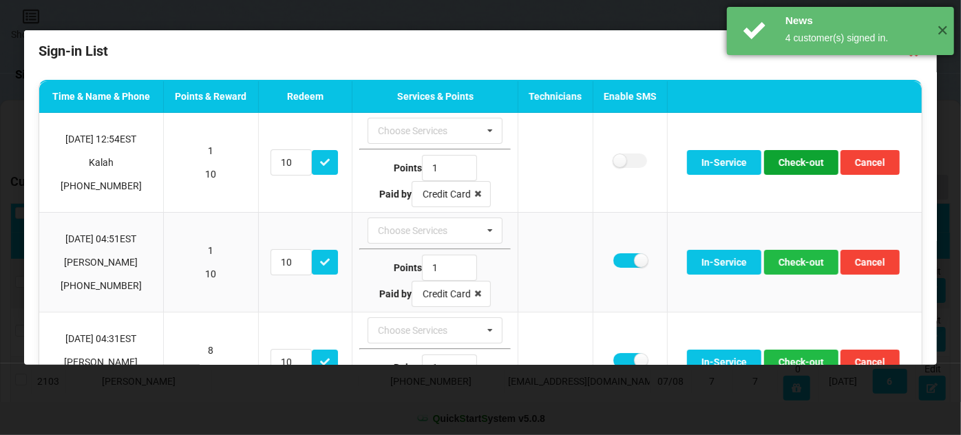
click at [794, 160] on button "Check-out" at bounding box center [801, 162] width 74 height 25
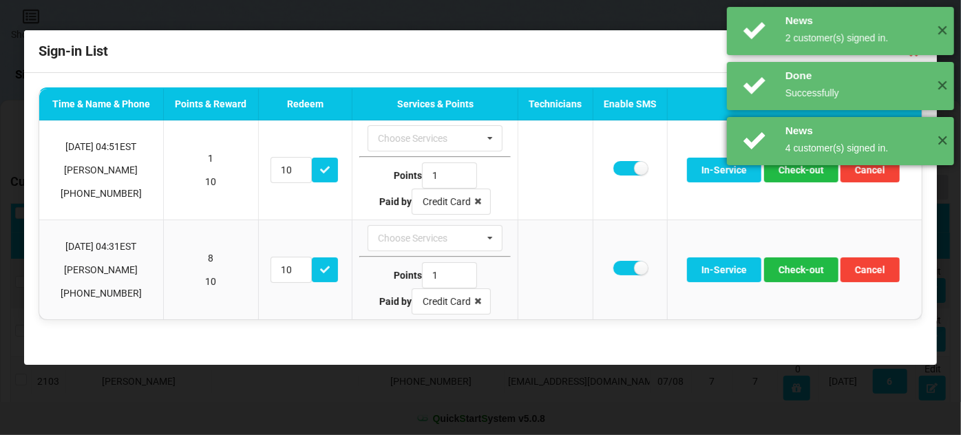
scroll to position [0, 0]
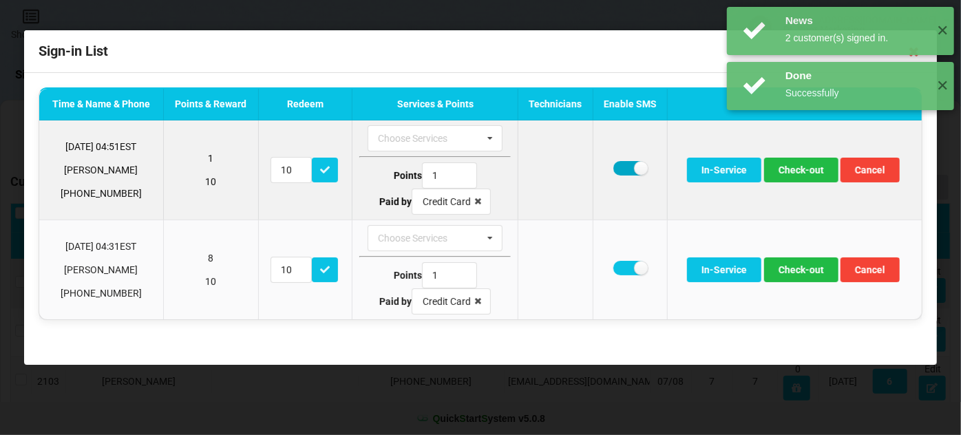
click at [620, 167] on label at bounding box center [630, 168] width 34 height 14
checkbox input "false"
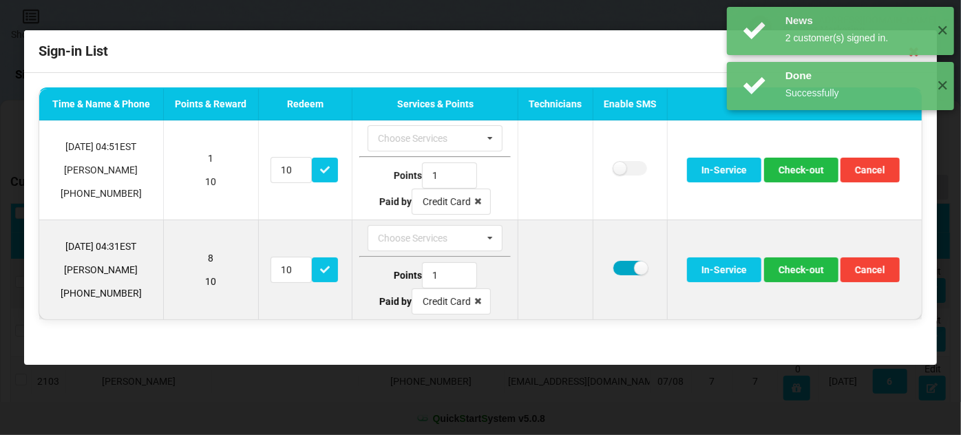
click at [628, 268] on label at bounding box center [630, 268] width 34 height 14
checkbox input "false"
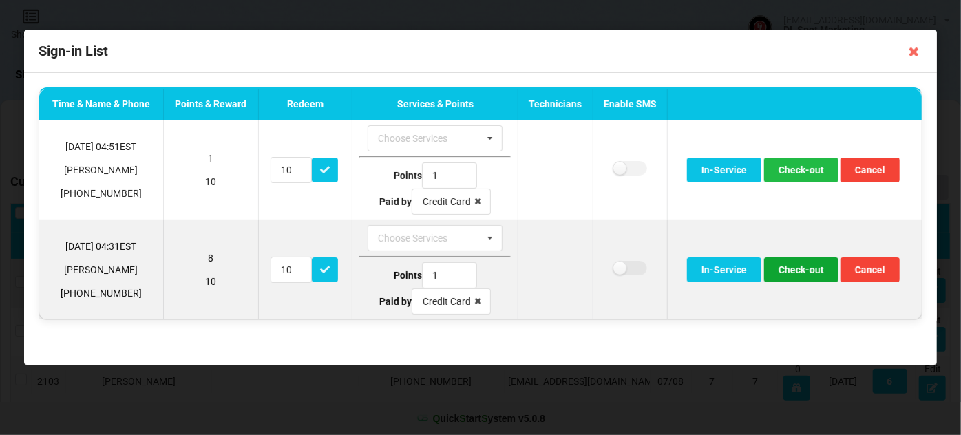
click at [795, 267] on button "Check-out" at bounding box center [801, 269] width 74 height 25
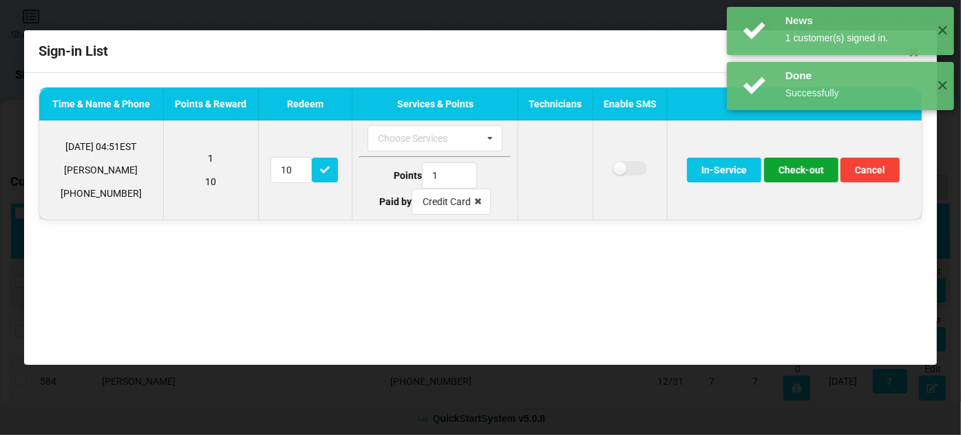
click at [807, 172] on button "Check-out" at bounding box center [801, 170] width 74 height 25
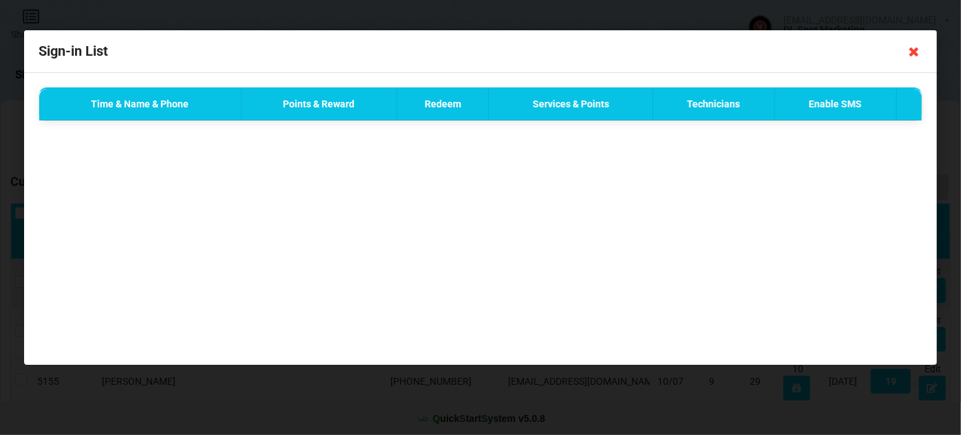
click at [912, 49] on icon at bounding box center [914, 52] width 22 height 22
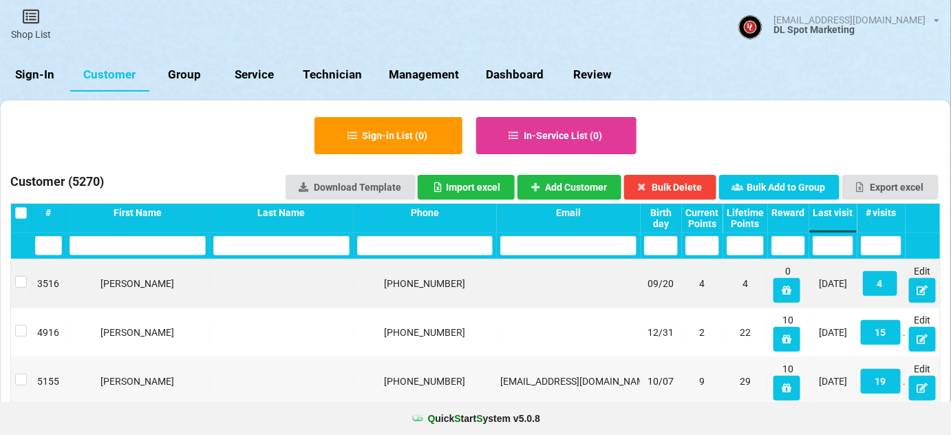
click at [41, 74] on link "Sign-In" at bounding box center [35, 74] width 70 height 33
